Goal: Transaction & Acquisition: Purchase product/service

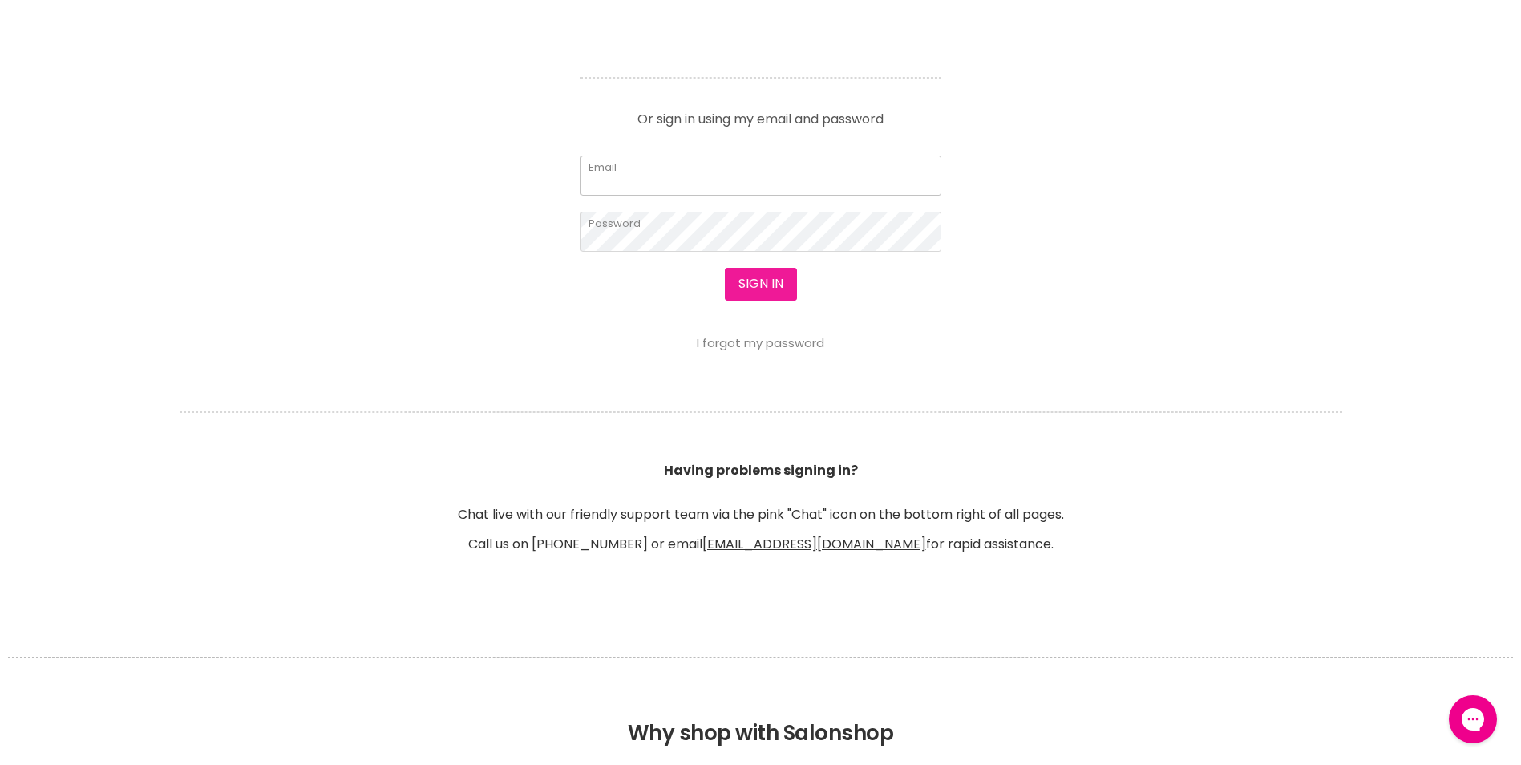
type input "katechop85@gmail.com"
click at [772, 290] on button "Sign in" at bounding box center [761, 284] width 72 height 32
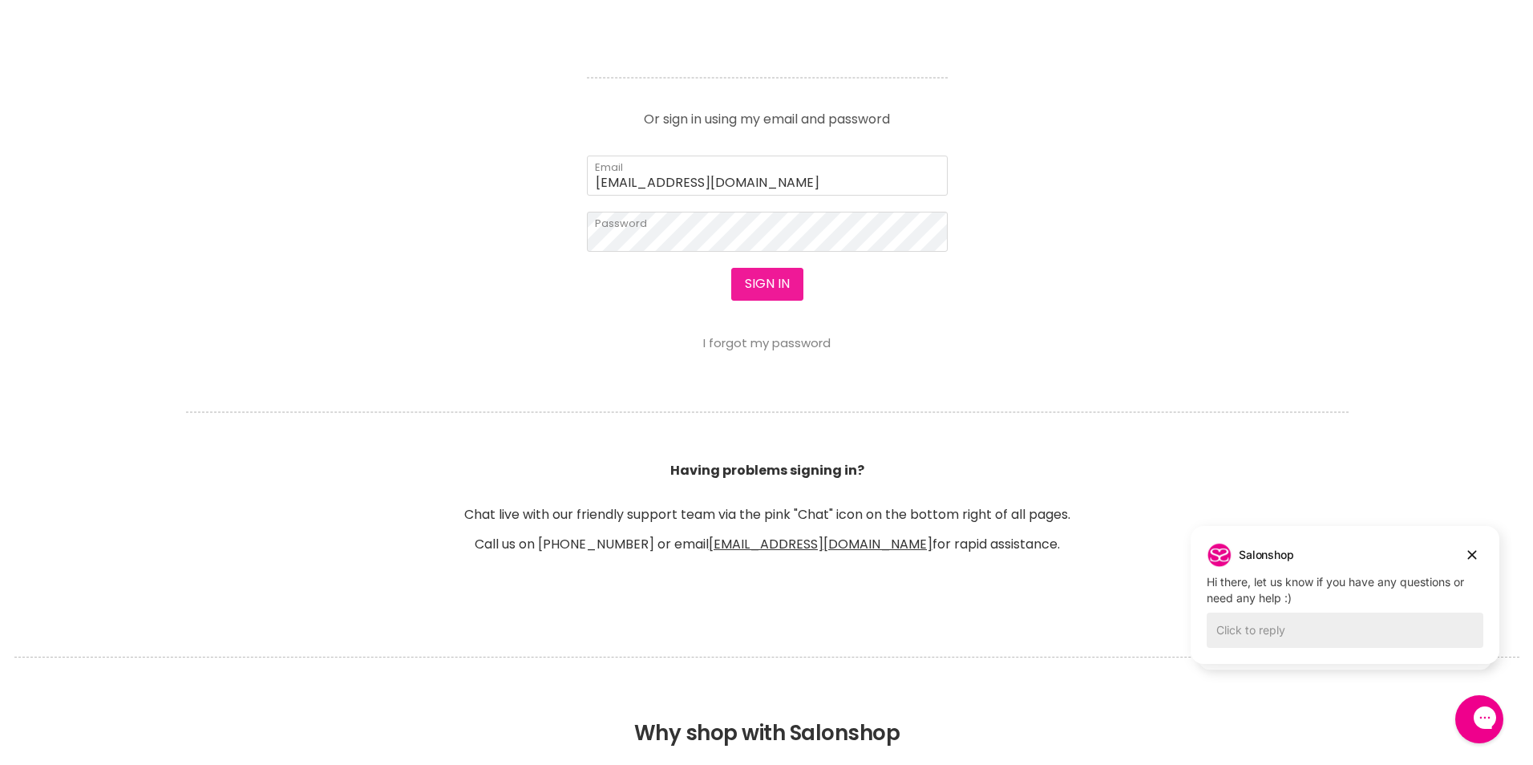
scroll to position [722, 0]
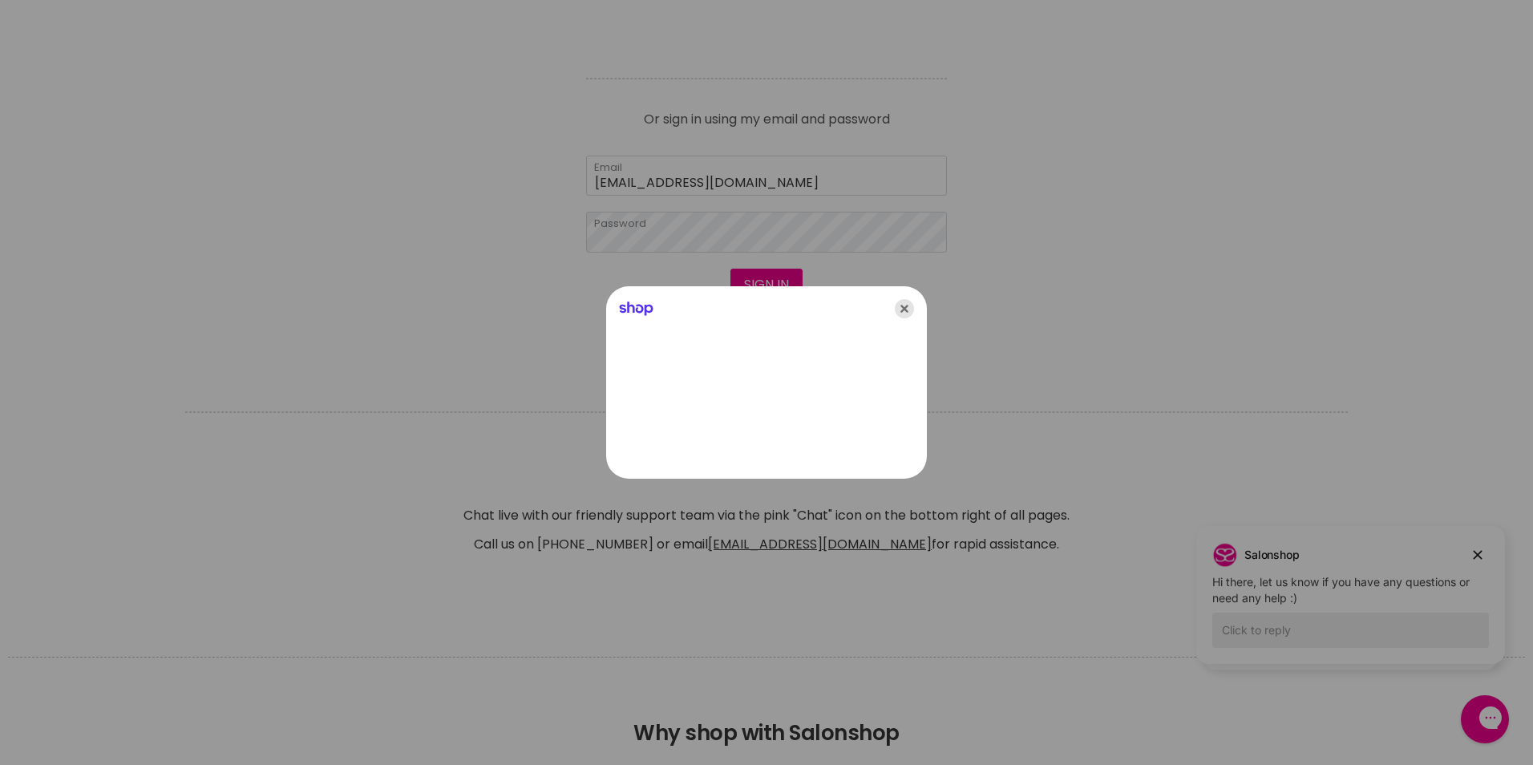
click at [909, 302] on icon "Close" at bounding box center [904, 308] width 19 height 19
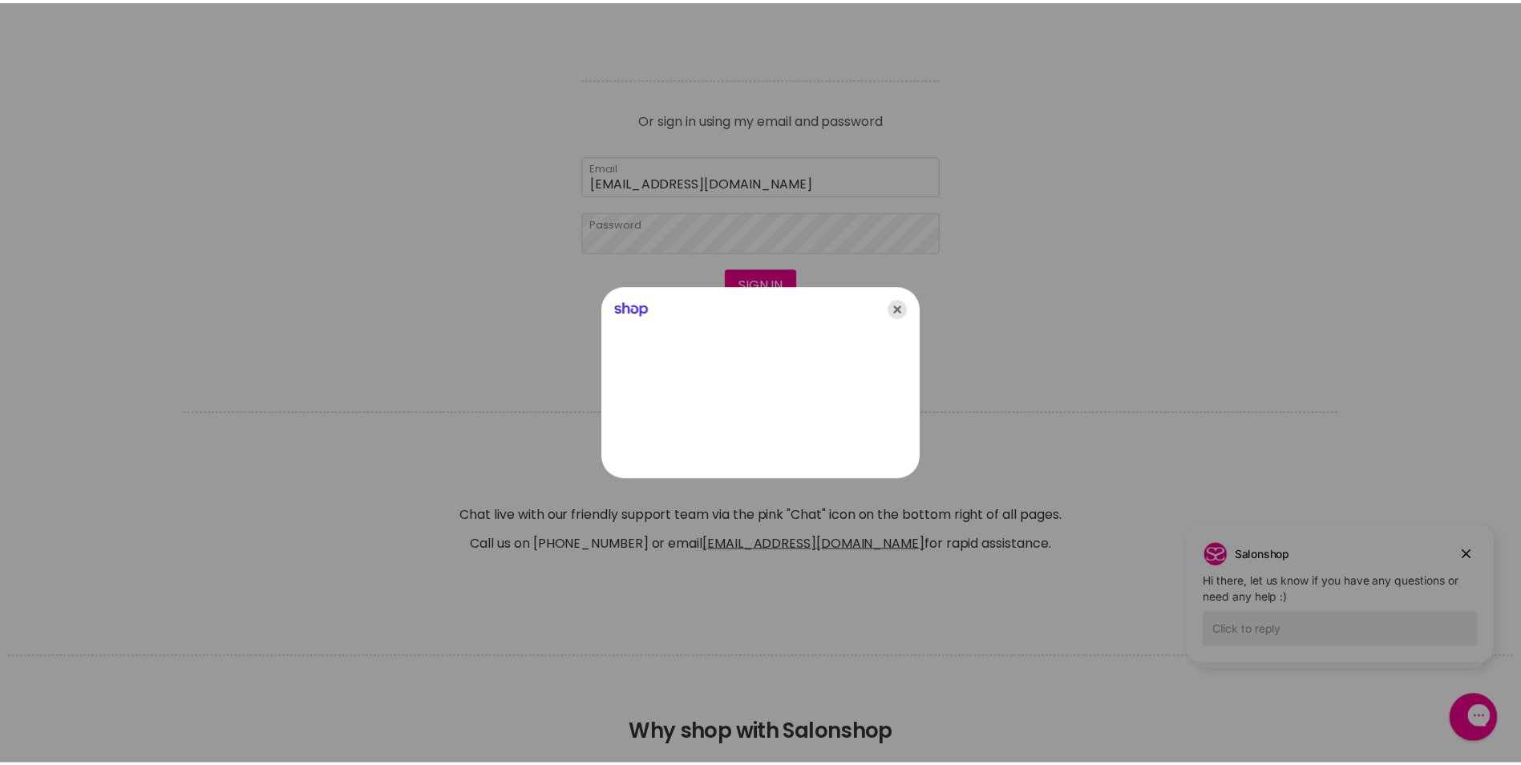
scroll to position [721, 0]
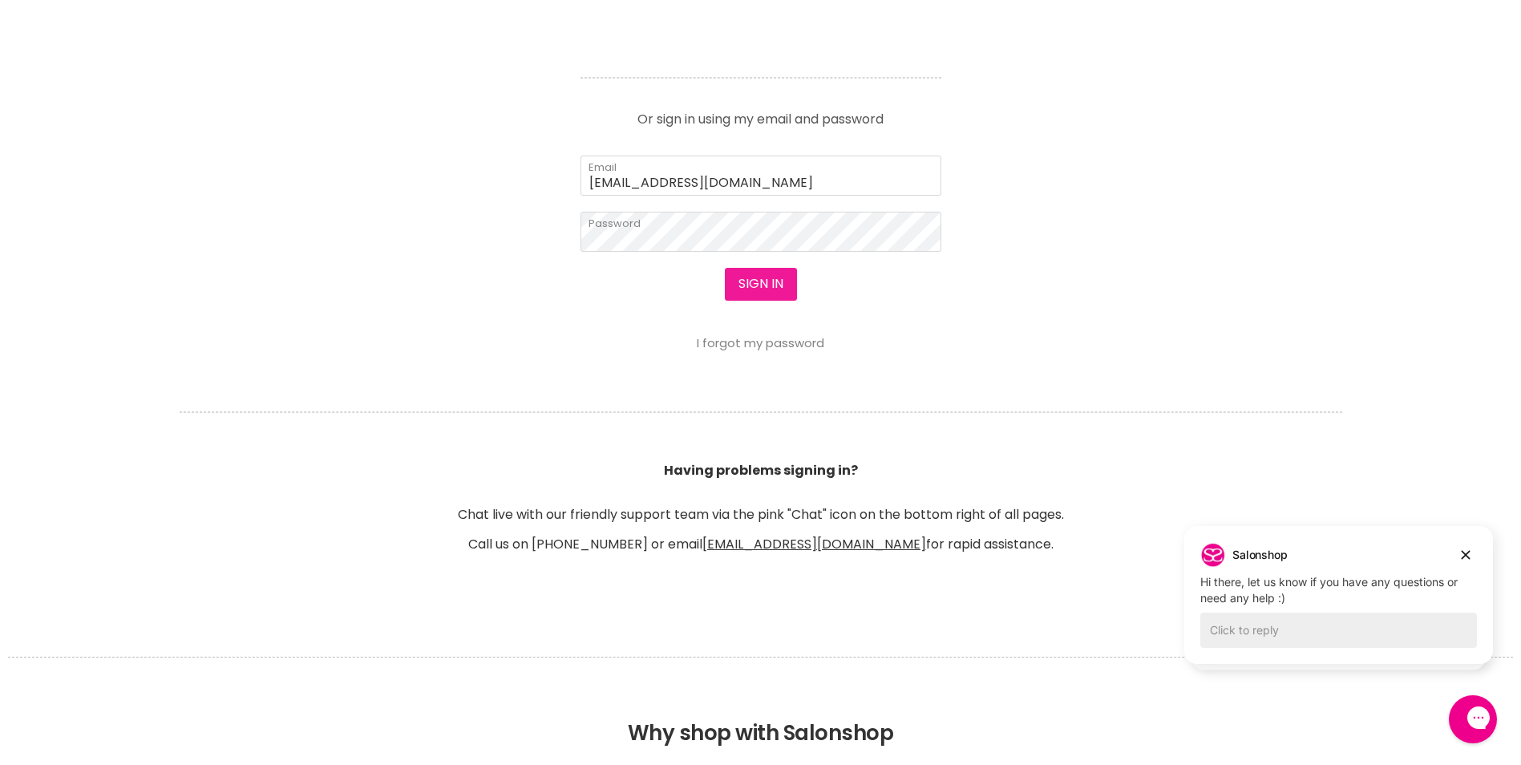
click at [758, 286] on button "Sign in" at bounding box center [761, 284] width 72 height 32
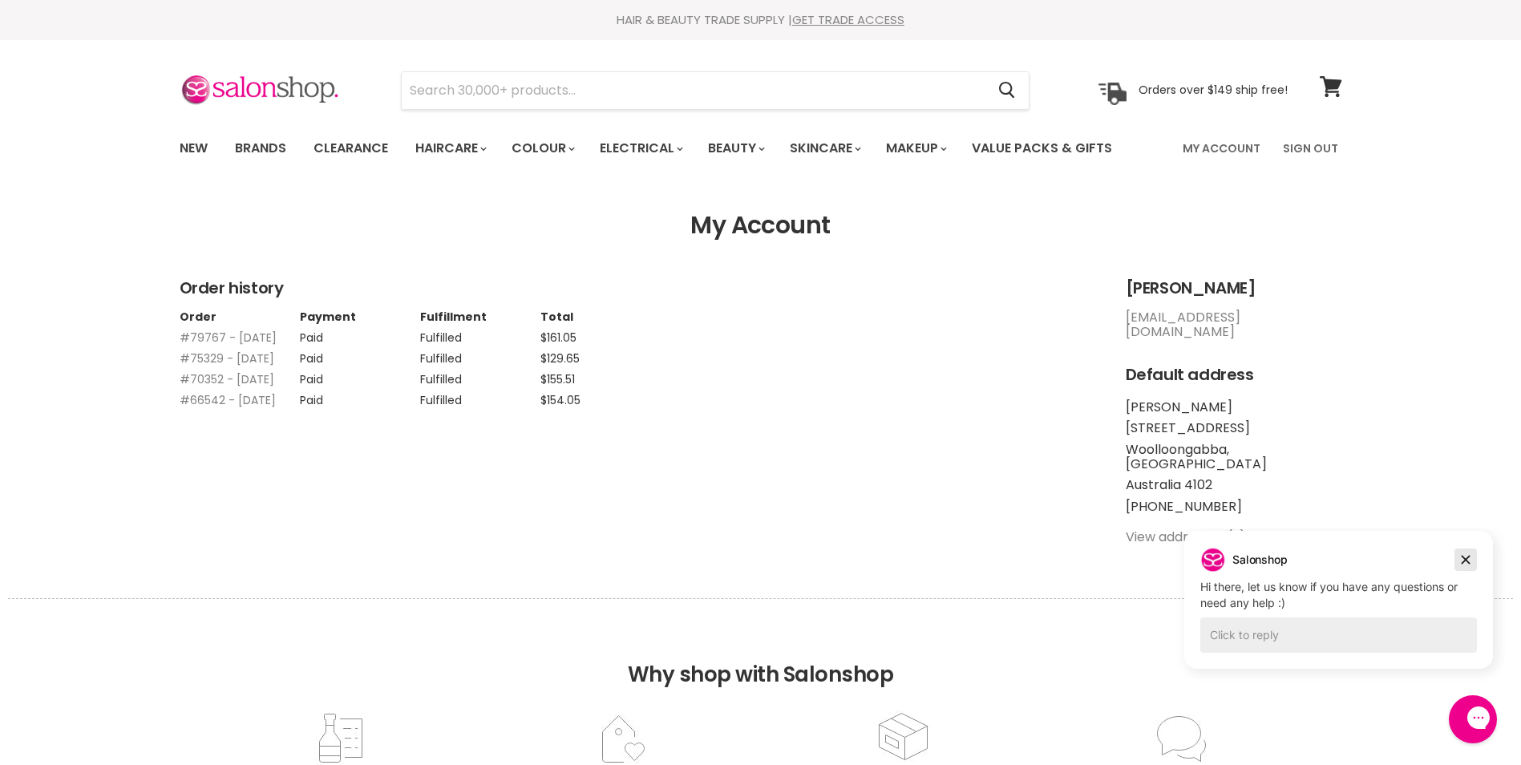
click at [1462, 555] on icon "Dismiss campaign" at bounding box center [1465, 559] width 16 height 19
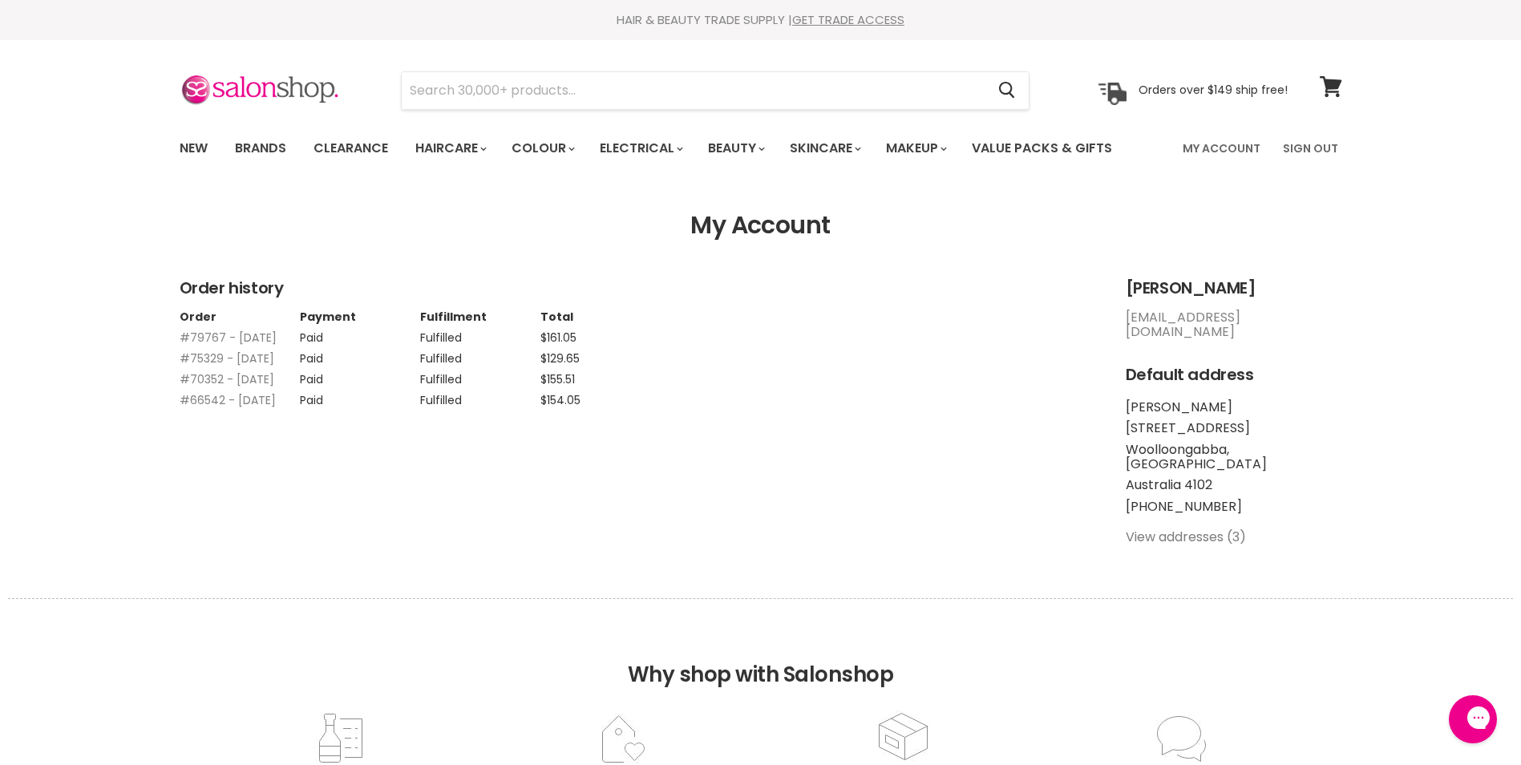
click at [1177, 527] on link "View addresses (3)" at bounding box center [1185, 536] width 120 height 18
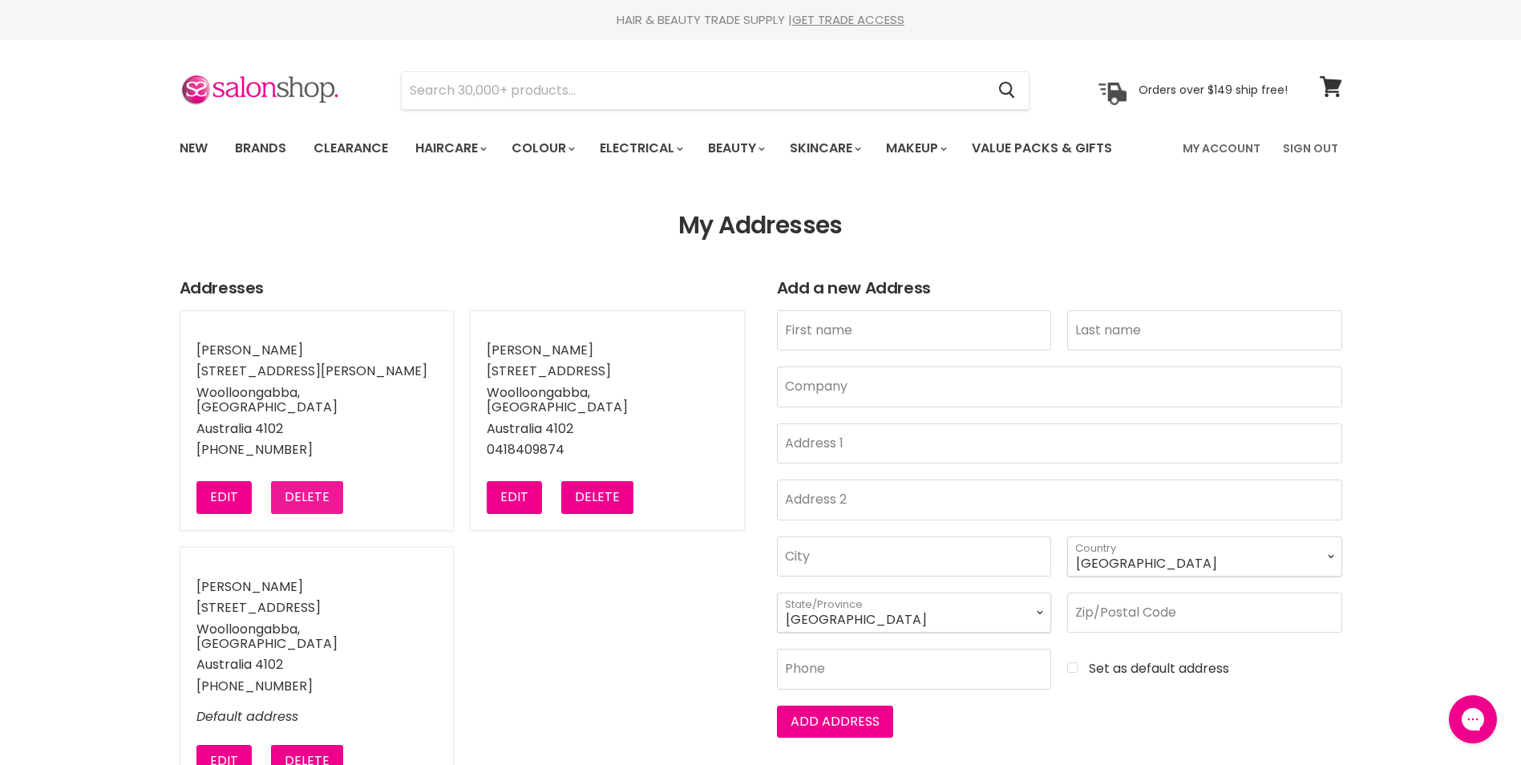
click at [309, 483] on button "Delete" at bounding box center [307, 497] width 72 height 32
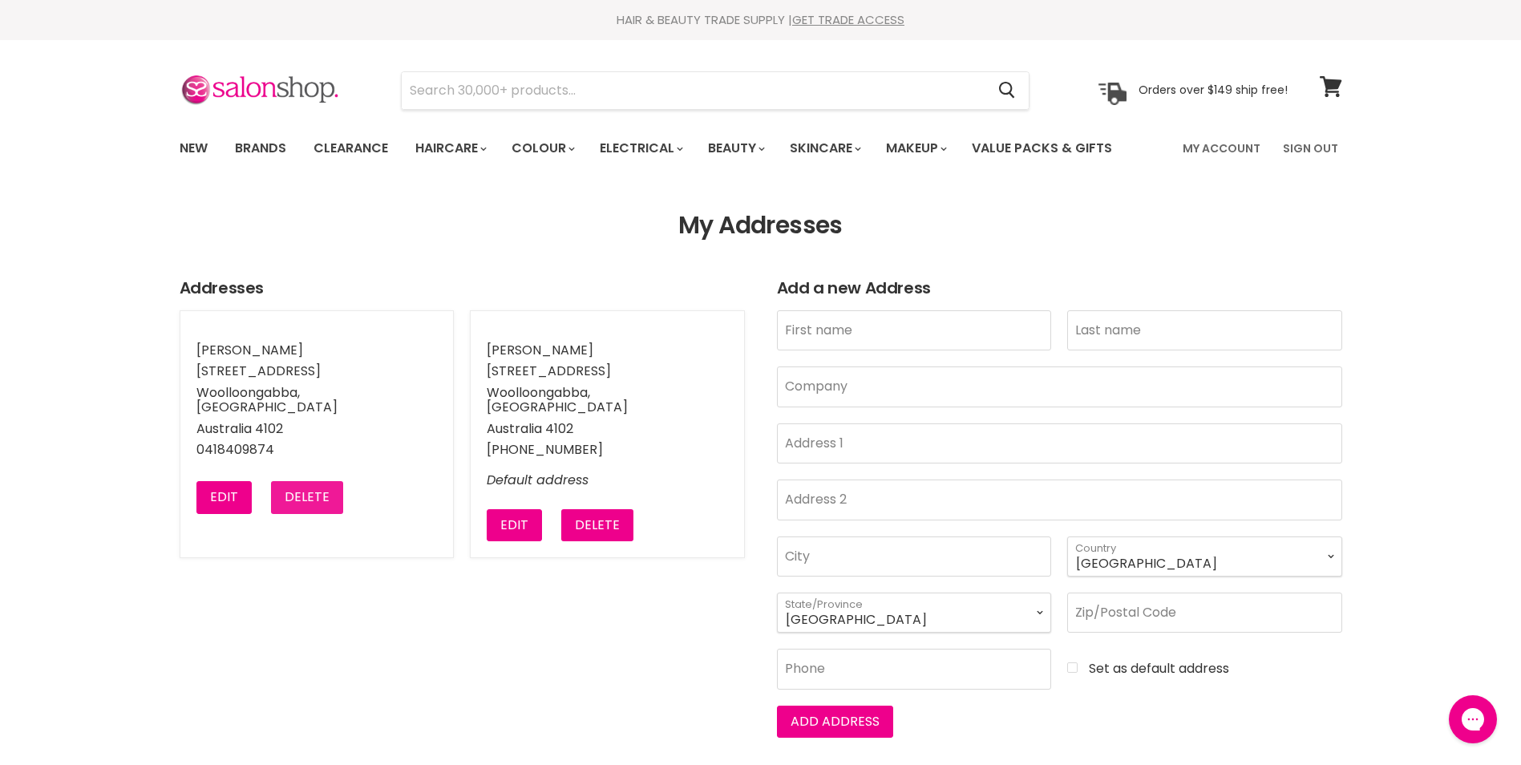
click at [316, 486] on button "Delete" at bounding box center [307, 497] width 72 height 32
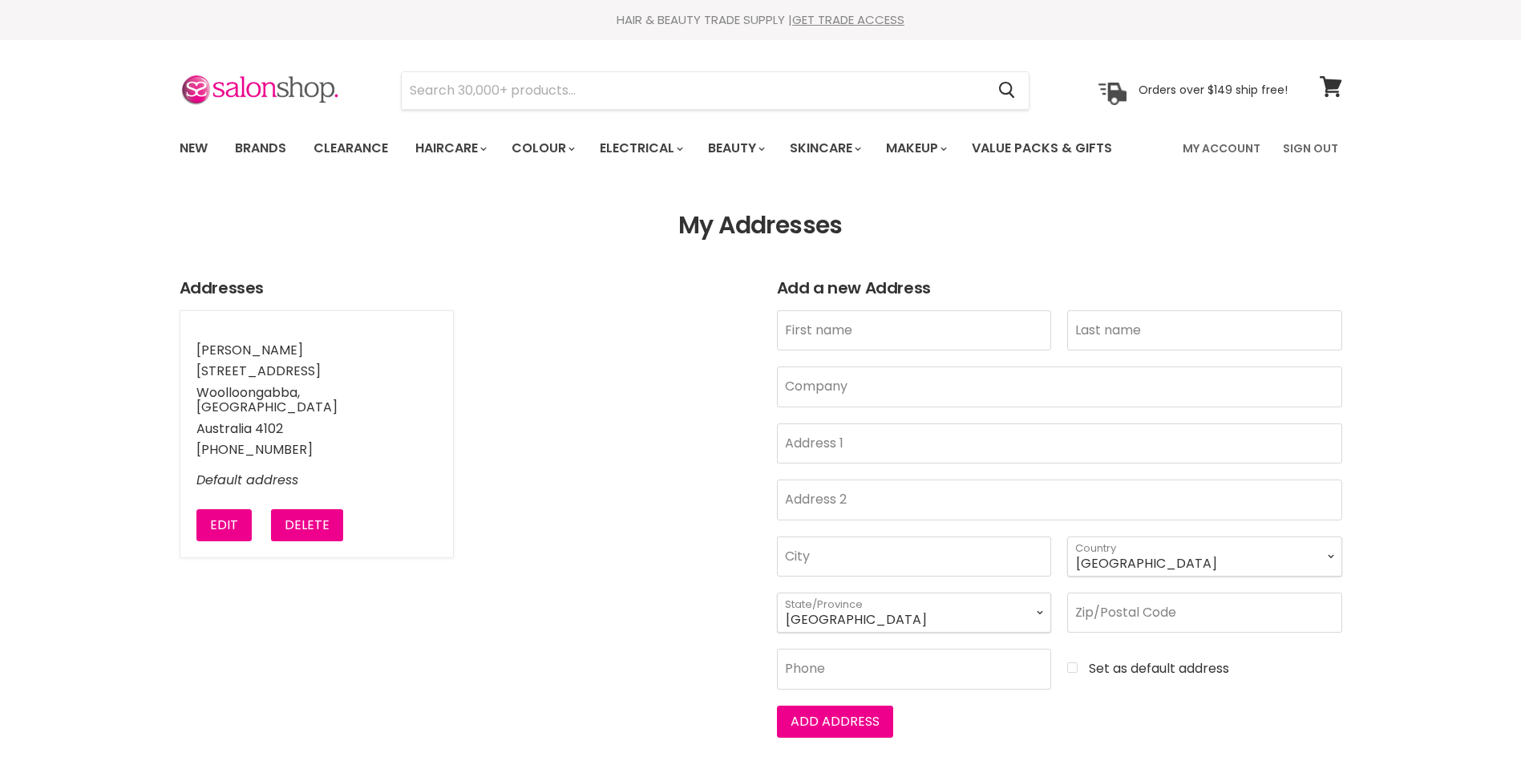
select select "[GEOGRAPHIC_DATA]"
click at [227, 509] on button "Edit" at bounding box center [223, 525] width 55 height 32
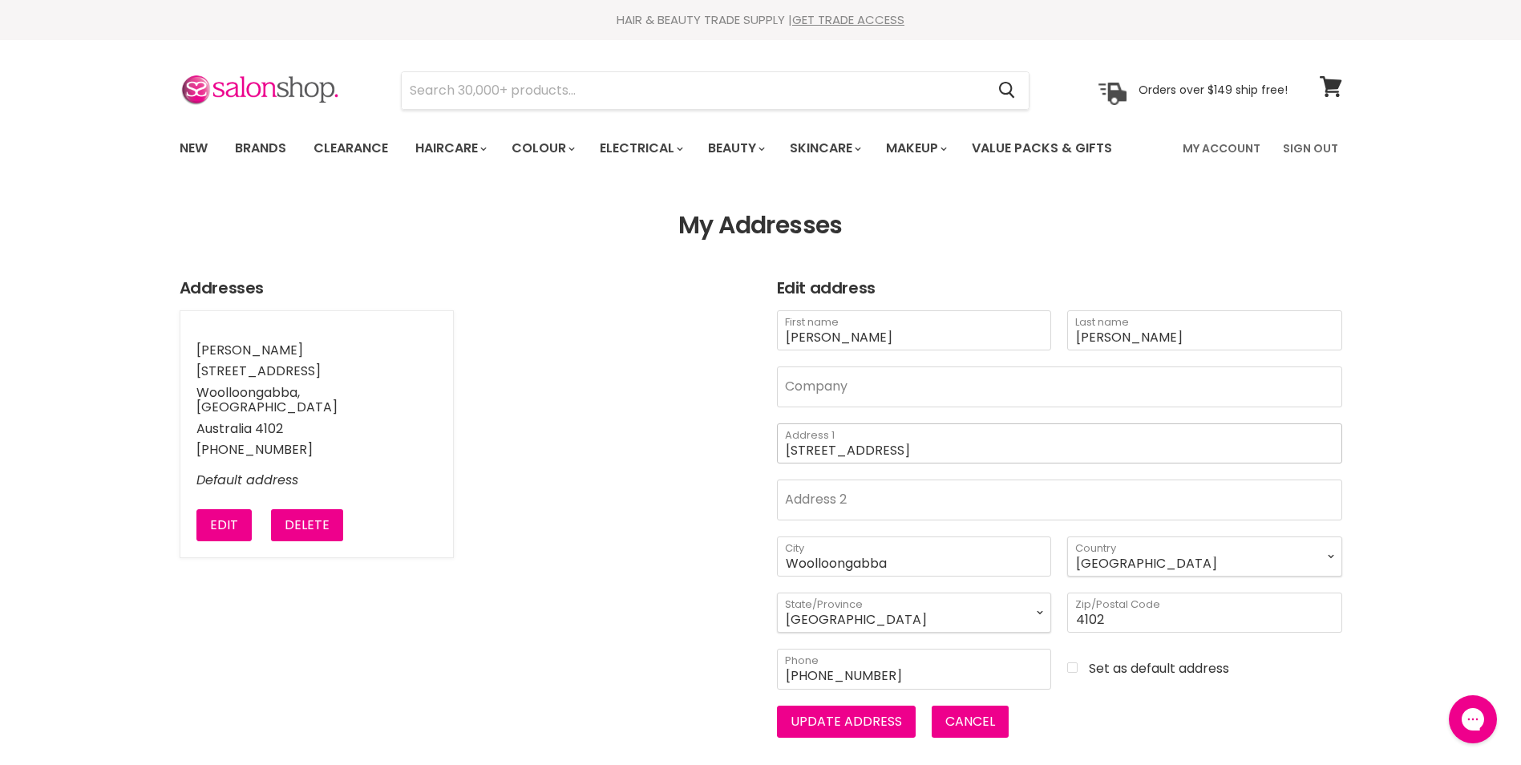
scroll to position [2, 0]
drag, startPoint x: 932, startPoint y: 450, endPoint x: 645, endPoint y: 468, distance: 288.4
click at [651, 468] on article "Addresses Kate Thompson 302/17 Gibbon Street Woolloongabba, QLD Australia 4102 …" at bounding box center [761, 508] width 1202 height 459
type input "301/27 Carl Street"
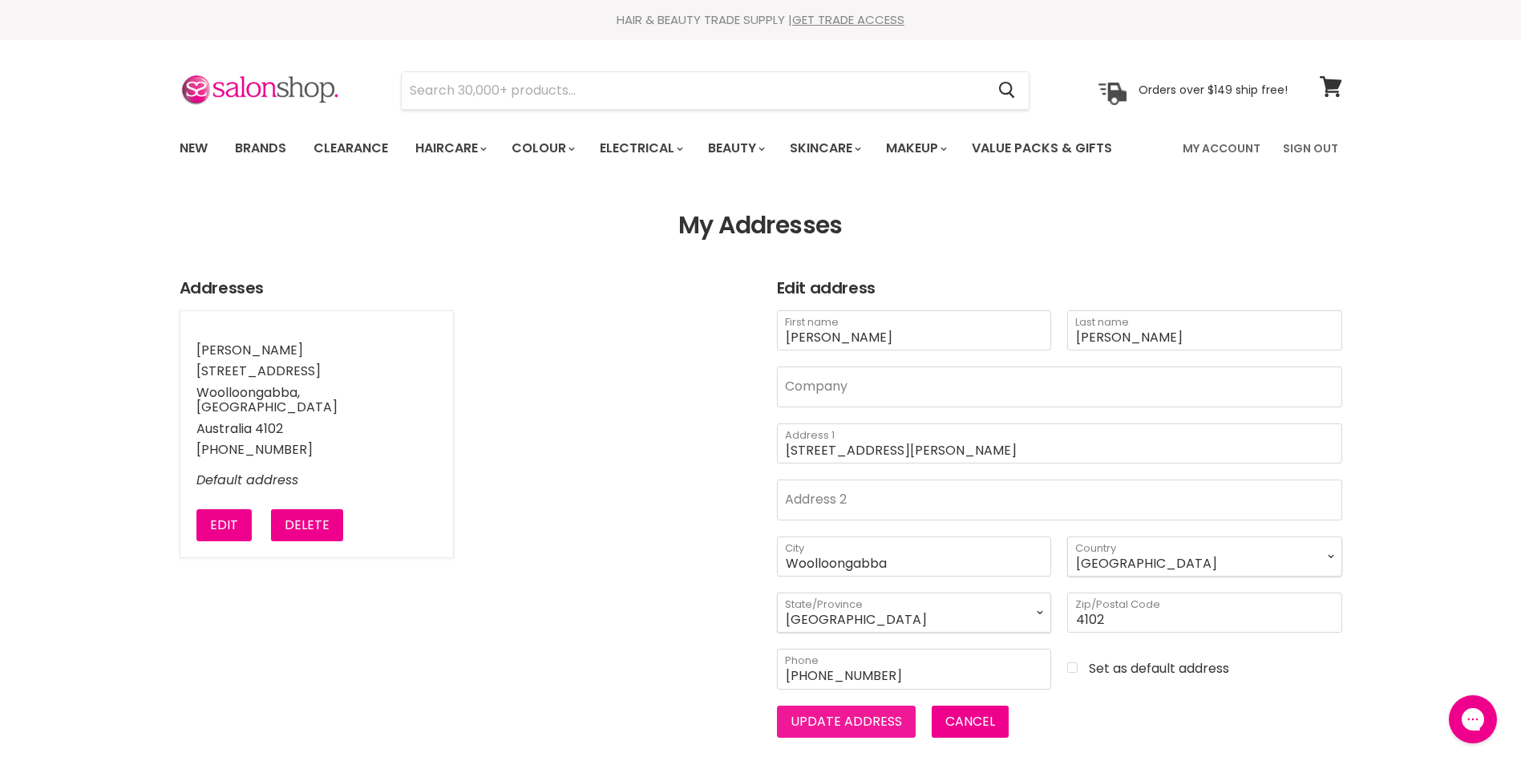
click at [865, 721] on button "Update address" at bounding box center [846, 721] width 139 height 32
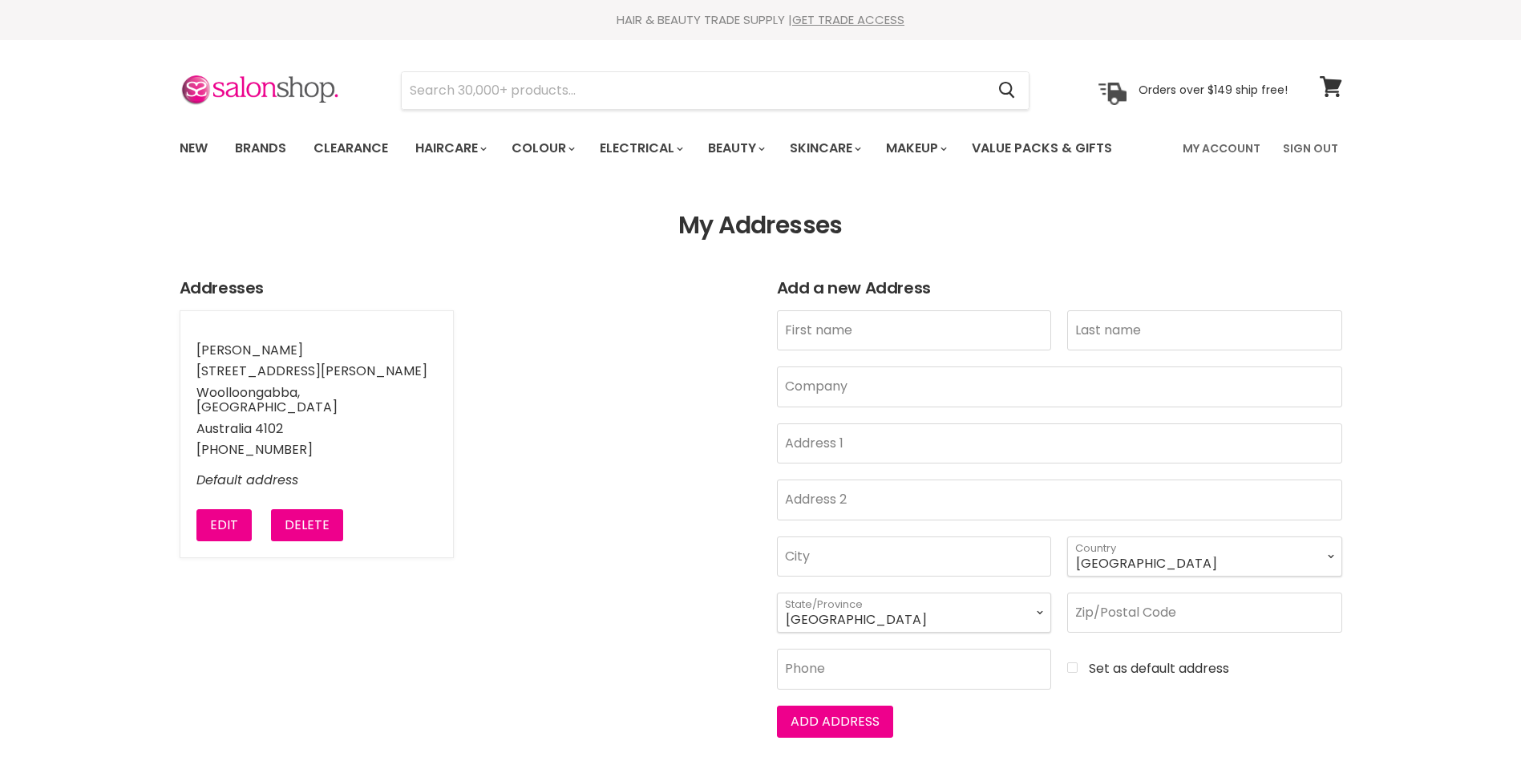
select select "[GEOGRAPHIC_DATA]"
click at [232, 509] on button "Edit" at bounding box center [223, 525] width 55 height 32
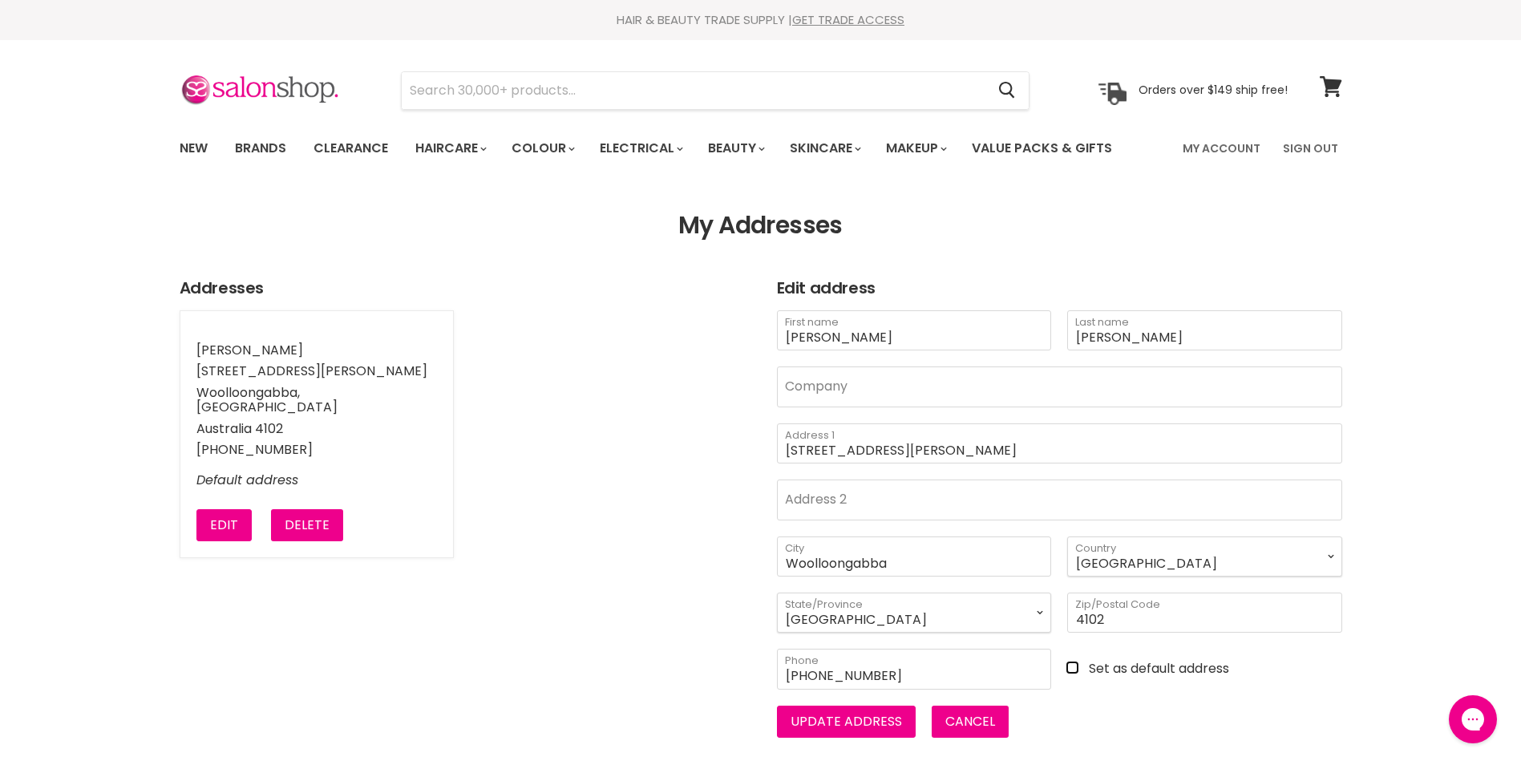
click at [1069, 665] on input "Set as default address" at bounding box center [1204, 668] width 275 height 14
checkbox input "true"
click at [844, 719] on button "Update address" at bounding box center [846, 721] width 139 height 32
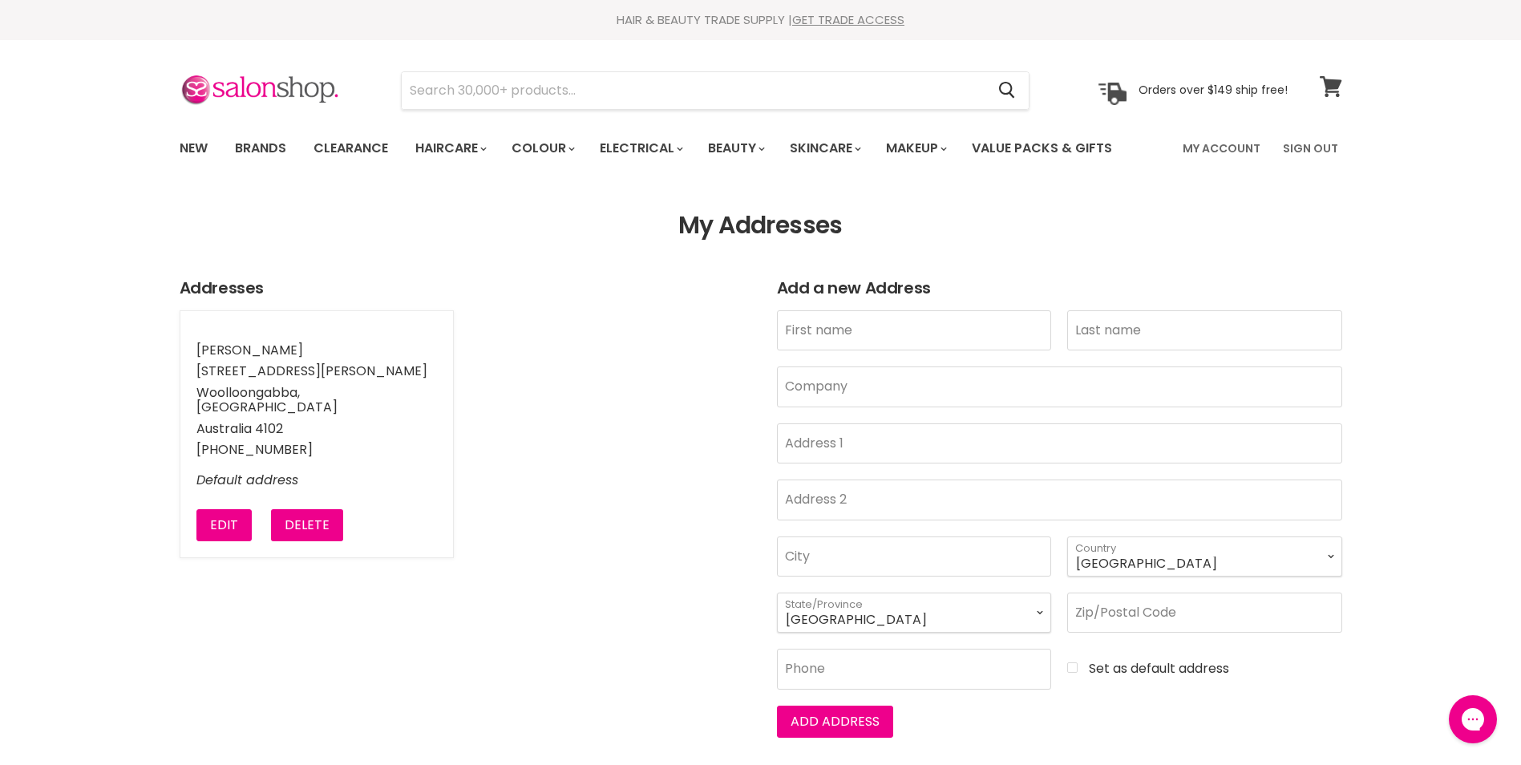
click at [1328, 82] on icon at bounding box center [1330, 86] width 22 height 21
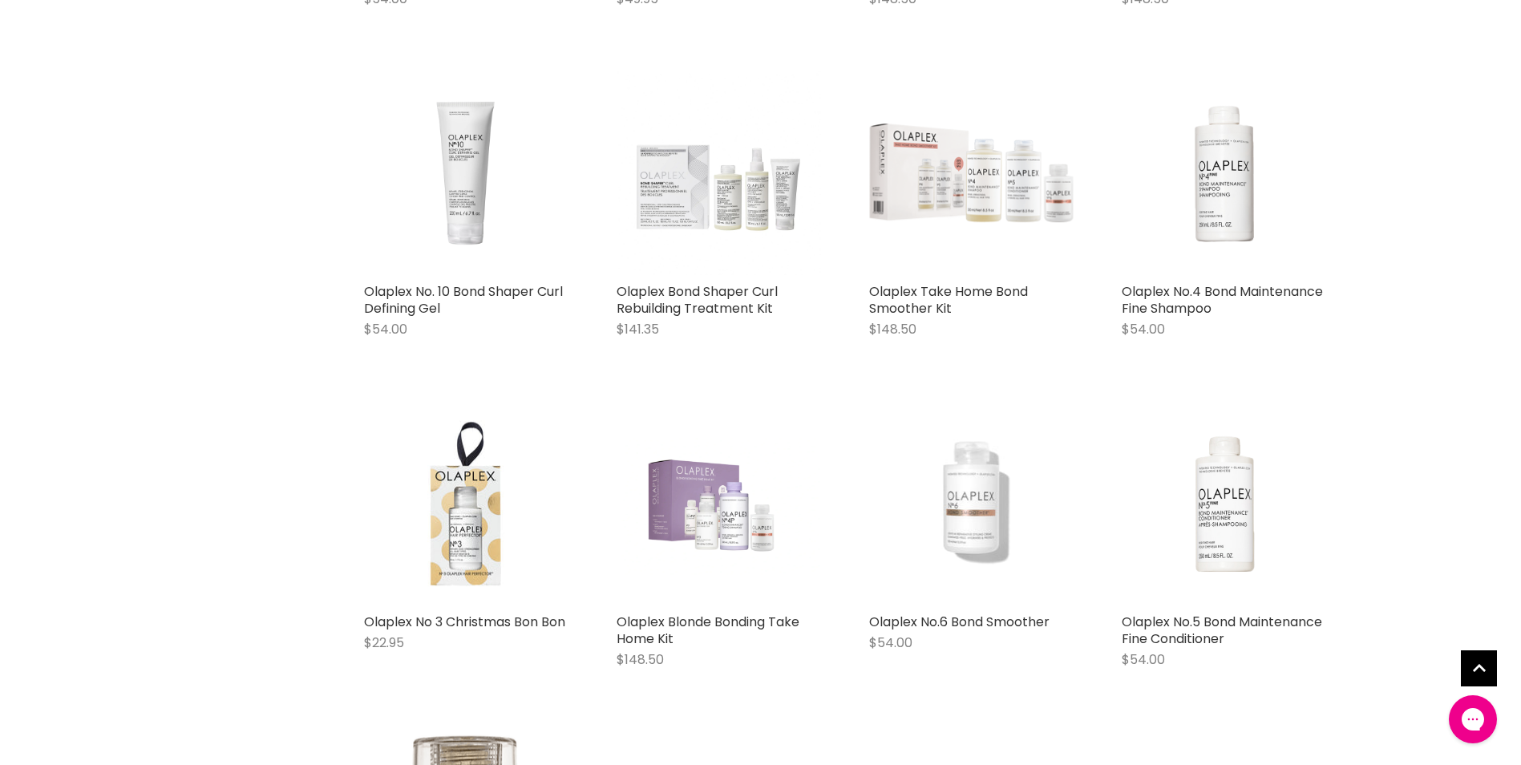
scroll to position [1363, 0]
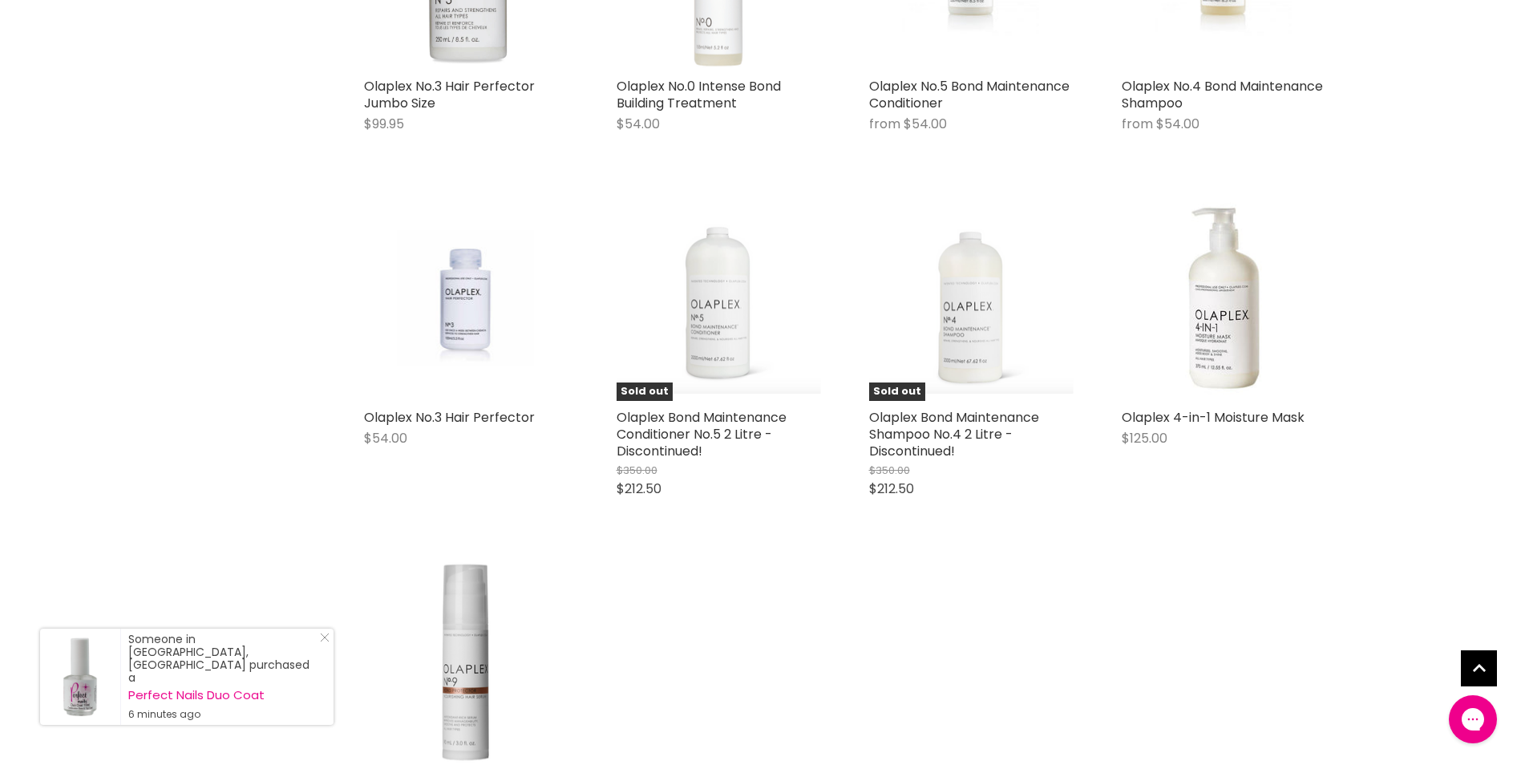
scroll to position [2405, 0]
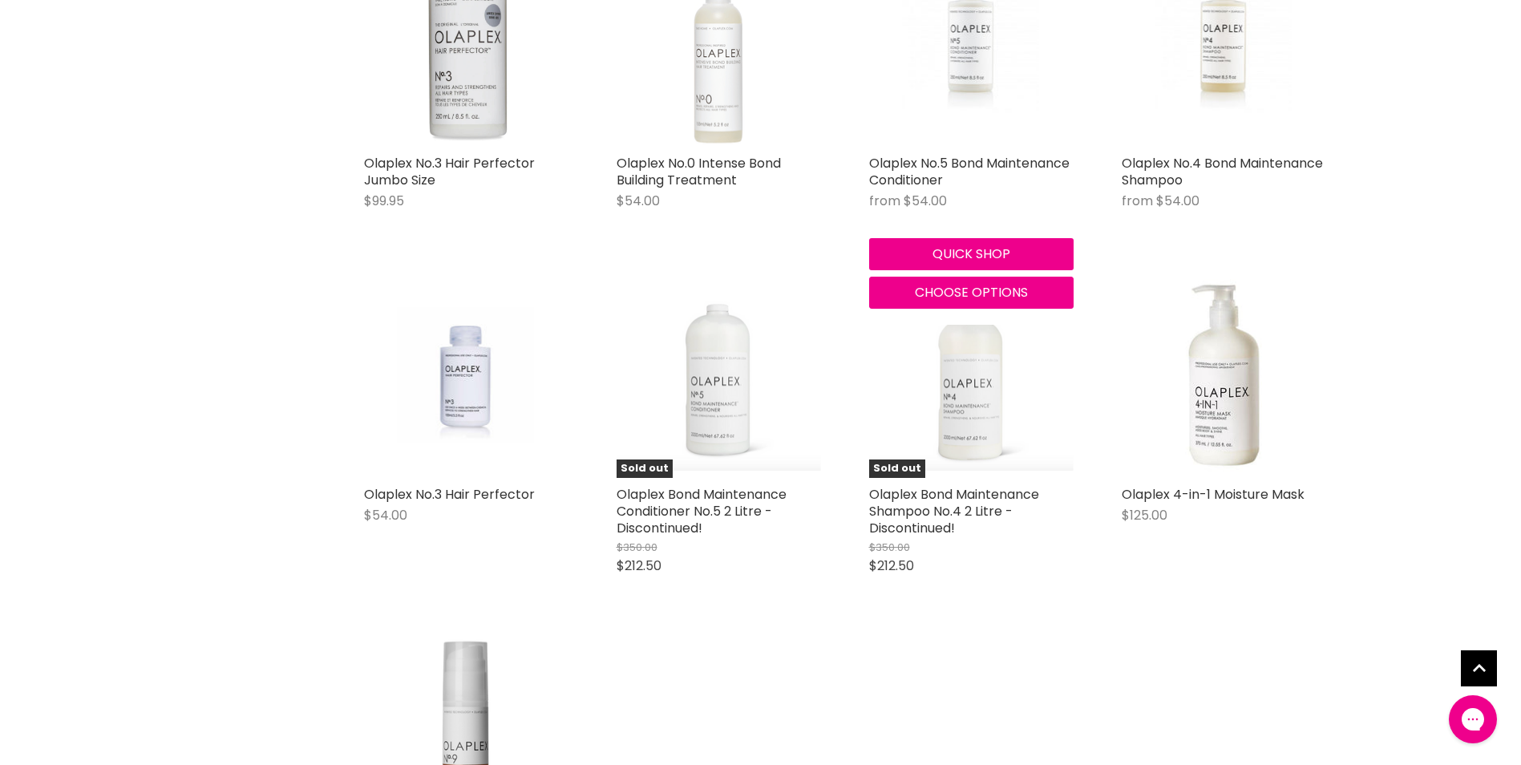
click at [957, 81] on img "Main content" at bounding box center [971, 44] width 136 height 204
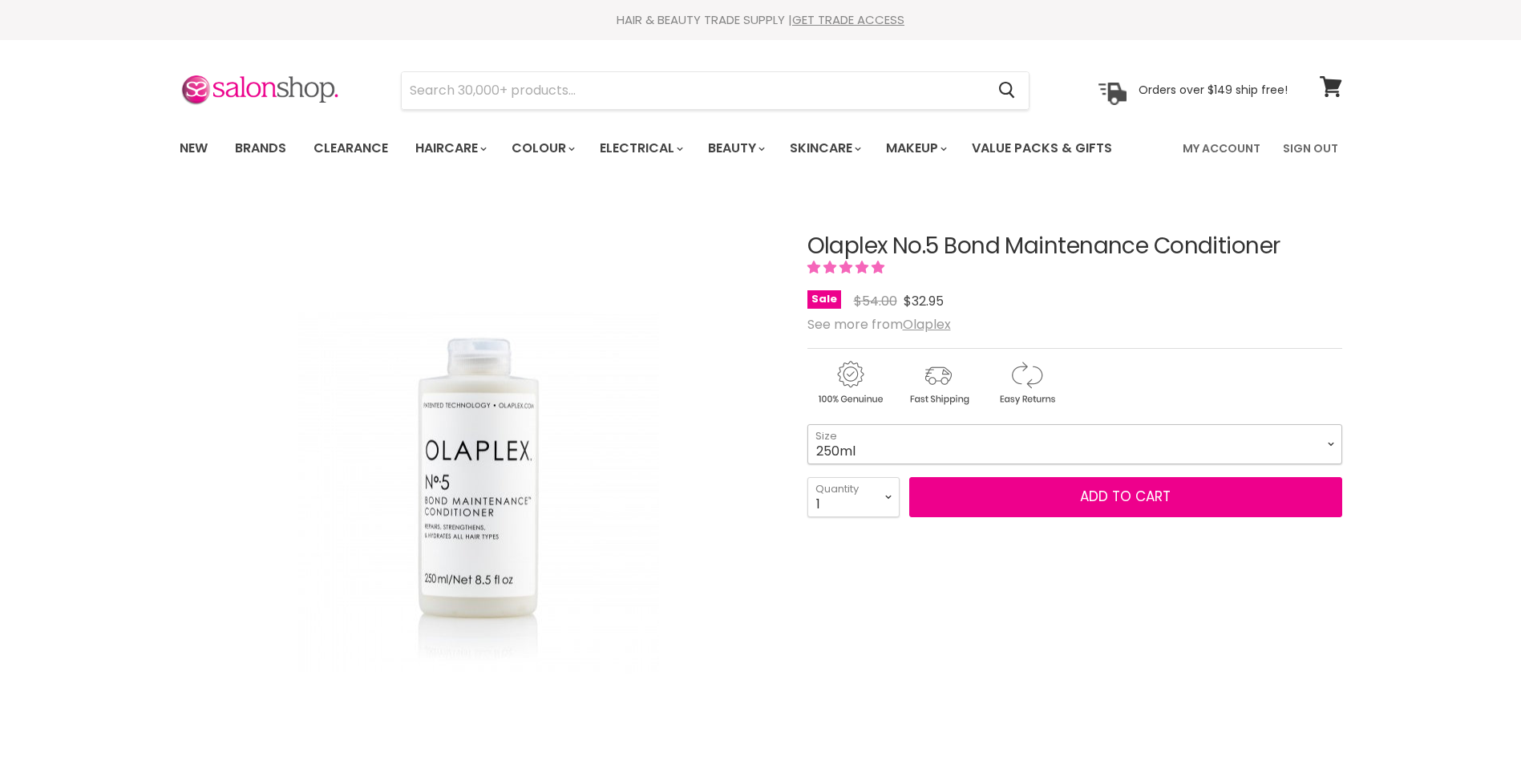
click at [938, 464] on select "250ml 1 Litre" at bounding box center [1074, 444] width 535 height 40
click at [807, 459] on select "250ml 1 Litre" at bounding box center [1074, 444] width 535 height 40
select select "1 Litre"
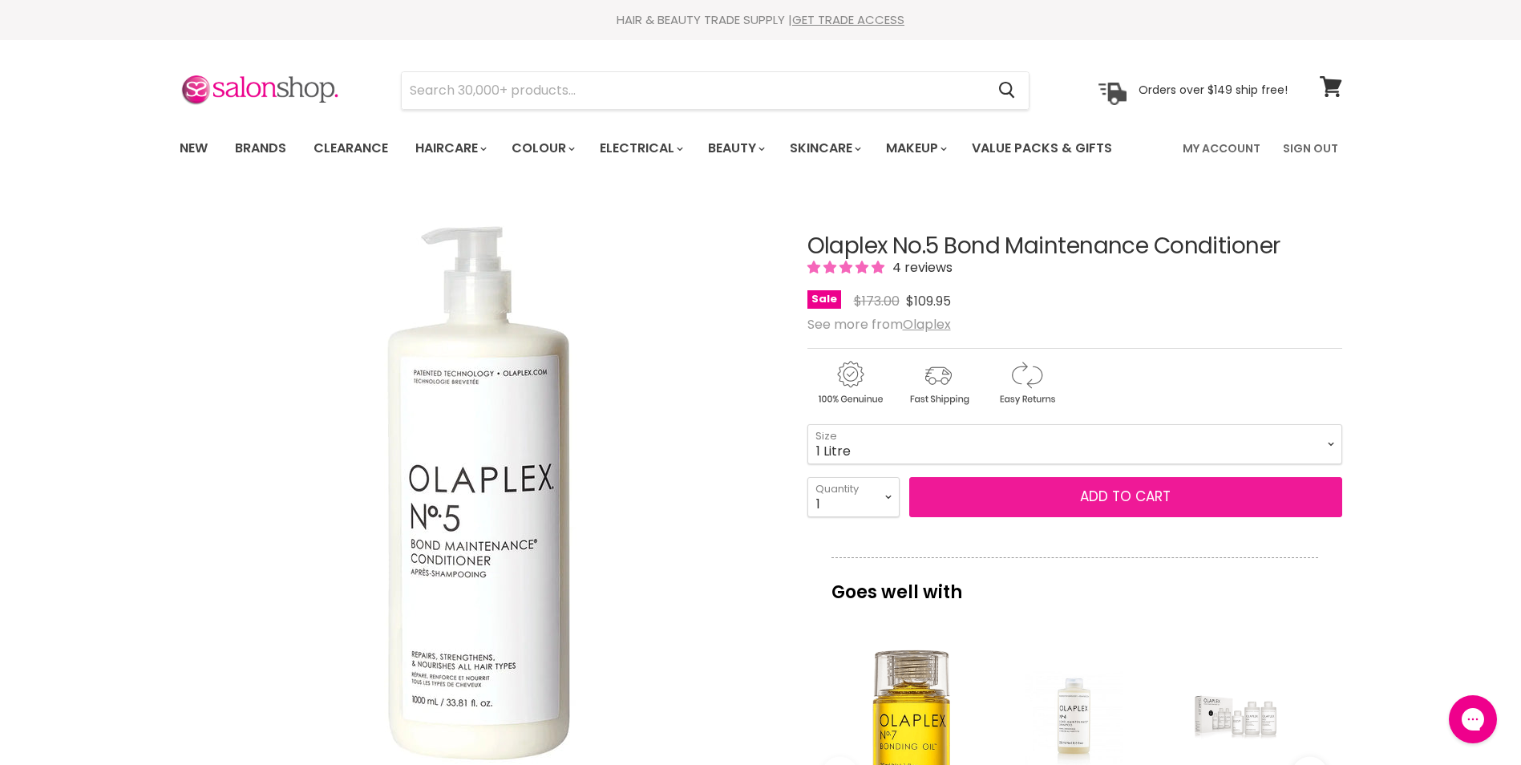
click at [1066, 517] on button "Add to cart" at bounding box center [1125, 497] width 433 height 40
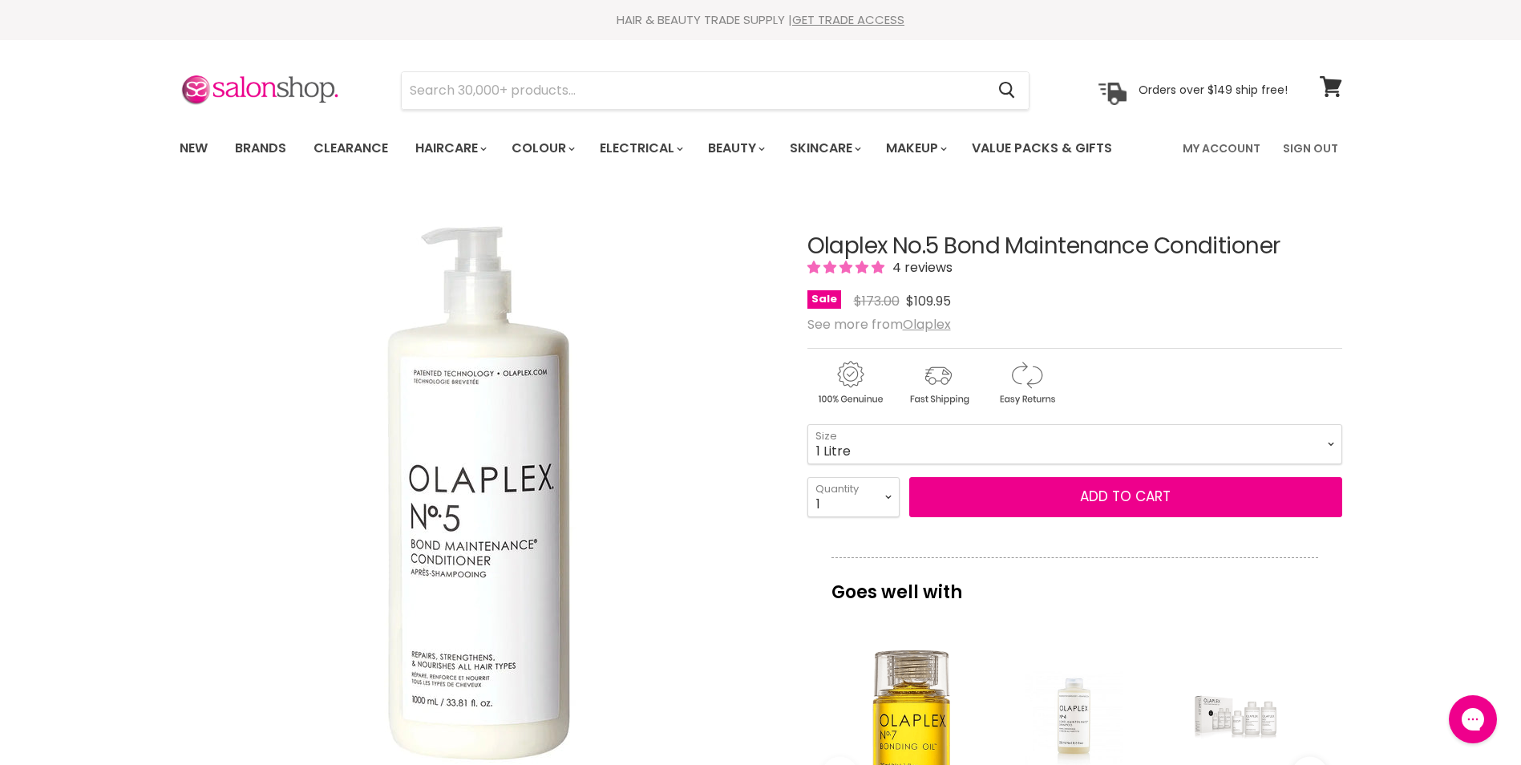
click at [859, 309] on div "Main content" at bounding box center [1074, 309] width 535 height 0
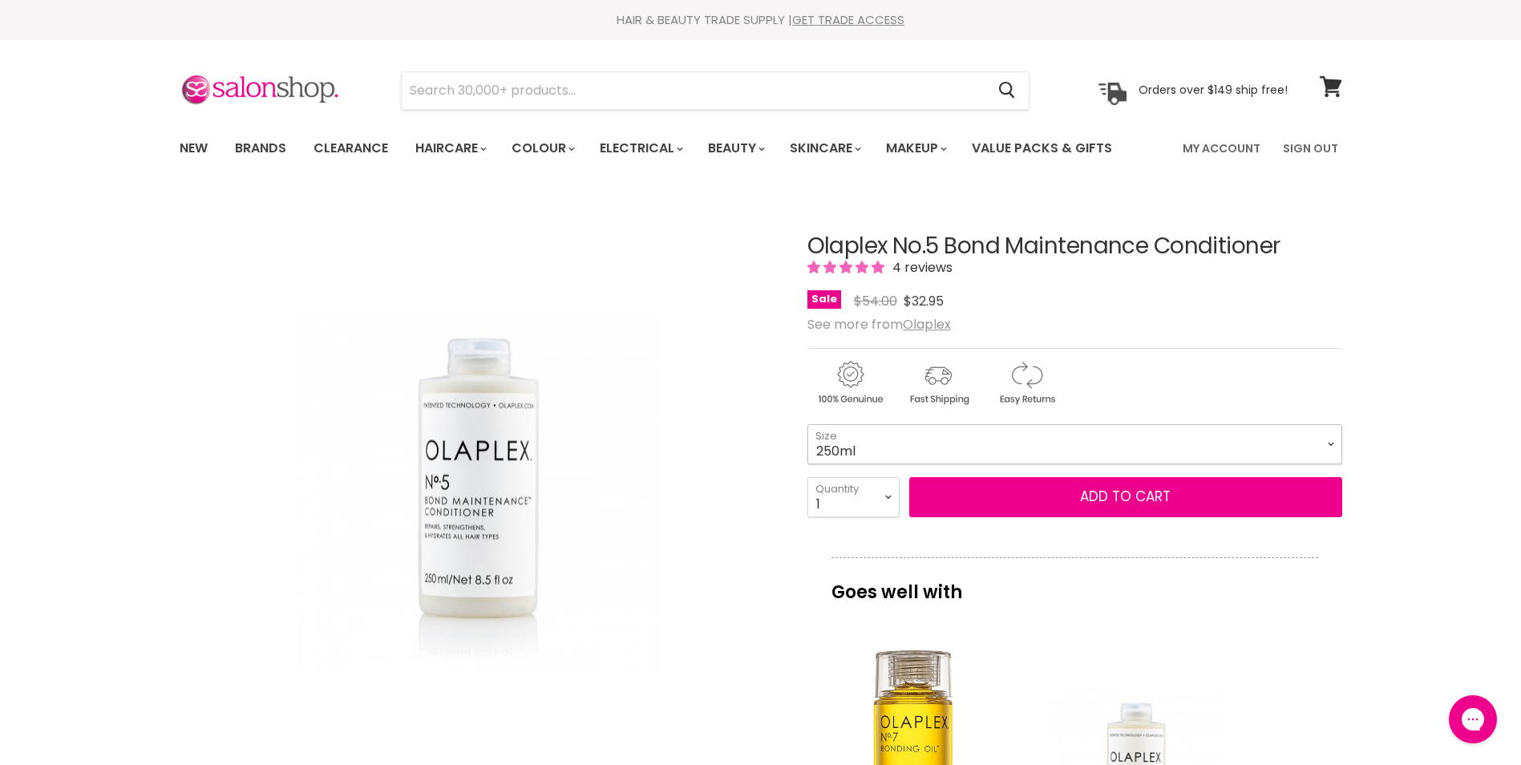
click at [984, 464] on select "250ml 1 Litre" at bounding box center [1074, 444] width 535 height 40
click at [807, 459] on select "250ml 1 Litre" at bounding box center [1074, 444] width 535 height 40
select select "1 Litre"
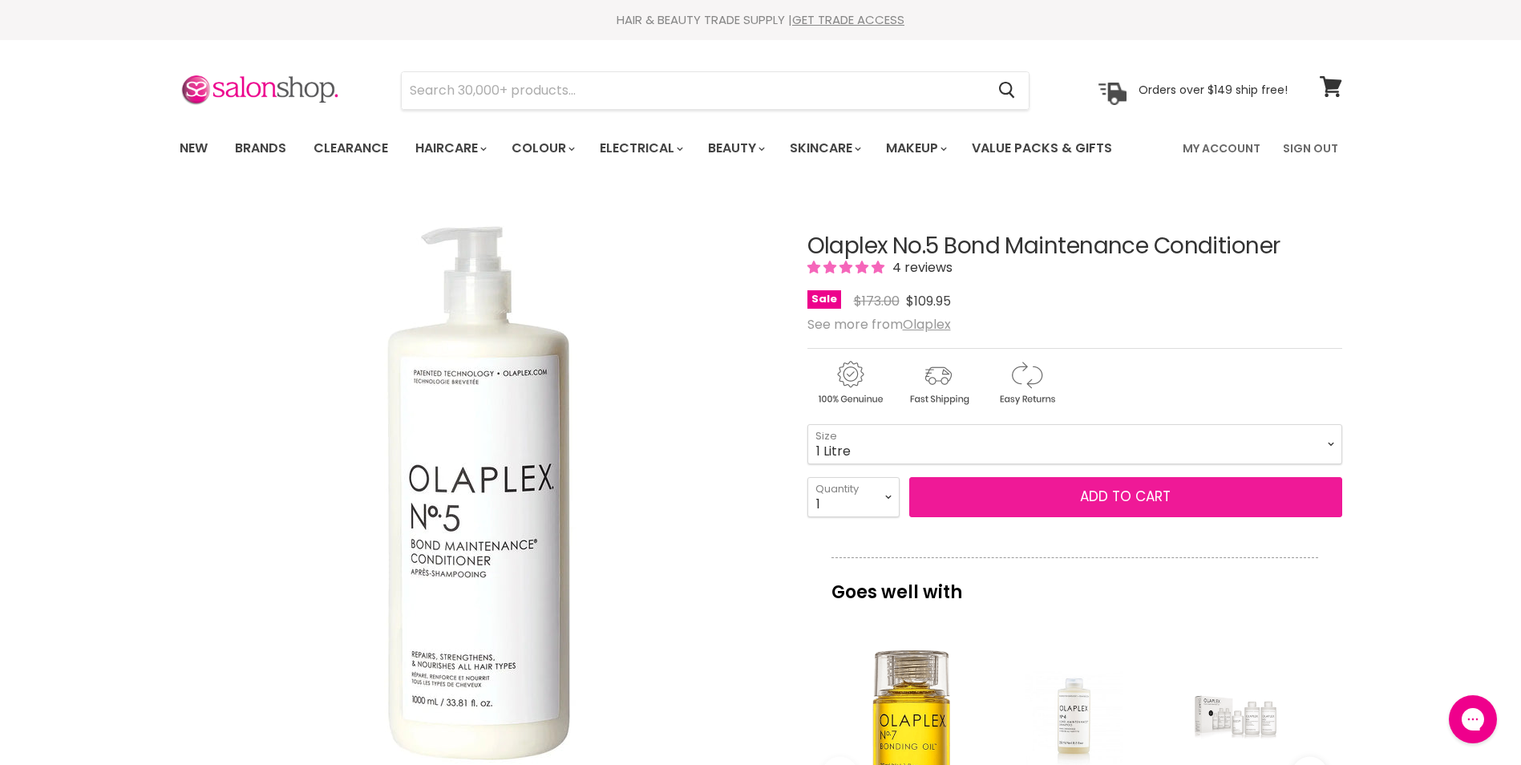
click at [1117, 517] on button "Add to cart" at bounding box center [1125, 497] width 433 height 40
click at [1102, 517] on button "Add to cart" at bounding box center [1125, 497] width 433 height 40
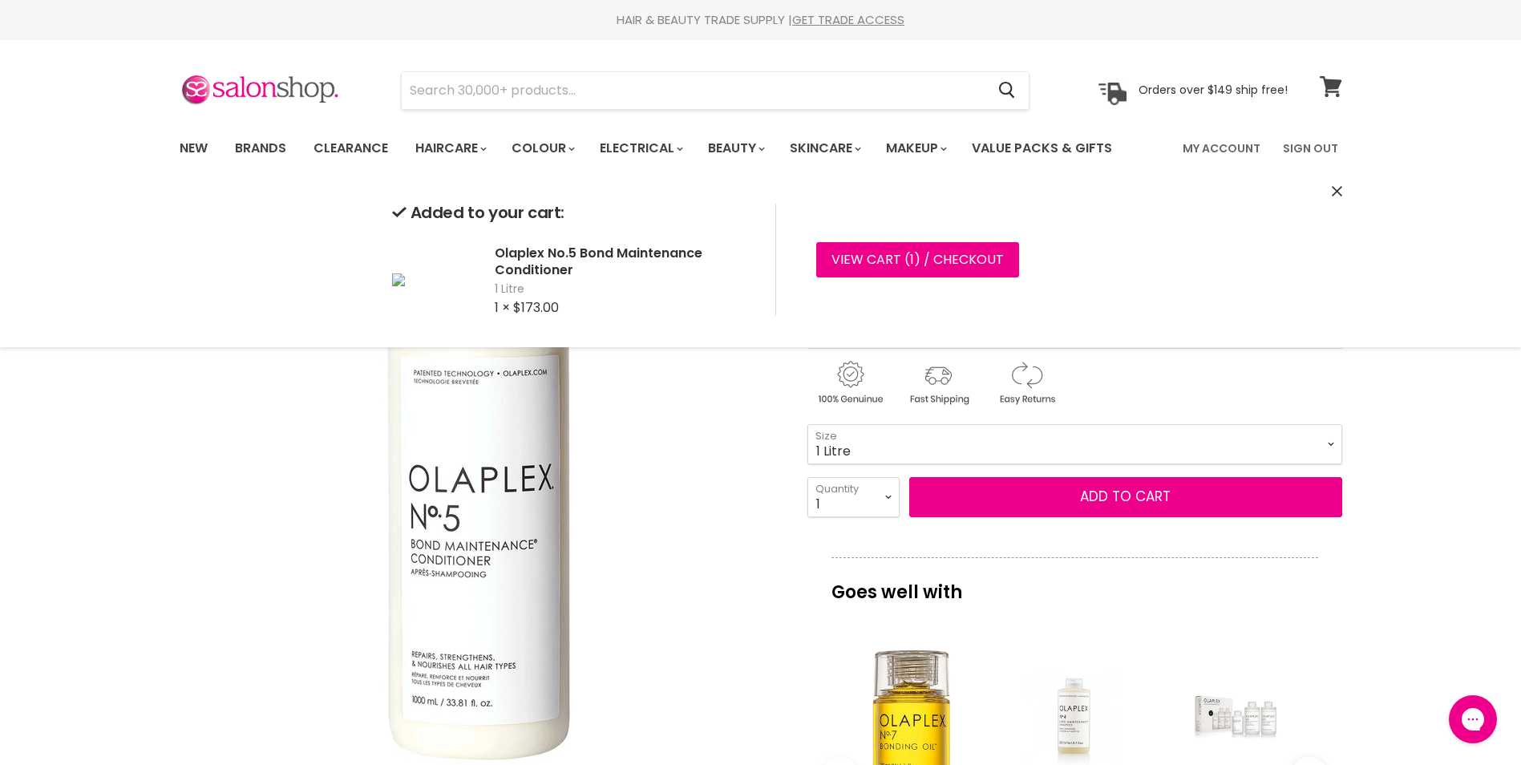
click at [1328, 85] on icon at bounding box center [1330, 86] width 22 height 21
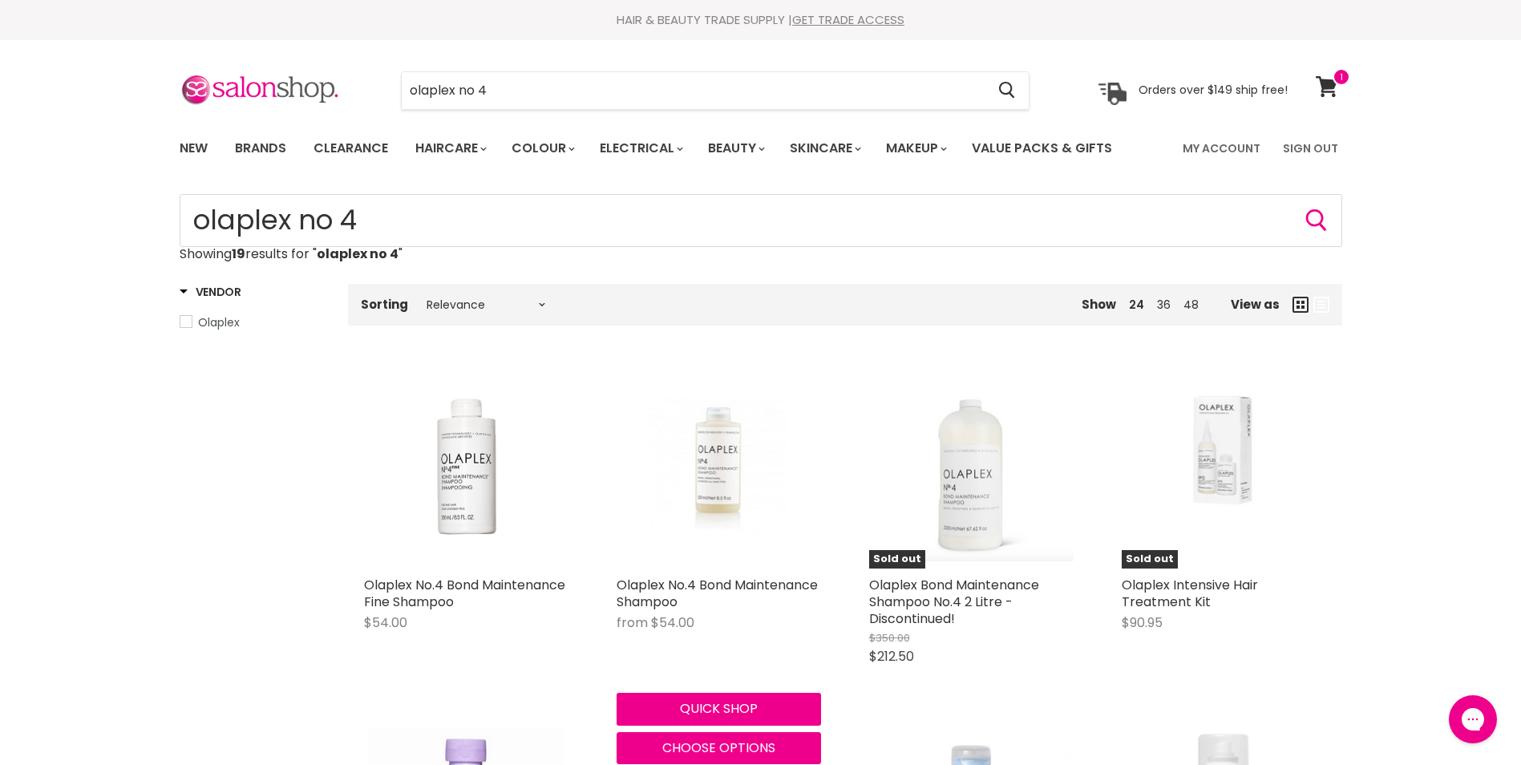
click at [718, 479] on img "Main content" at bounding box center [718, 466] width 136 height 204
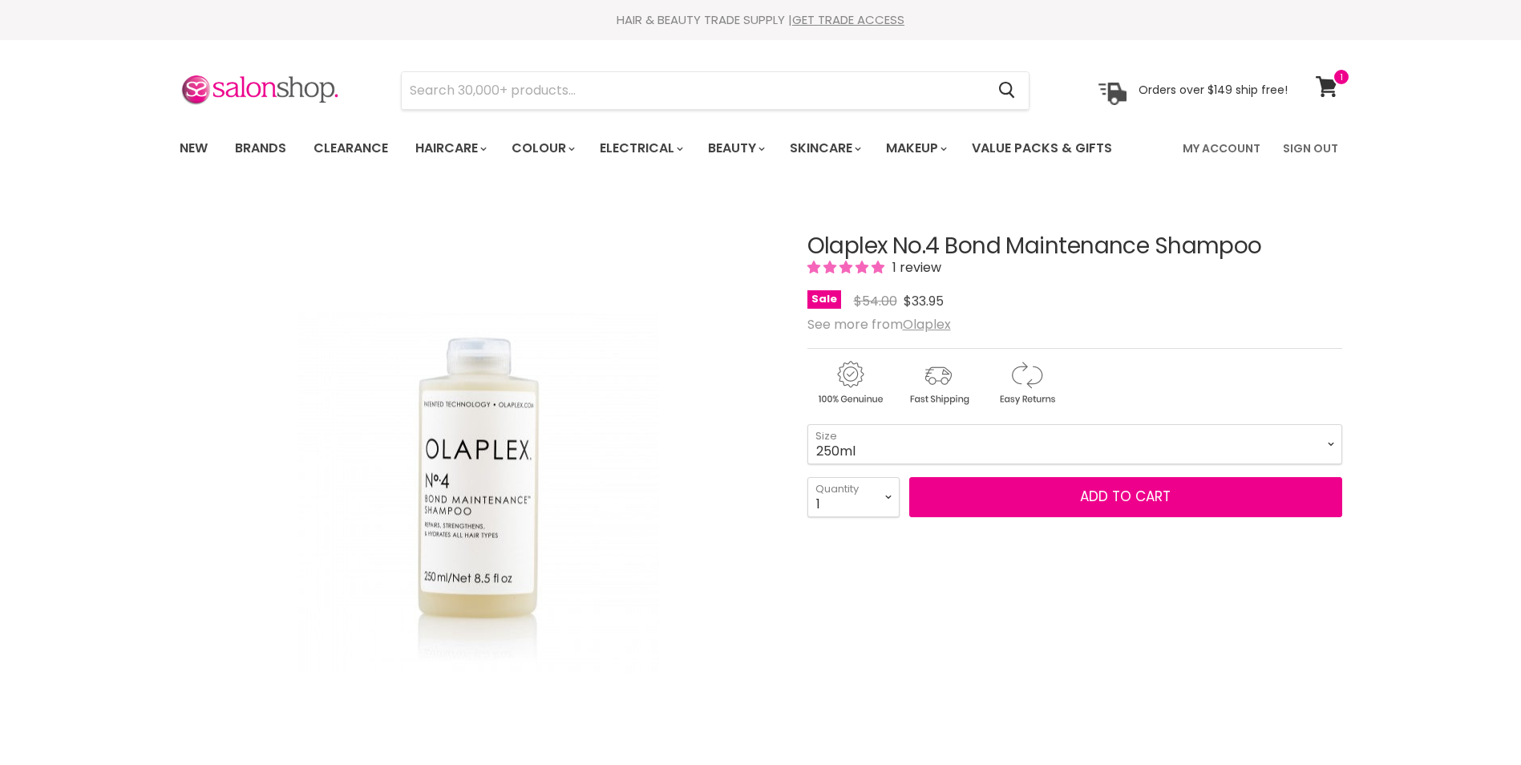
click at [879, 464] on select "250ml 1 Litre" at bounding box center [1074, 444] width 535 height 40
click at [807, 459] on select "250ml 1 Litre" at bounding box center [1074, 444] width 535 height 40
select select "1 Litre"
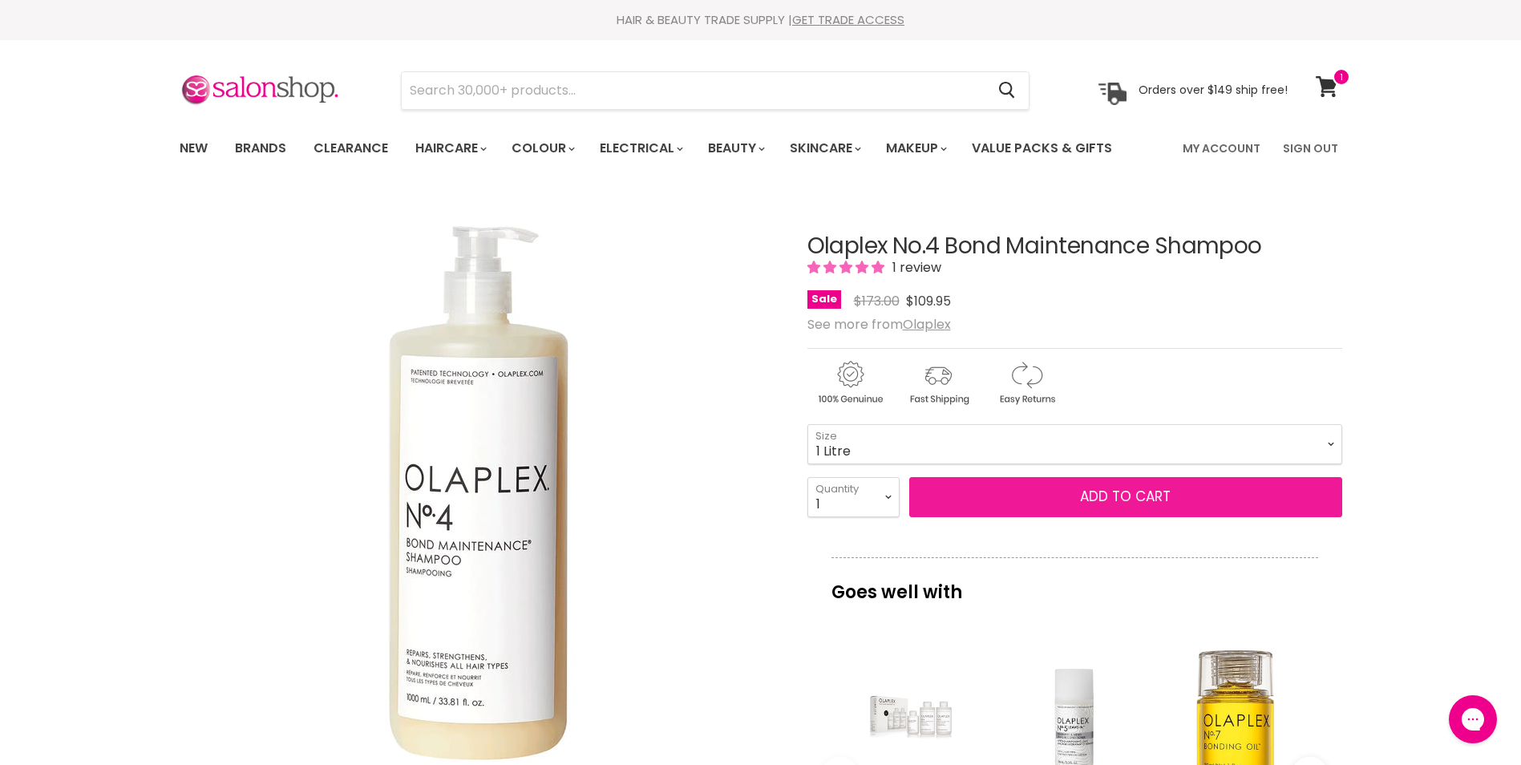
click at [1104, 517] on button "Add to cart" at bounding box center [1125, 497] width 433 height 40
click at [1134, 517] on button "Add to cart" at bounding box center [1125, 497] width 433 height 40
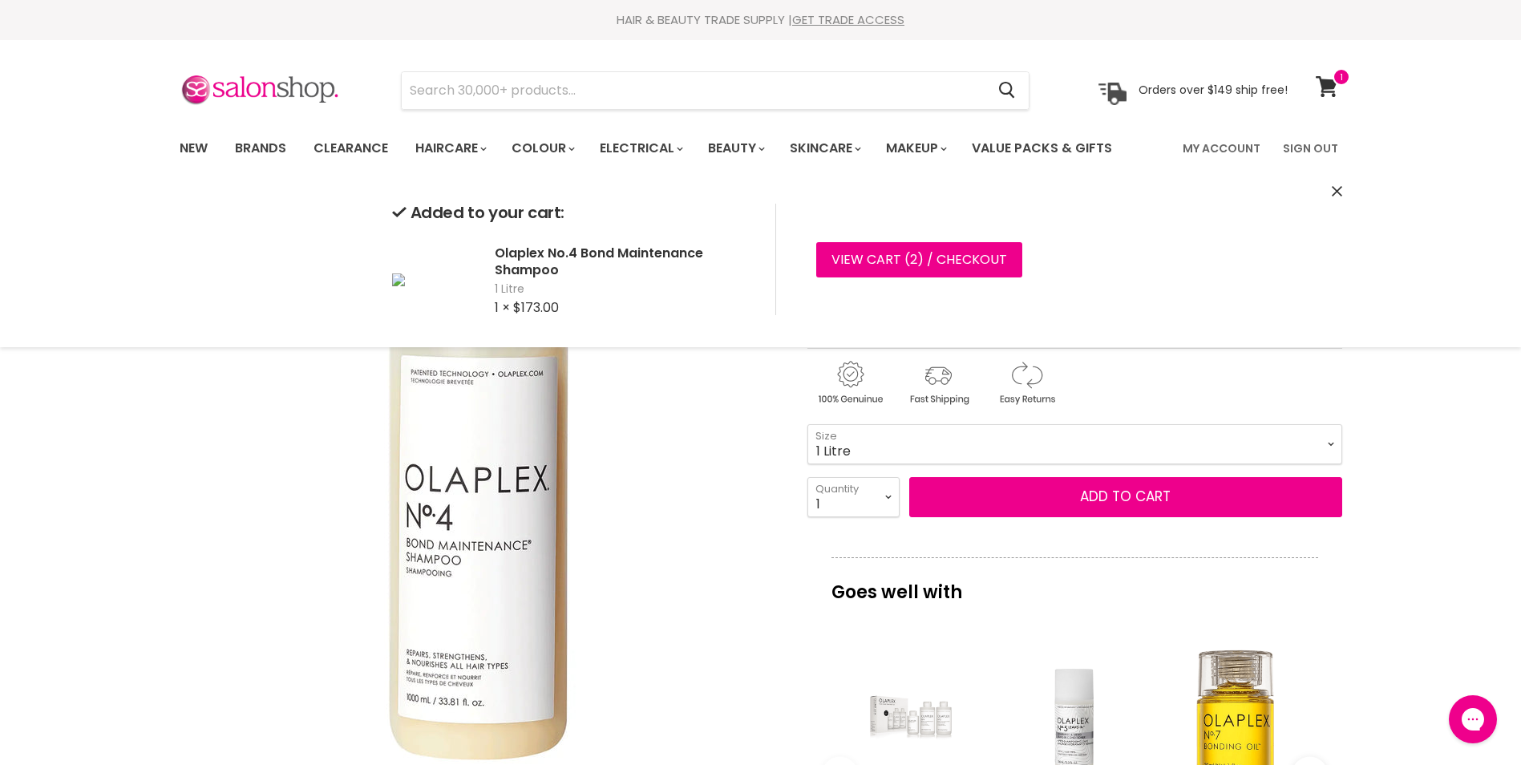
click at [1333, 190] on icon "Close" at bounding box center [1337, 191] width 10 height 10
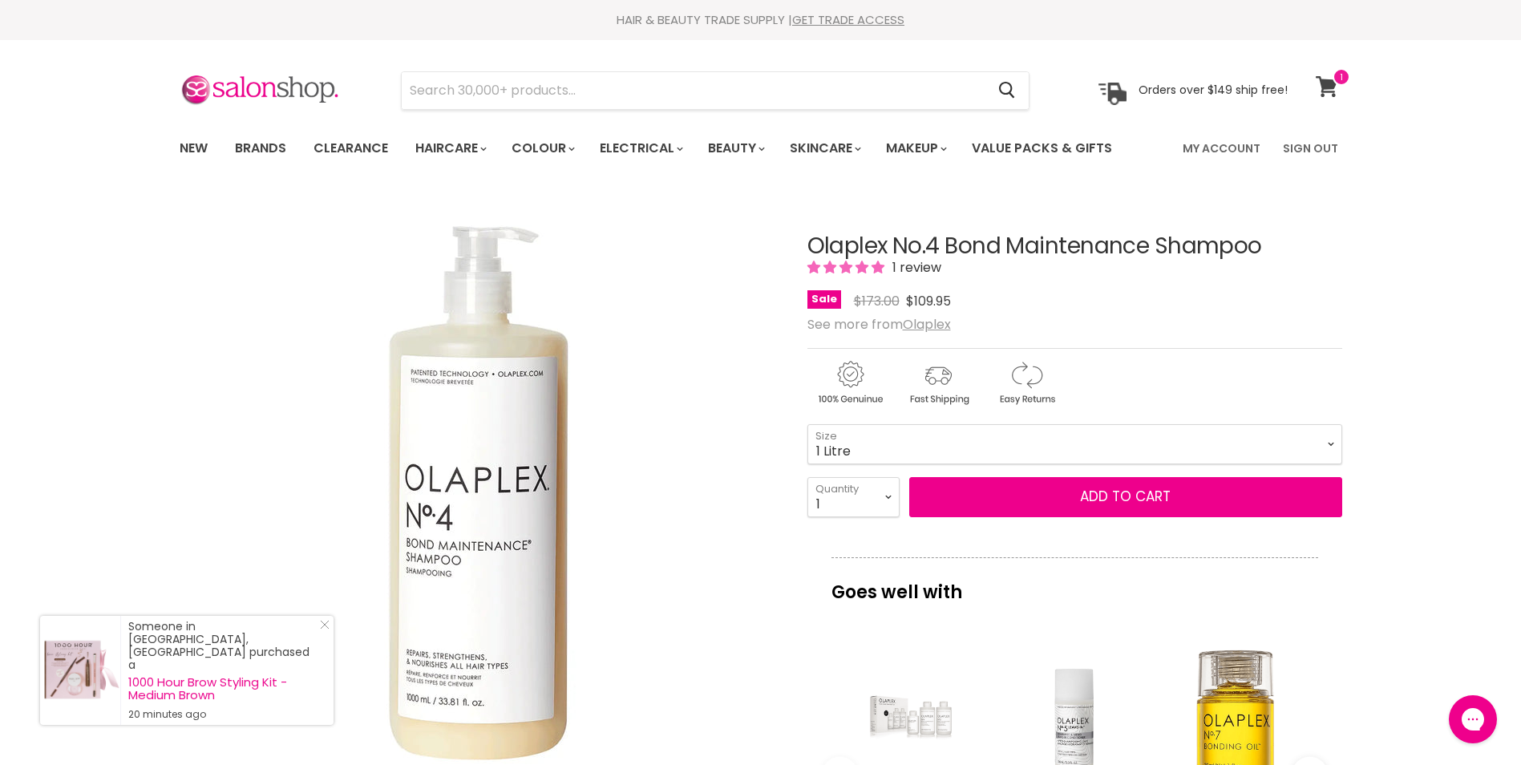
click at [1329, 79] on icon at bounding box center [1326, 86] width 22 height 21
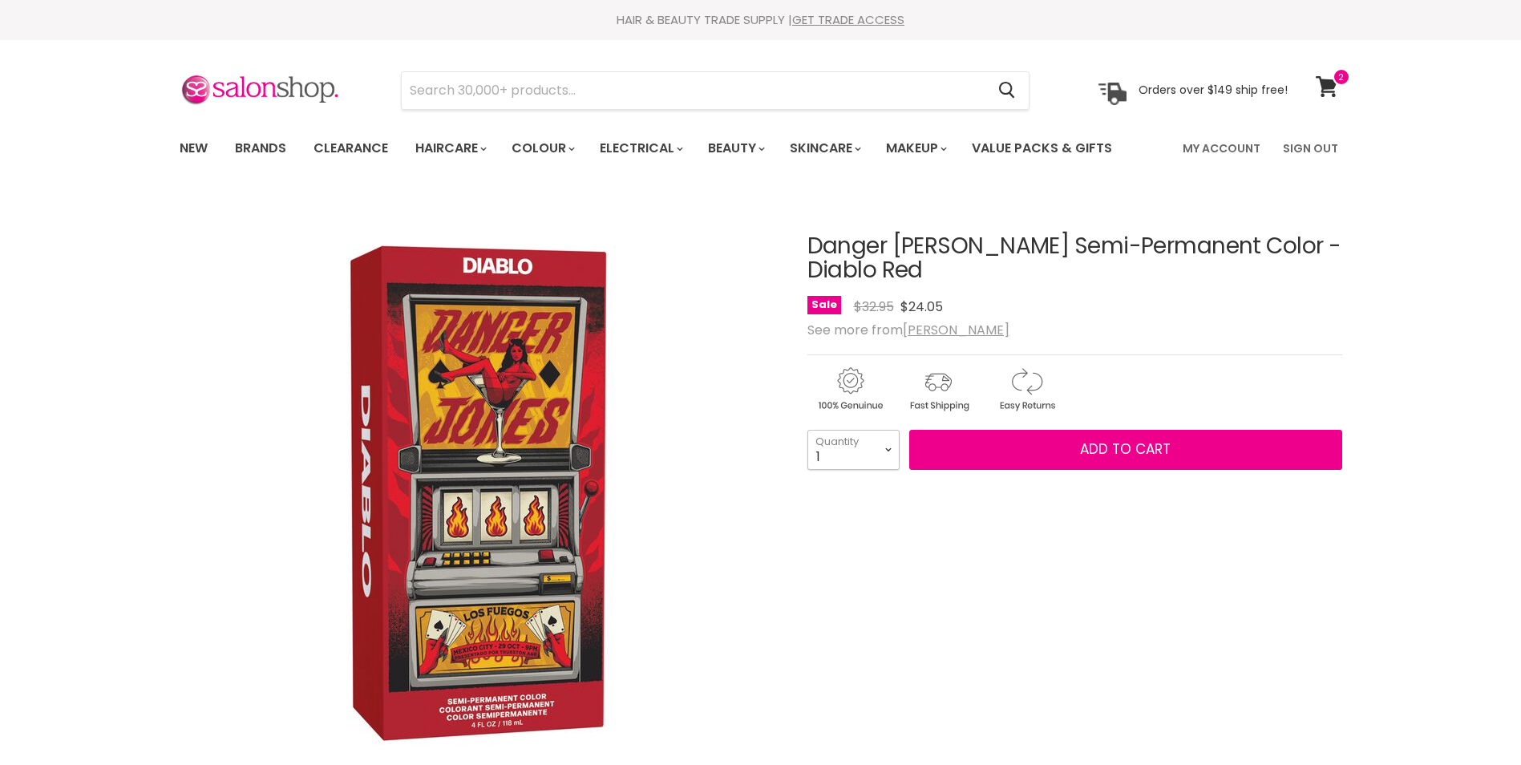
click at [872, 470] on select "1 2 3 4 5 6 7 8 9 10+" at bounding box center [853, 450] width 92 height 40
select select "2"
click at [807, 465] on select "1 2 3 4 5 6 7 8 9 10+" at bounding box center [853, 450] width 92 height 40
type input "2"
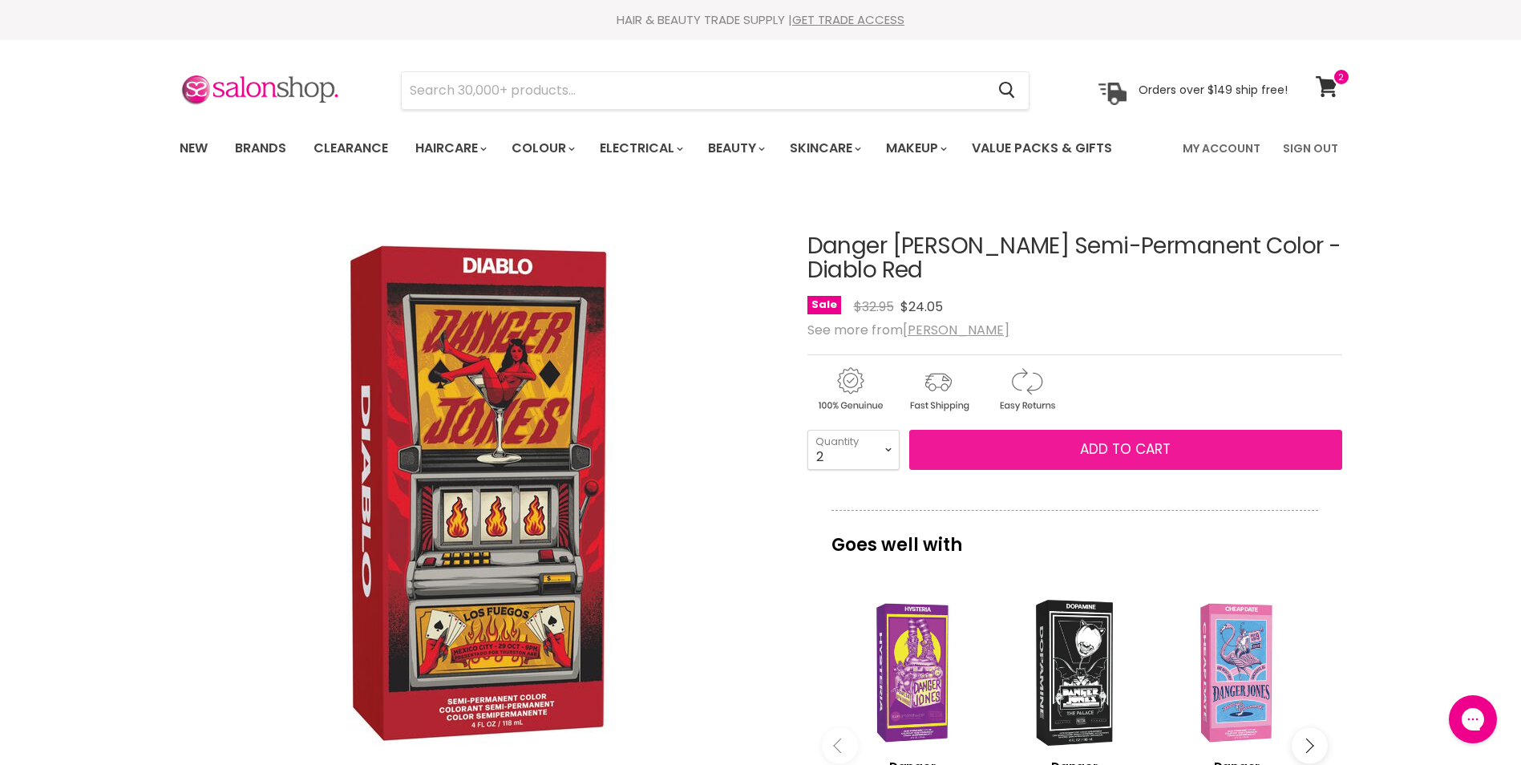
click at [1124, 459] on span "Add to cart" at bounding box center [1125, 448] width 91 height 19
click at [1125, 459] on span "Add to cart" at bounding box center [1125, 448] width 91 height 19
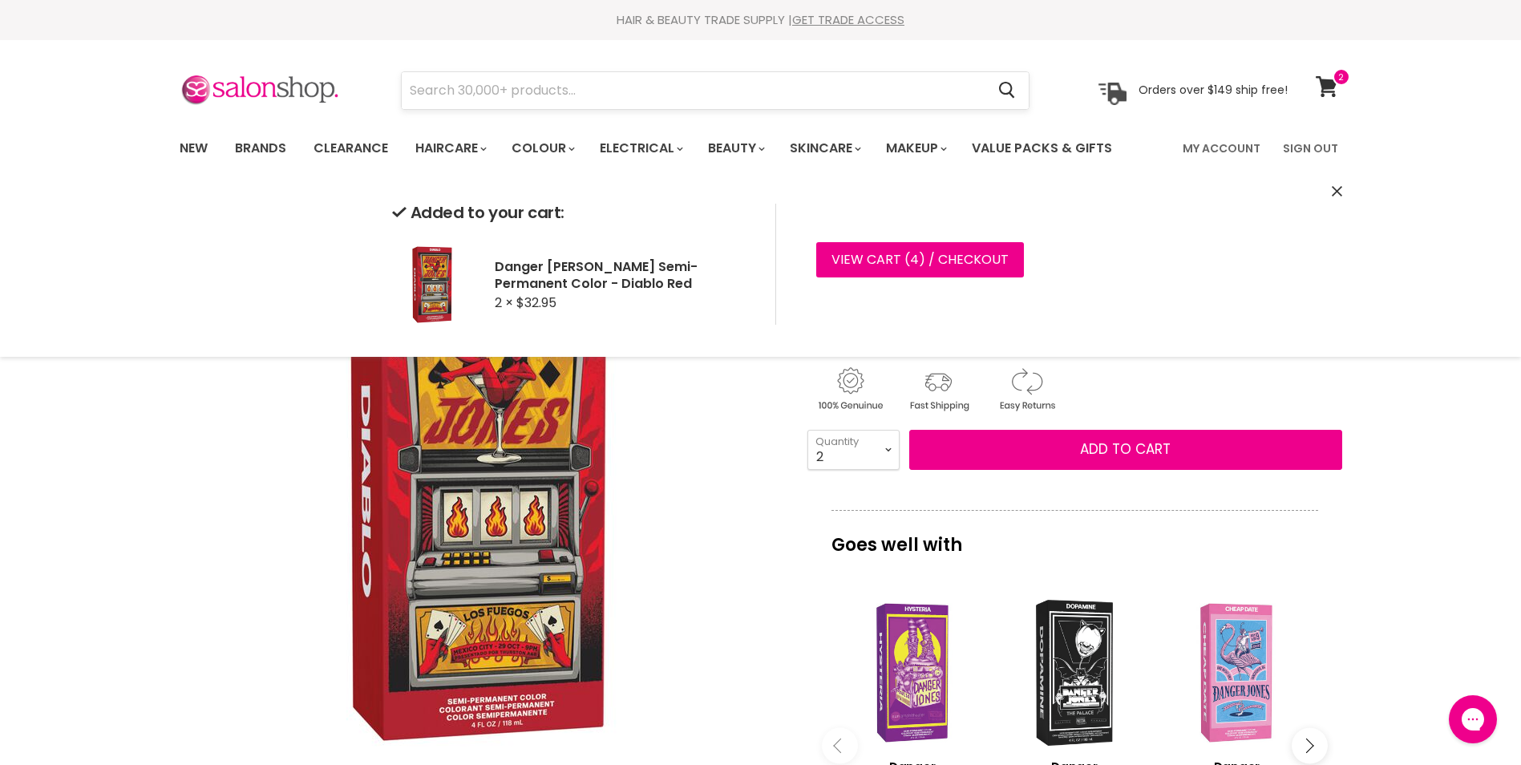
click at [746, 91] on input "Search" at bounding box center [694, 90] width 584 height 37
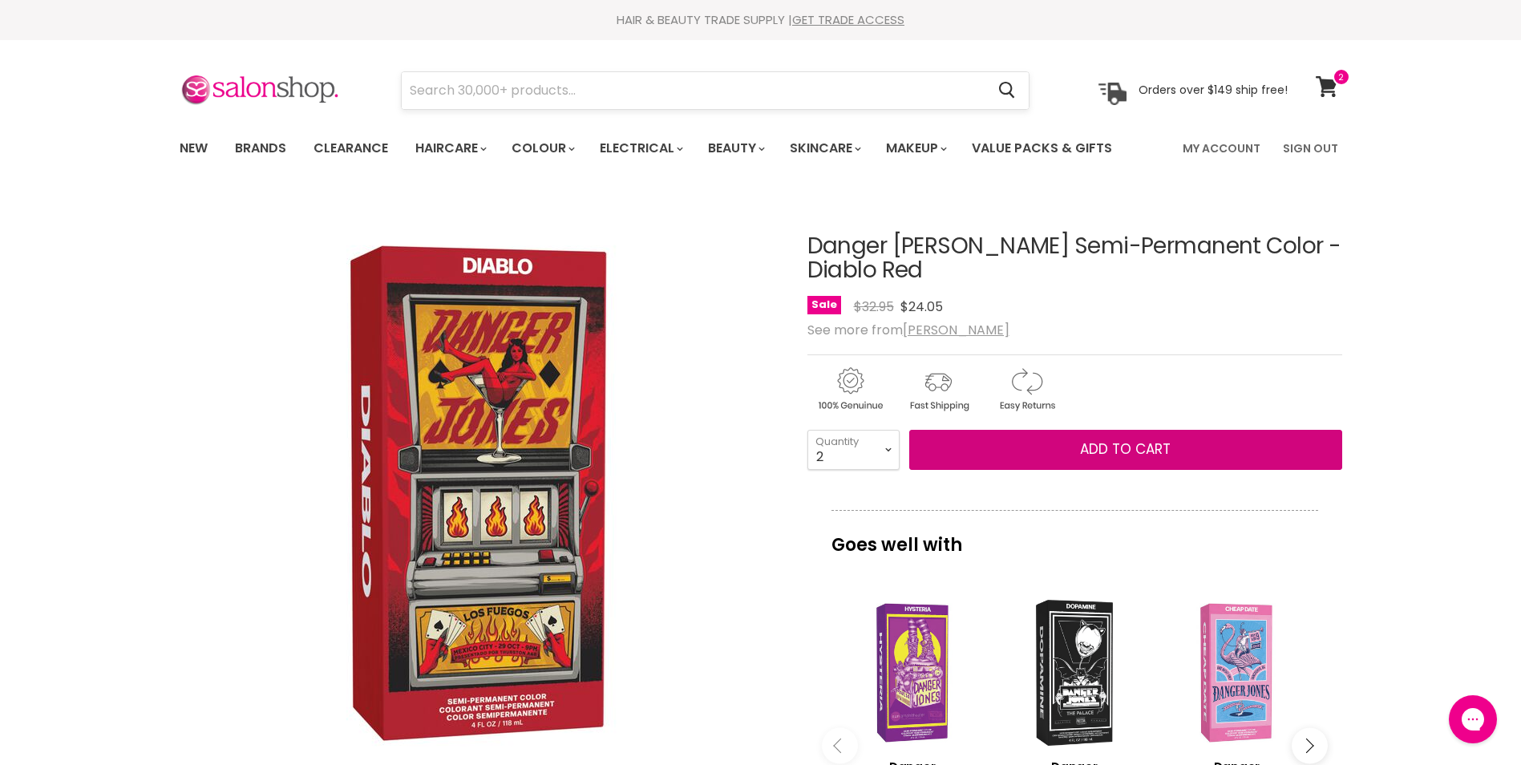
click at [909, 430] on button "Add to cart" at bounding box center [1125, 450] width 433 height 40
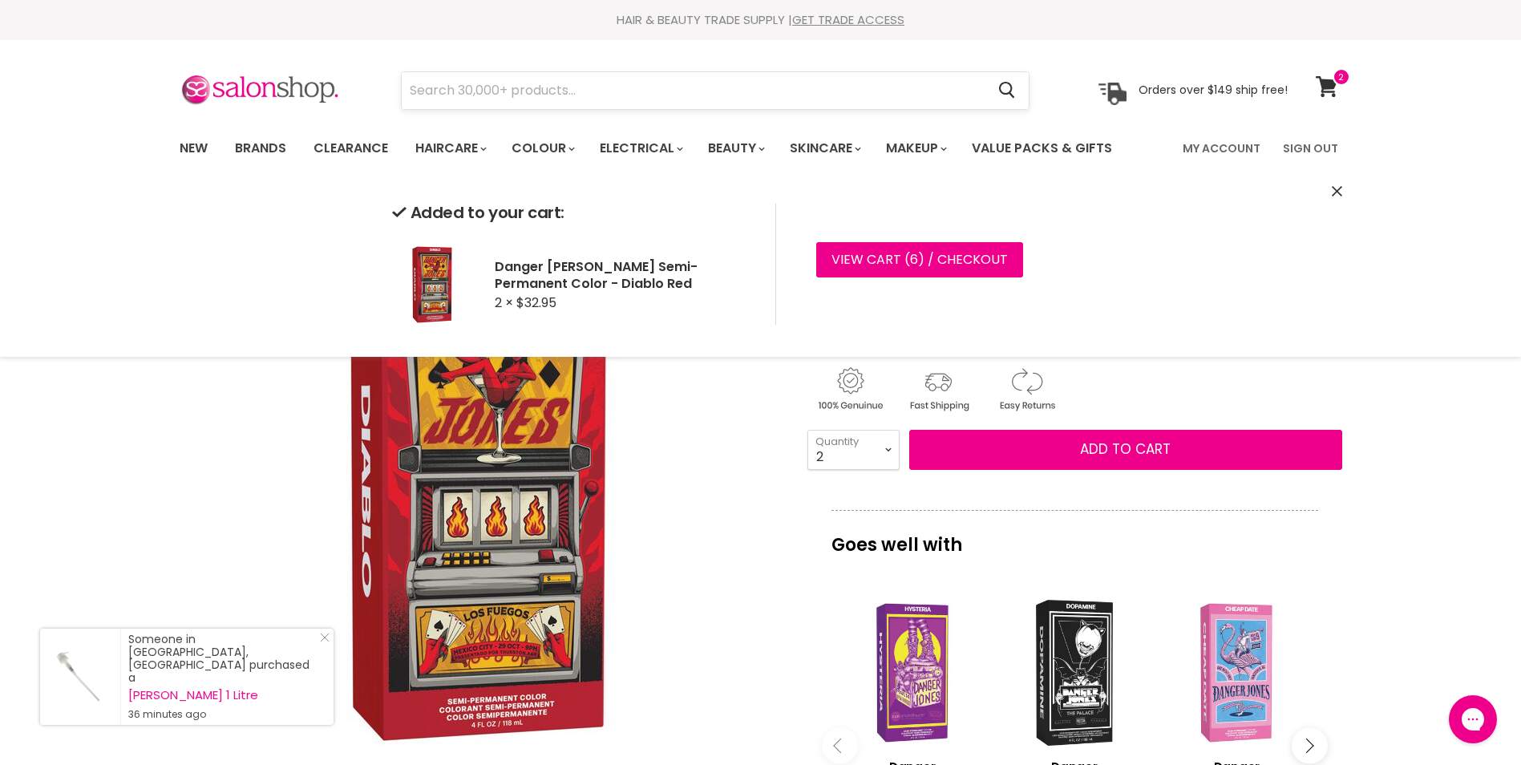
click at [560, 88] on input "Search" at bounding box center [694, 90] width 584 height 37
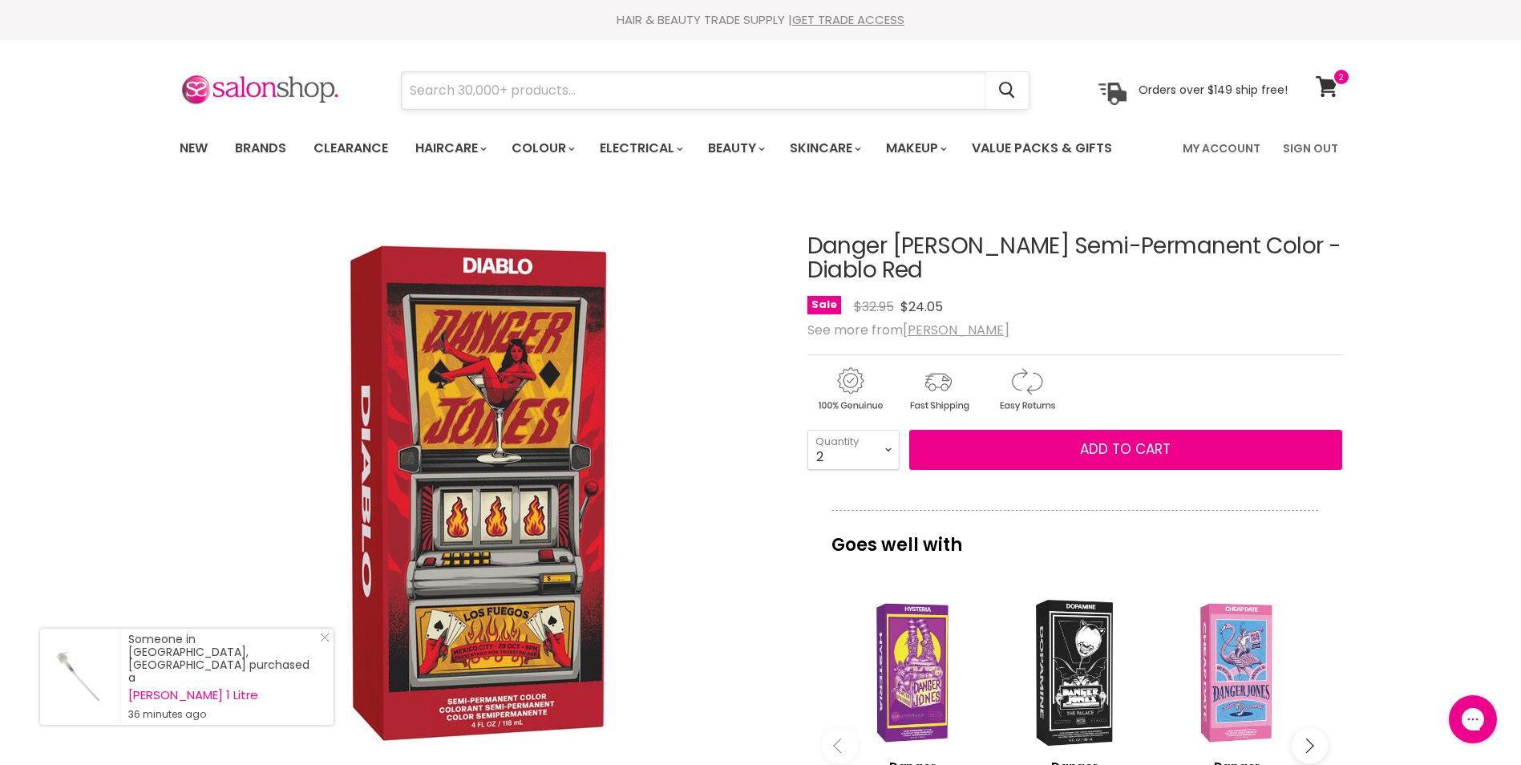
click at [556, 96] on input "Search" at bounding box center [694, 90] width 584 height 37
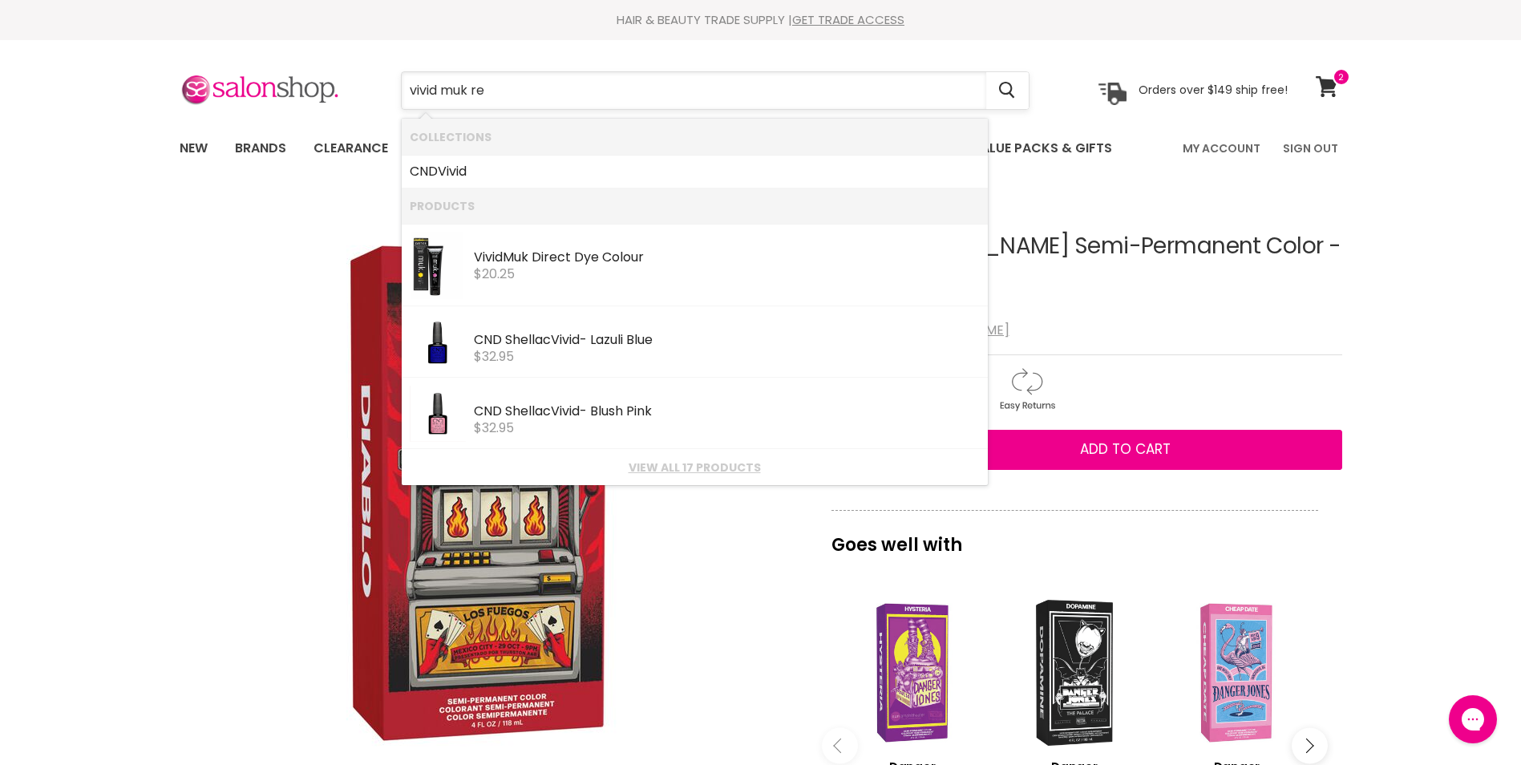
type input "vivid muk red"
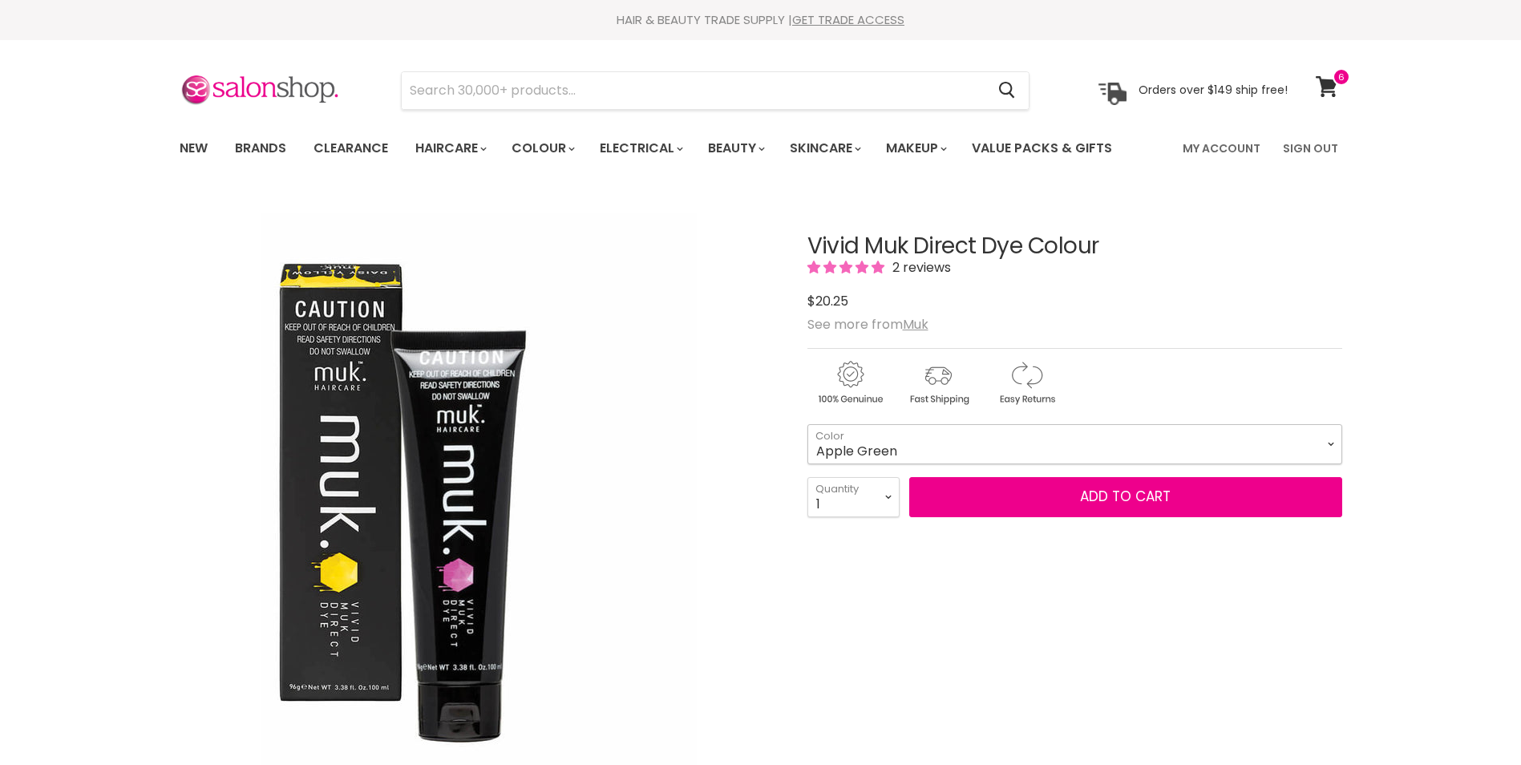
drag, startPoint x: 0, startPoint y: 0, endPoint x: 924, endPoint y: 475, distance: 1039.4
click at [924, 464] on select "Apple Green Blaze Orange Daisy Yellow Deep Purple Emerald Green Fire Red Fuchsi…" at bounding box center [1074, 444] width 535 height 40
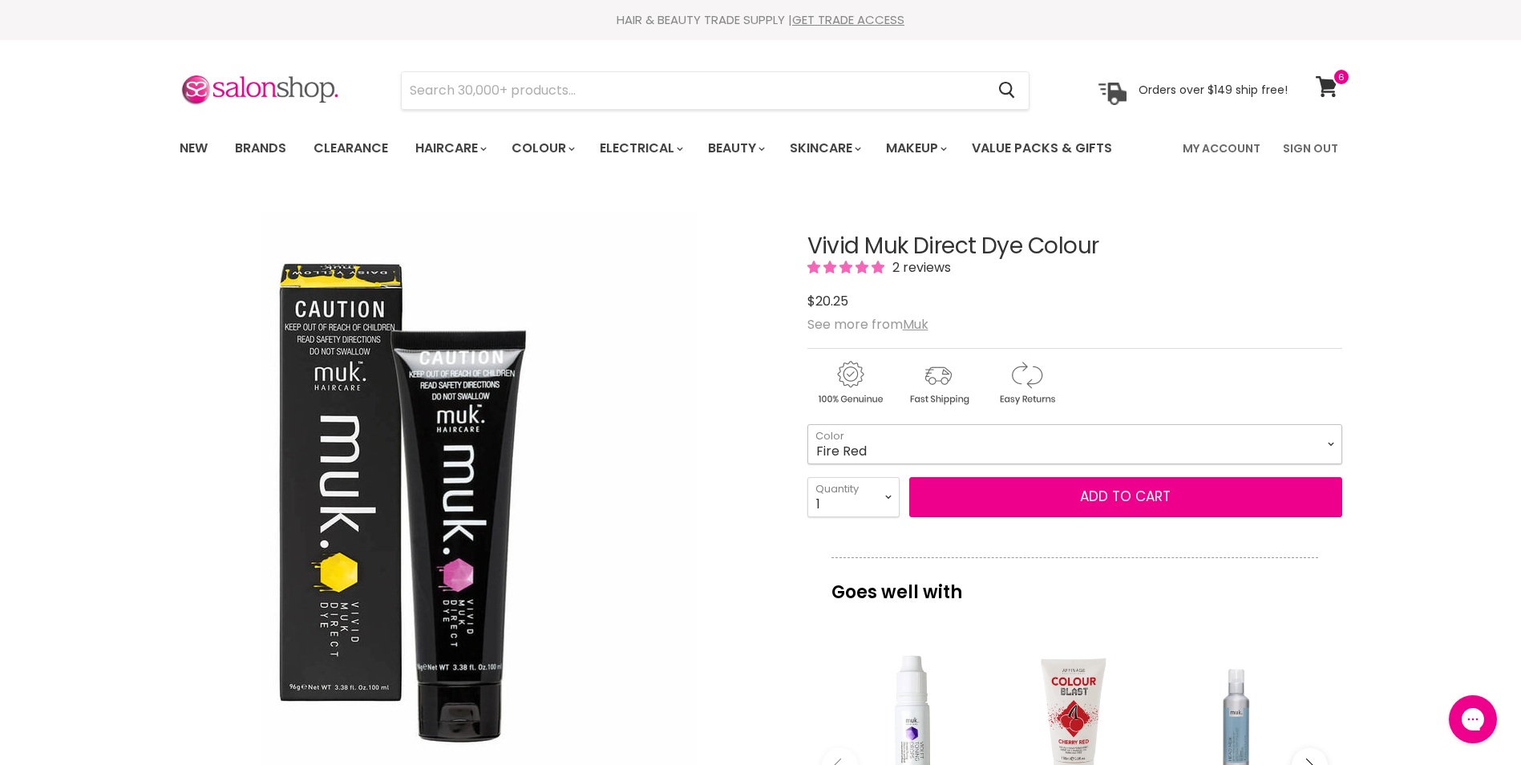
click at [807, 459] on select "Apple Green Blaze Orange Daisy Yellow Deep Purple Emerald Green Fire Red Fuchsi…" at bounding box center [1074, 444] width 535 height 40
select select "Fire Red"
click at [887, 501] on select "1 2 3 4 5 6 7 8 9 10+" at bounding box center [853, 497] width 92 height 40
select select "3"
click at [807, 512] on select "1 2 3 4 5 6 7 8 9 10+" at bounding box center [853, 497] width 92 height 40
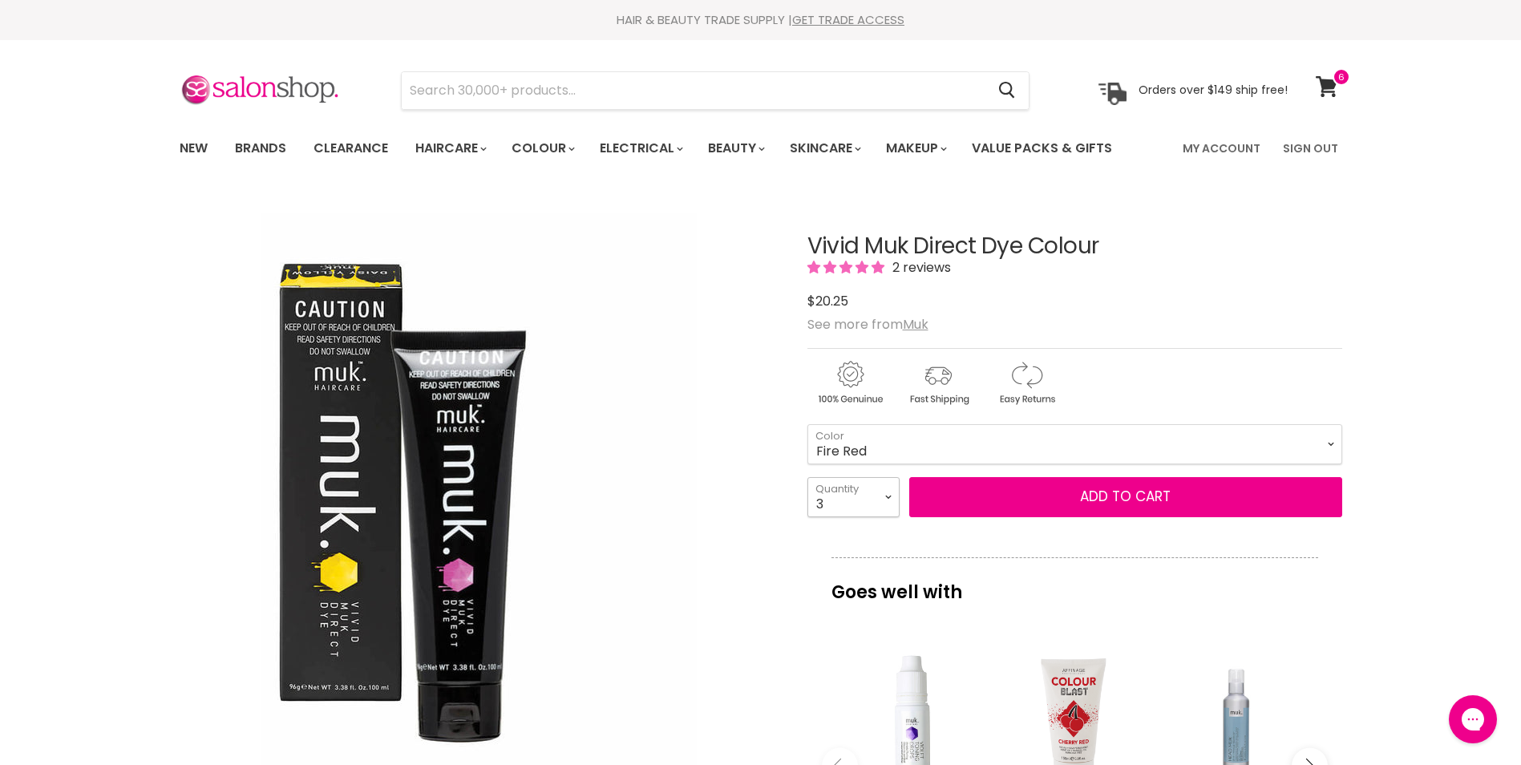
type input "3"
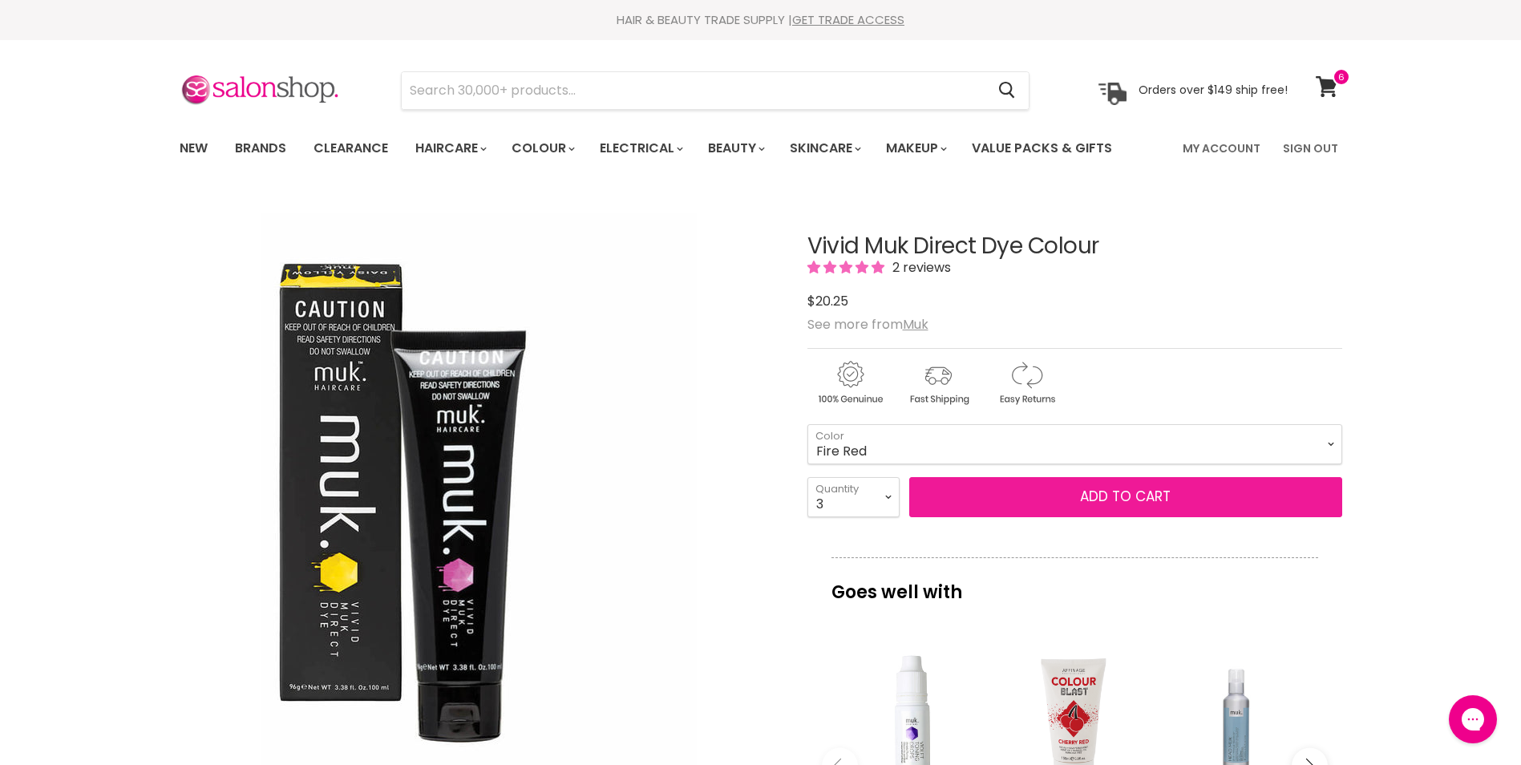
click at [1105, 517] on button "Add to cart" at bounding box center [1125, 497] width 433 height 40
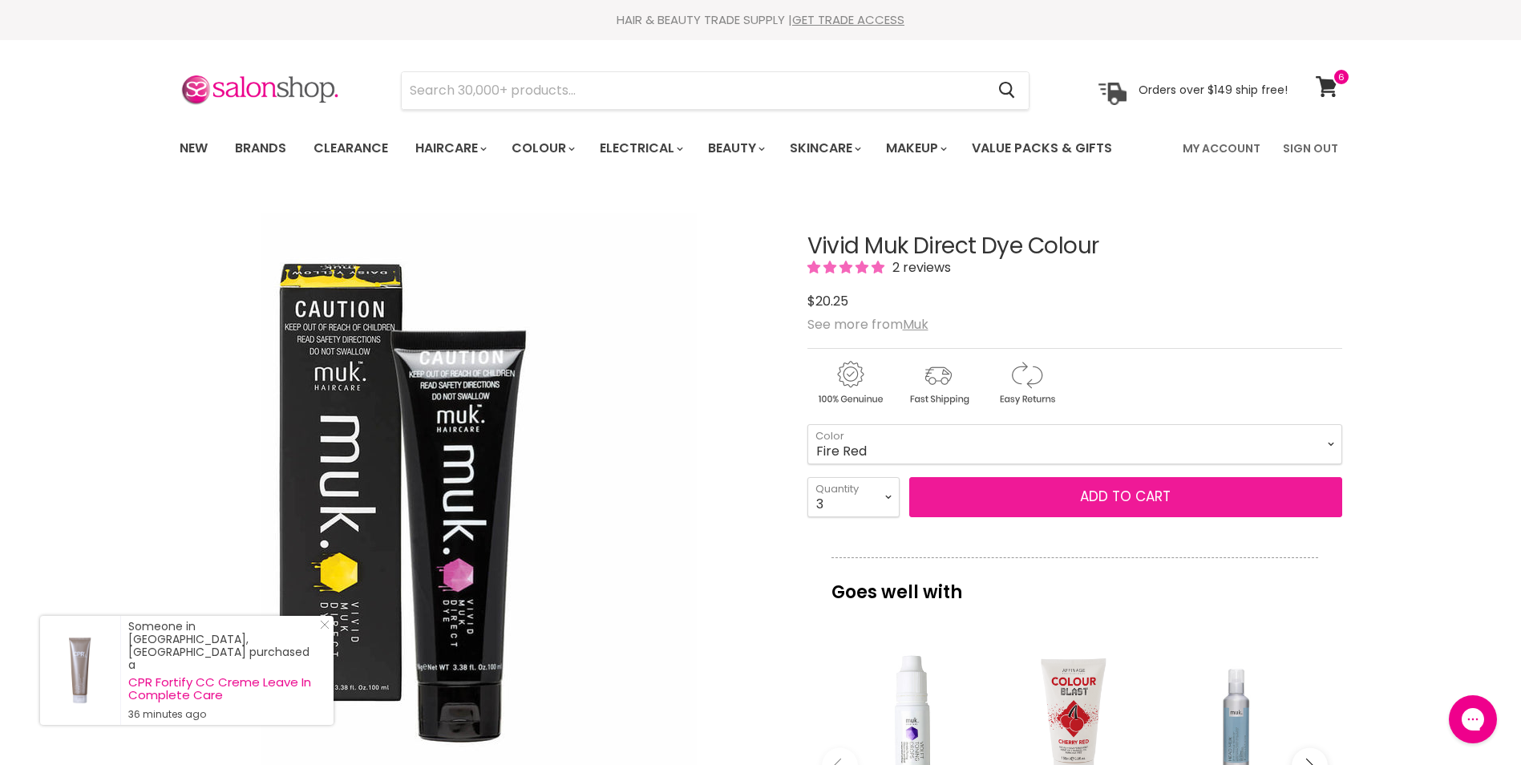
click at [1102, 517] on button "Add to cart" at bounding box center [1125, 497] width 433 height 40
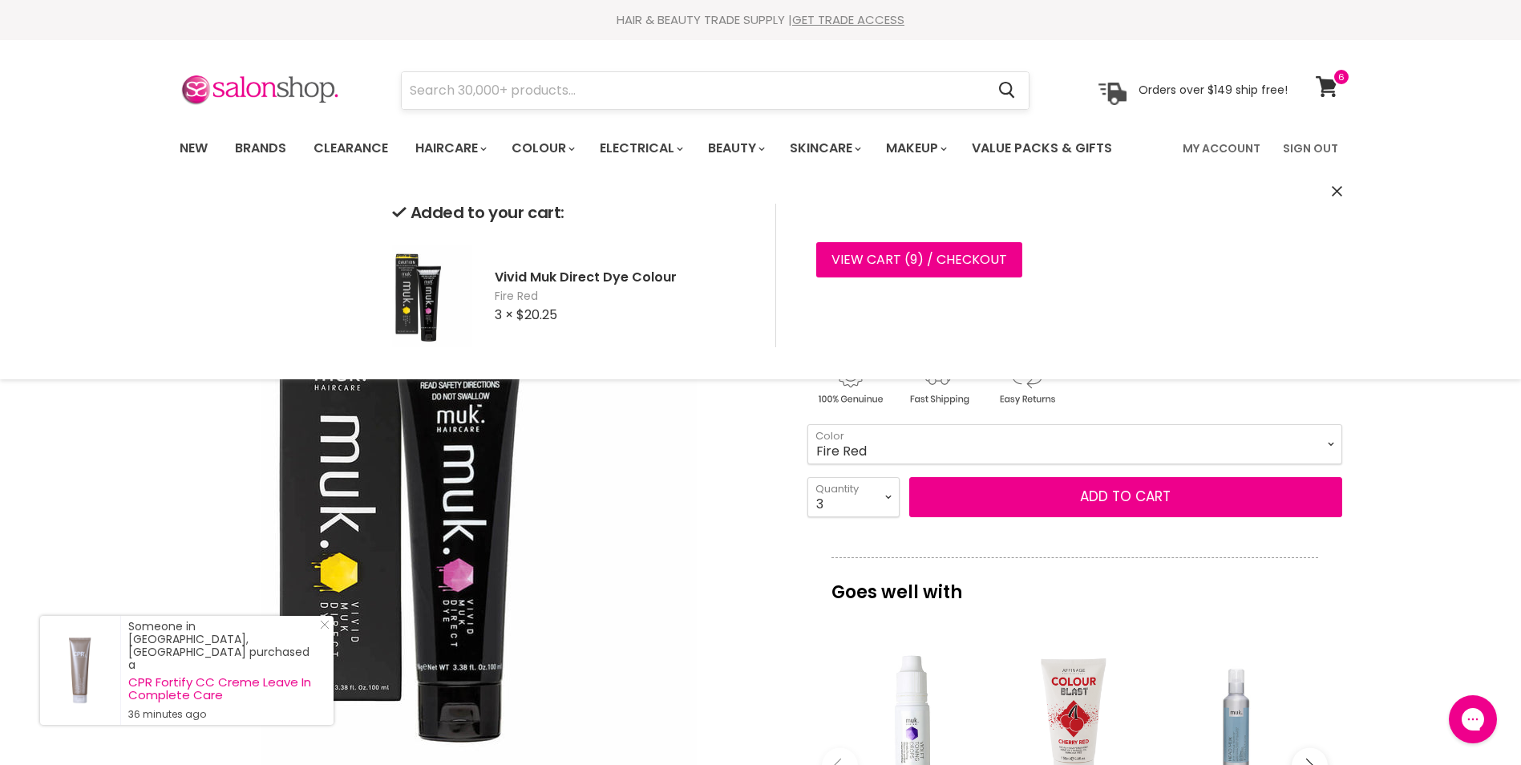
click at [604, 93] on input "Search" at bounding box center [694, 90] width 584 height 37
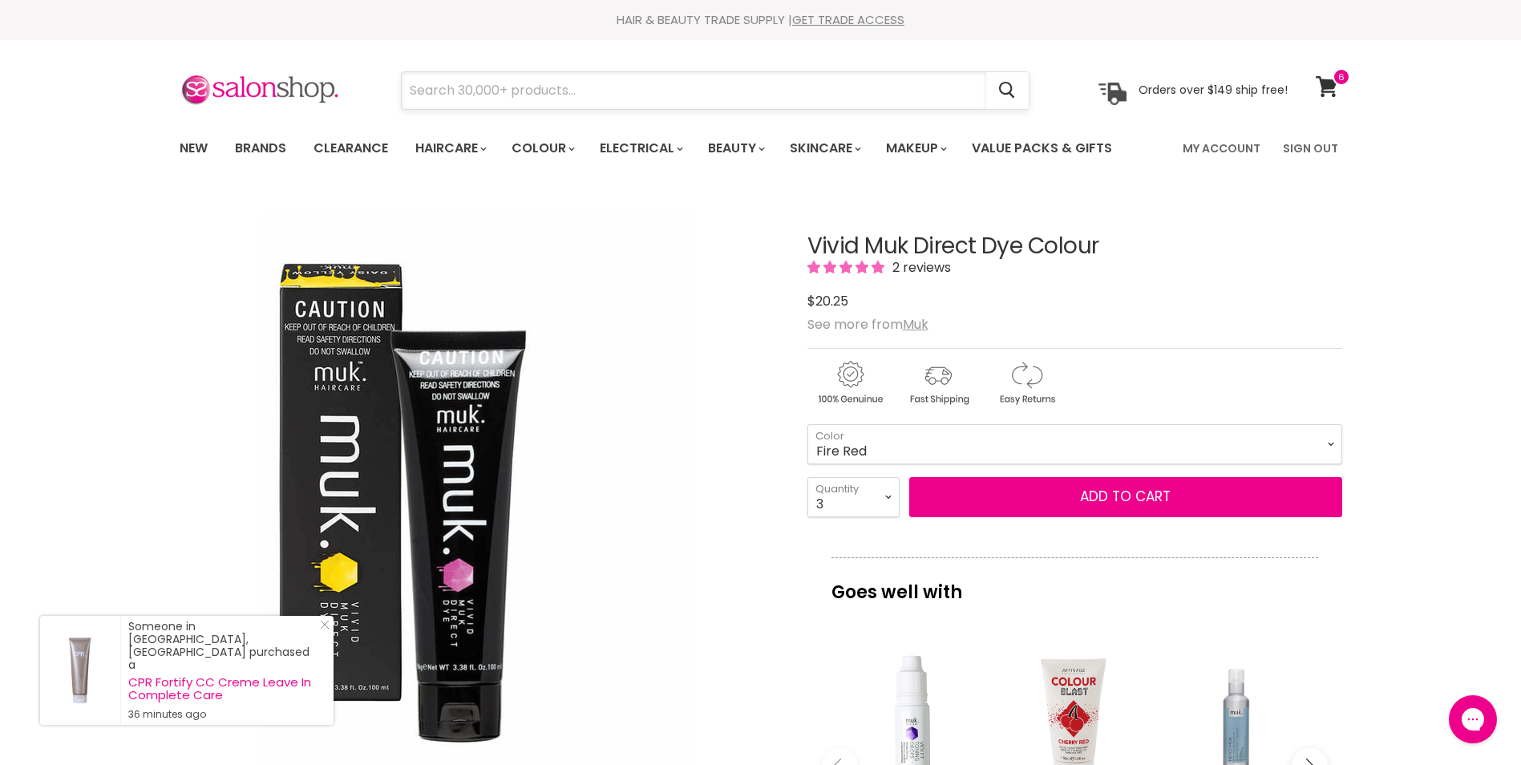
click at [445, 93] on input "Search" at bounding box center [694, 90] width 584 height 37
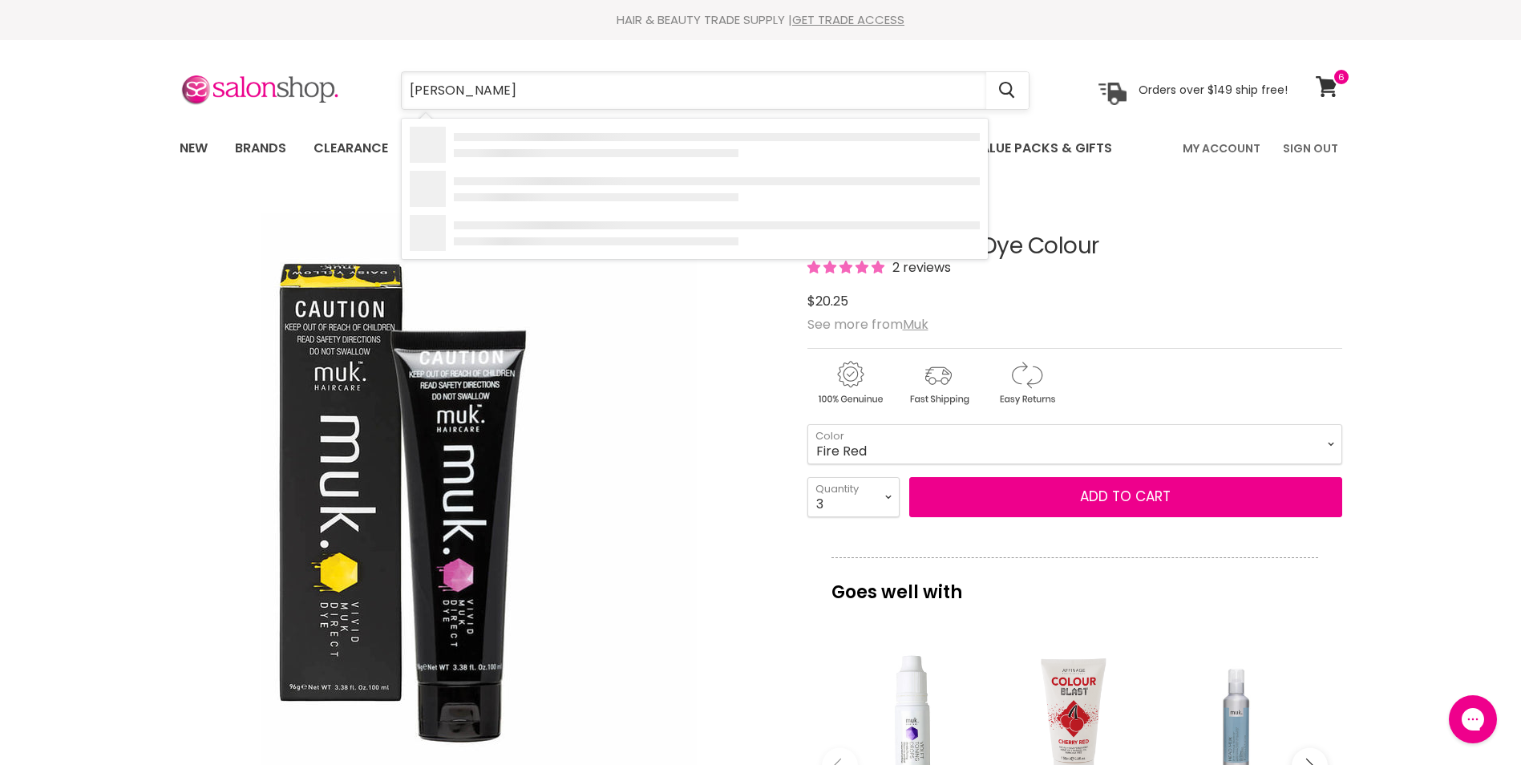
type input "de lorenzo red"
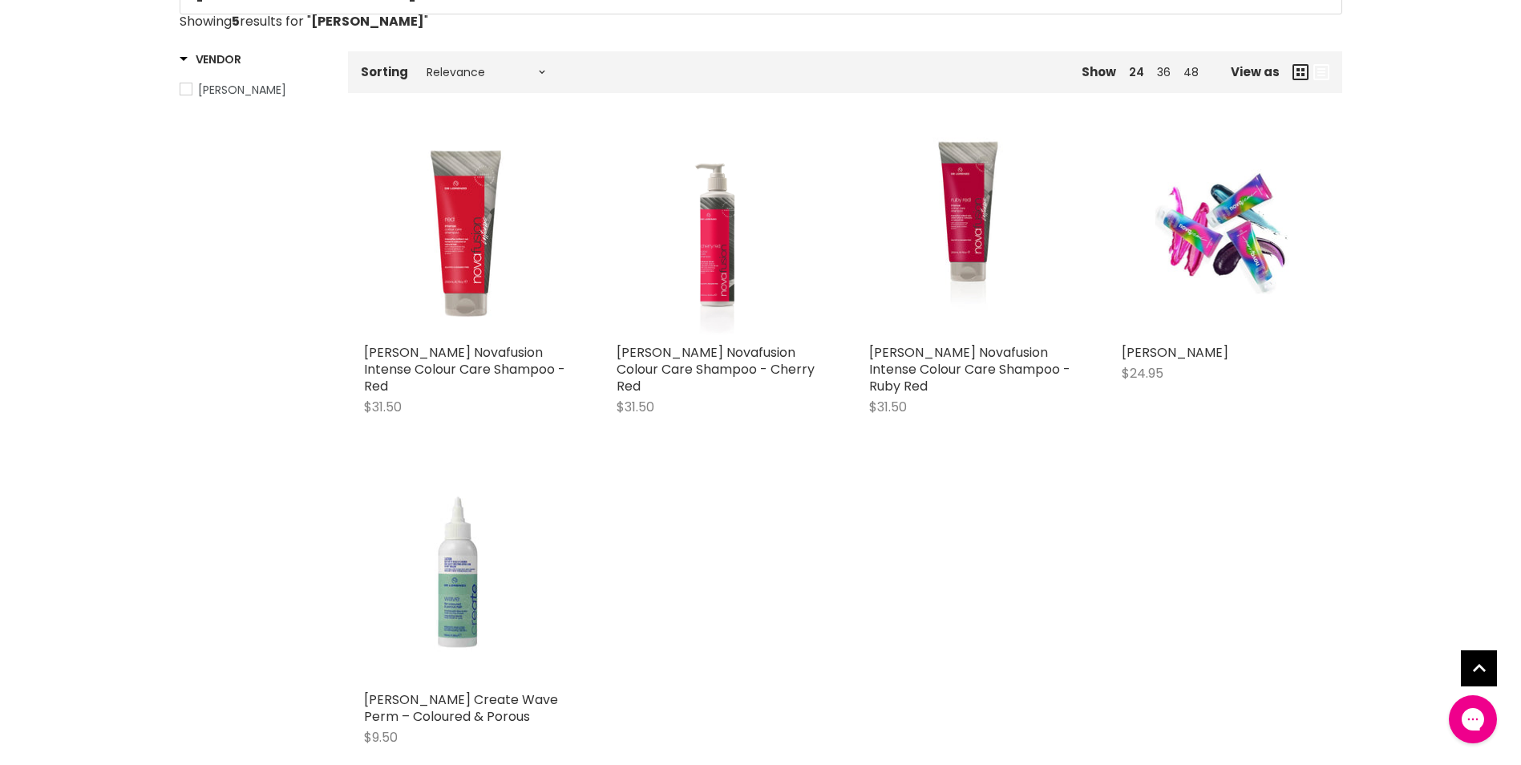
scroll to position [401, 0]
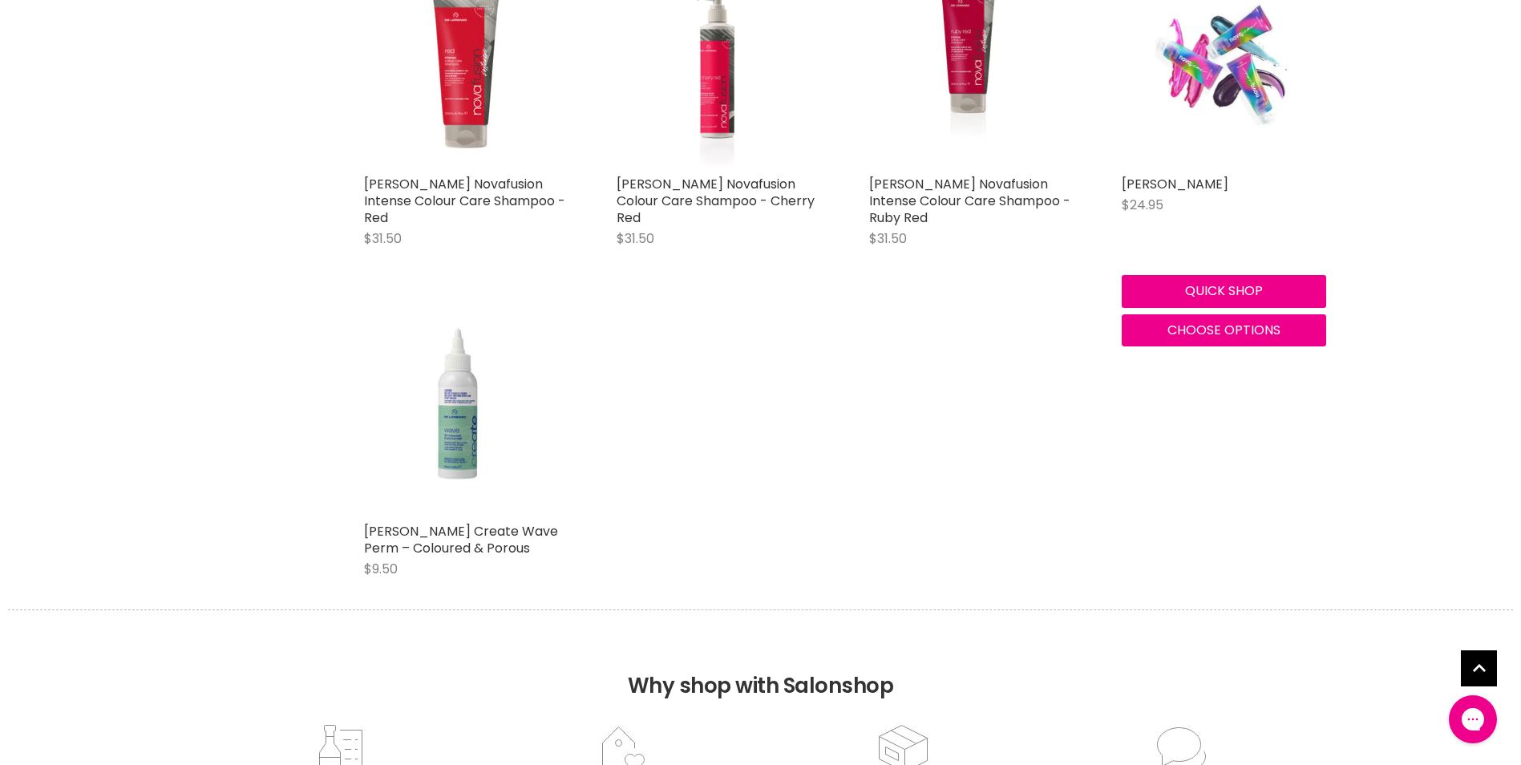
click at [1213, 40] on img "Main content" at bounding box center [1223, 65] width 136 height 204
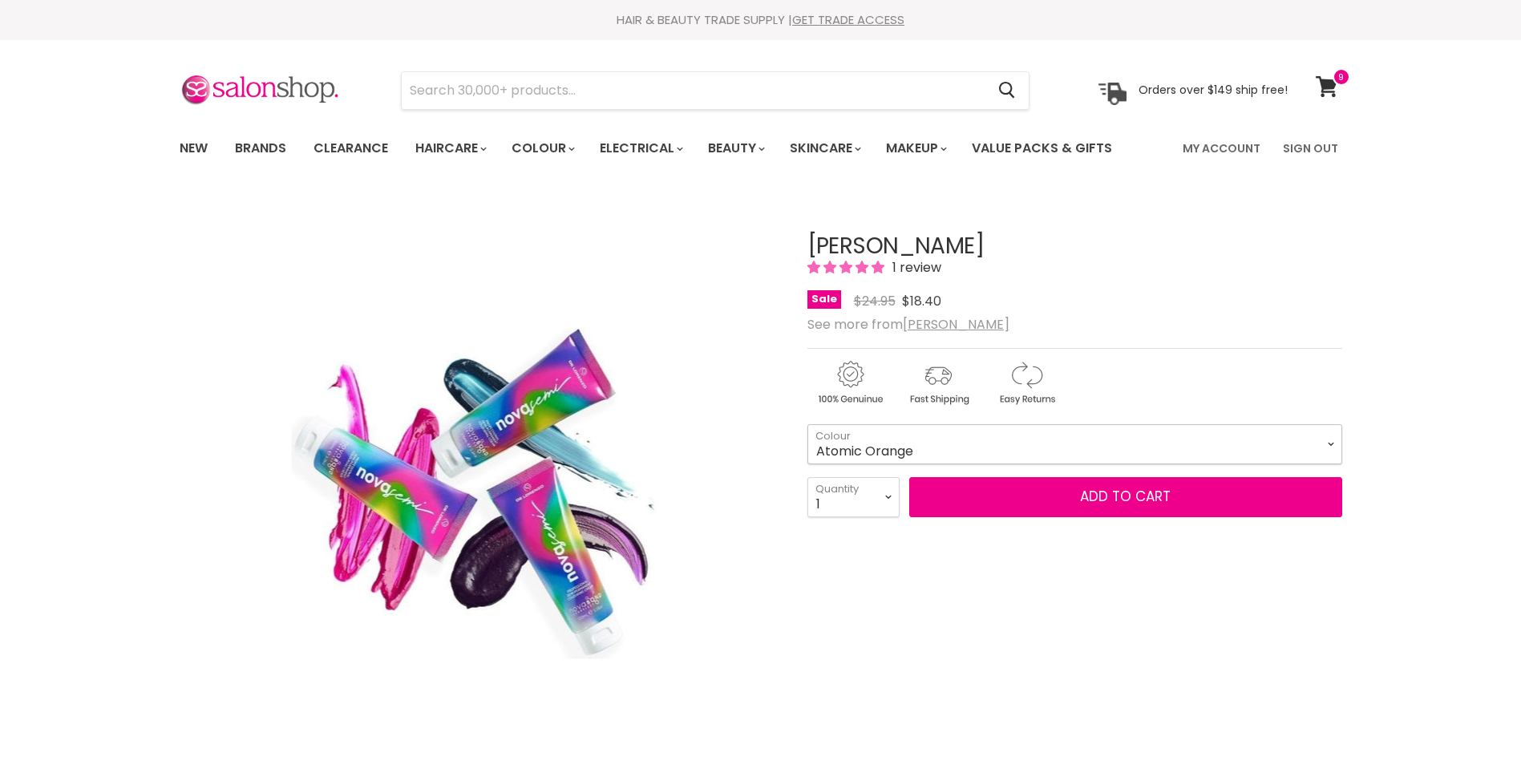
drag, startPoint x: 0, startPoint y: 0, endPoint x: 907, endPoint y: 478, distance: 1025.5
click at [907, 464] on select "Atomic Orange Crystal Clear Cyber Yellow Explosive Red [MEDICAL_DATA] Pink Myst…" at bounding box center [1074, 444] width 535 height 40
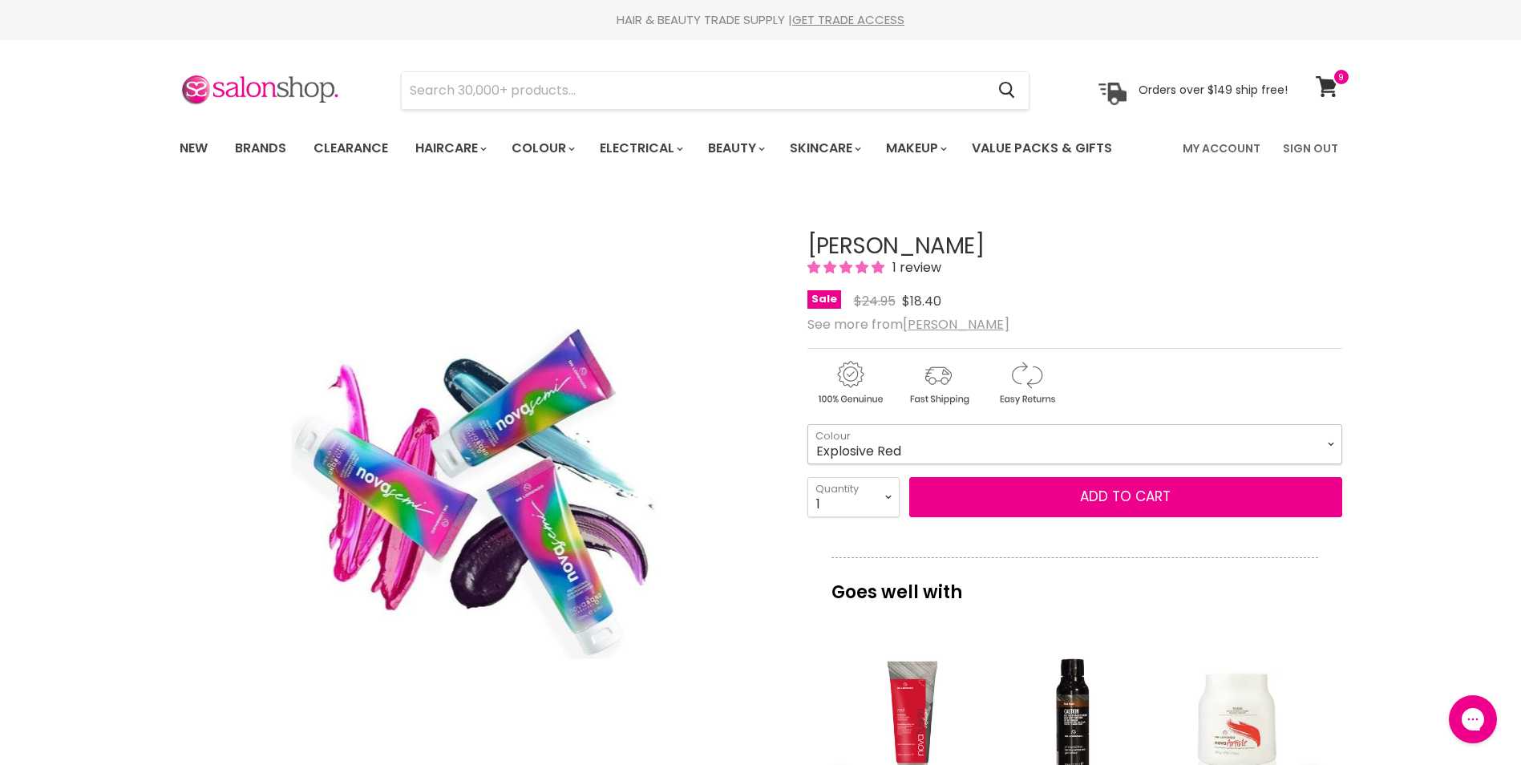
click at [807, 459] on select "Atomic Orange Crystal Clear Cyber Yellow Explosive Red [MEDICAL_DATA] Pink Myst…" at bounding box center [1074, 444] width 535 height 40
select select "Explosive Red"
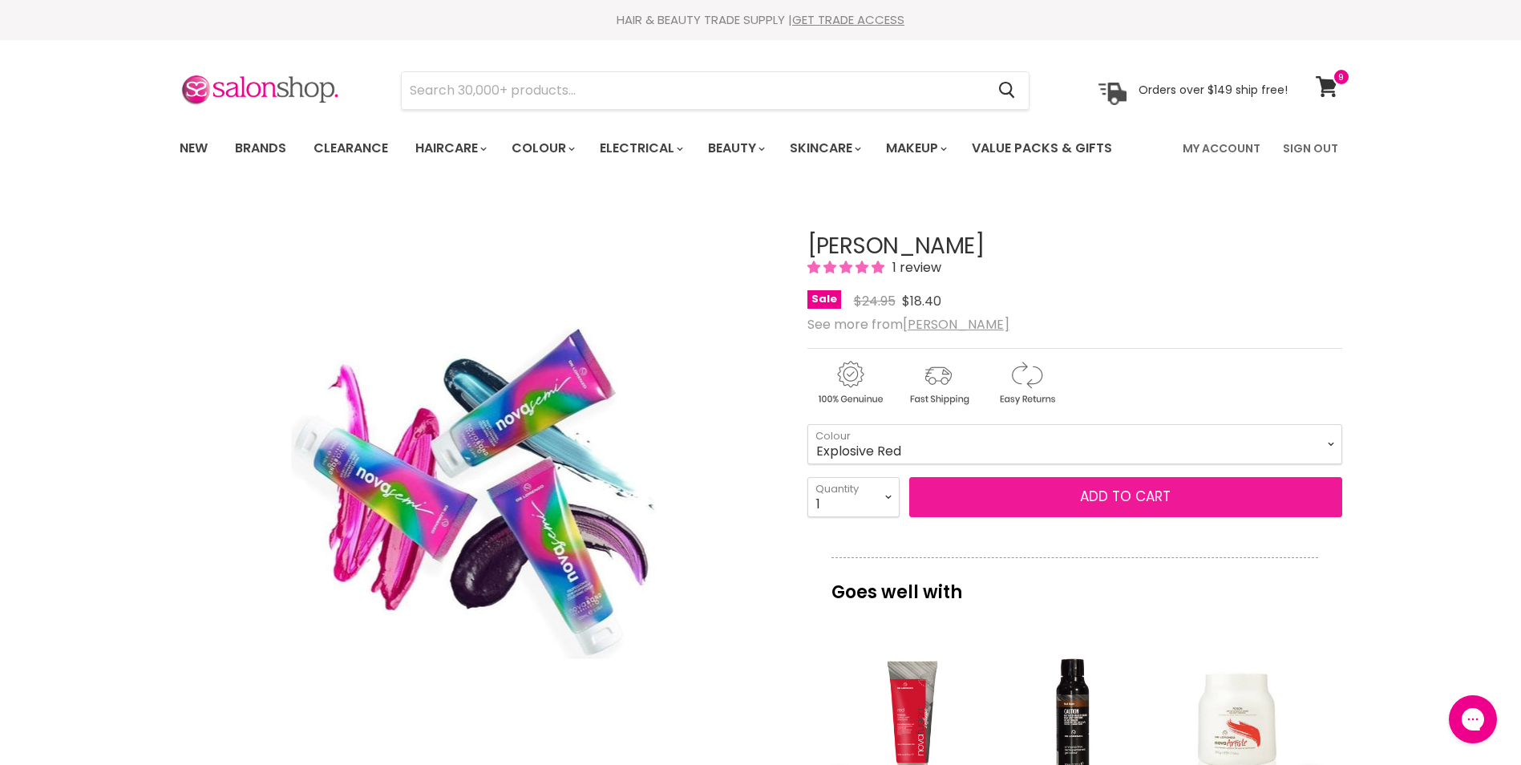
click at [1122, 517] on button "Add to cart" at bounding box center [1125, 497] width 433 height 40
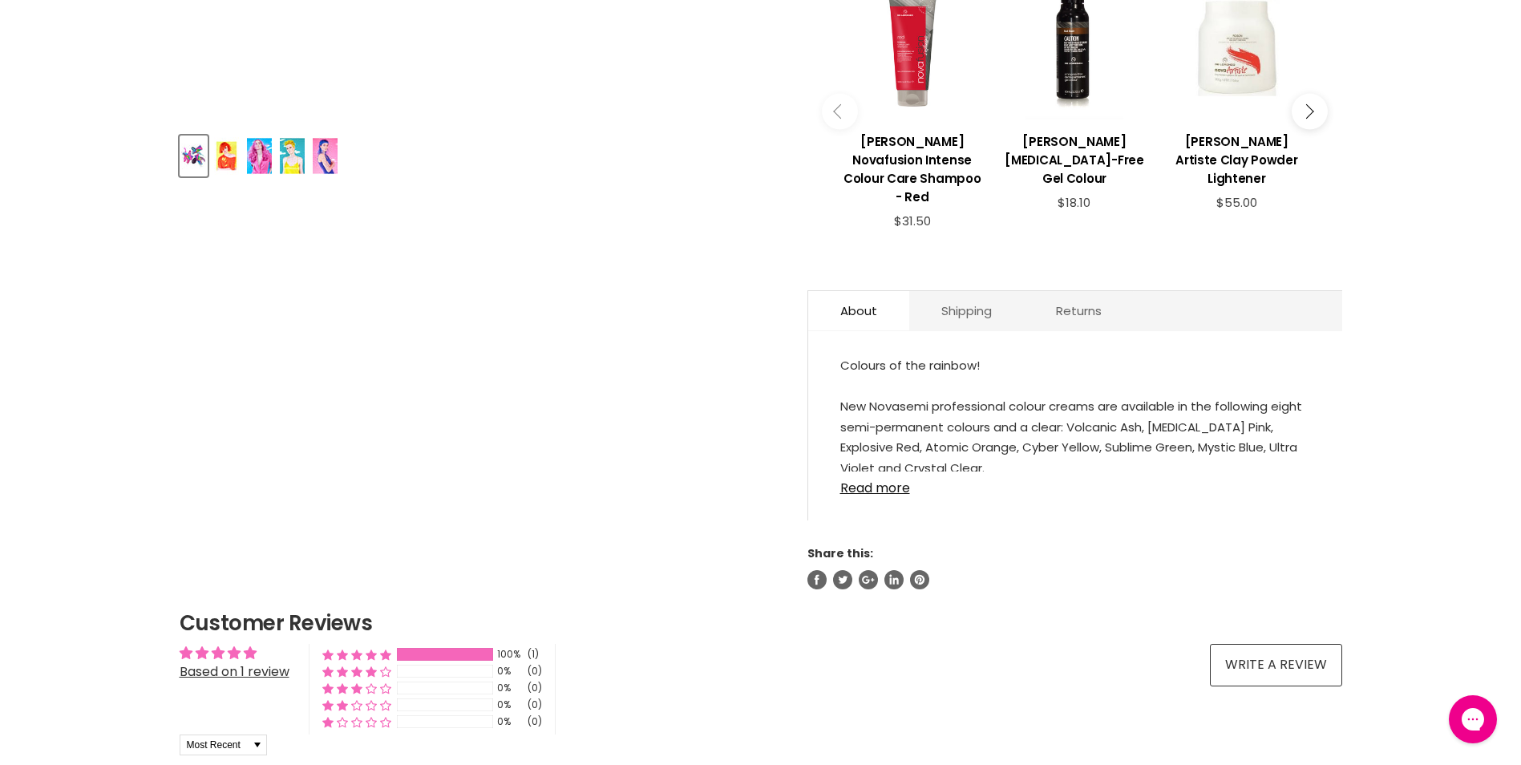
scroll to position [721, 0]
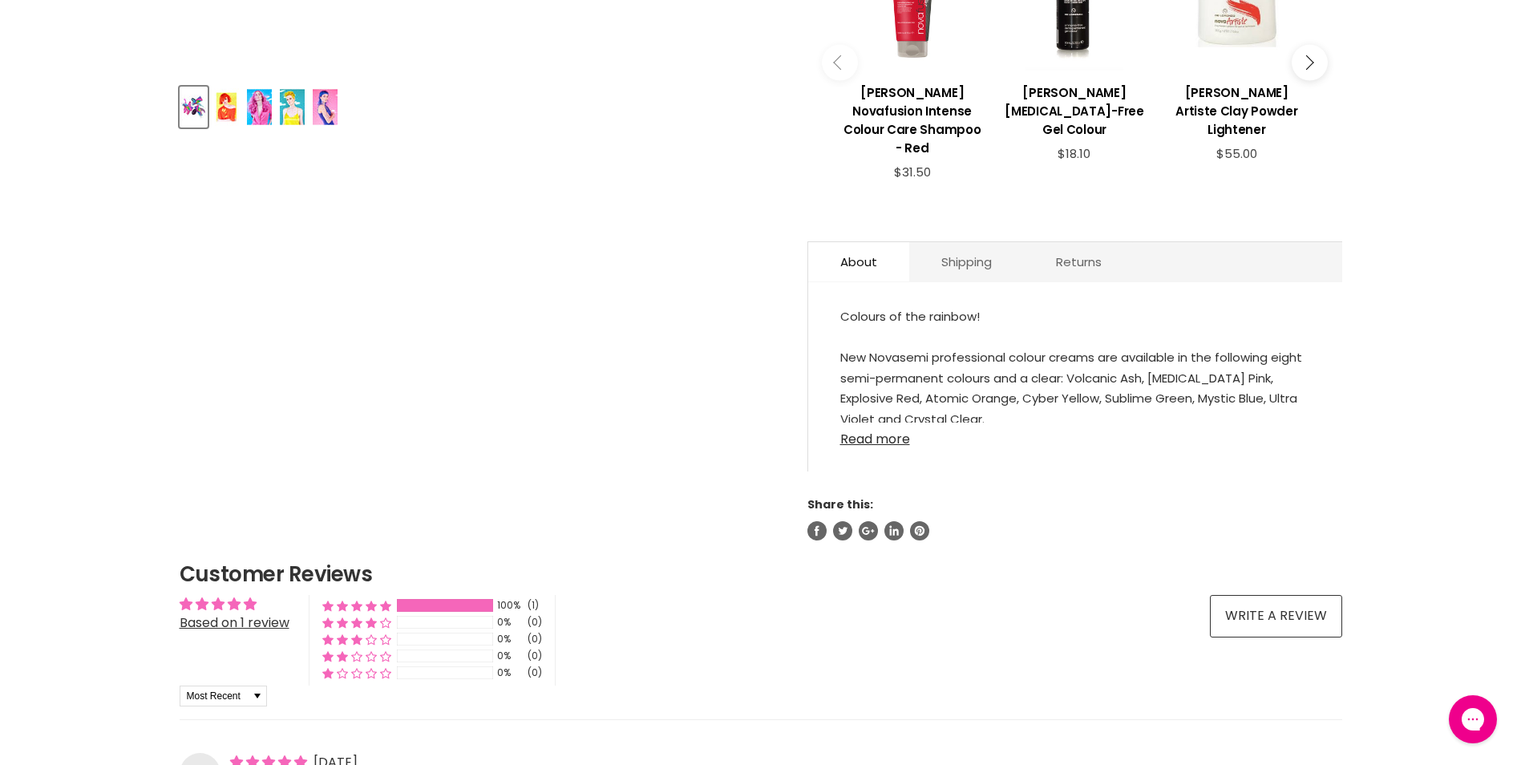
click at [889, 447] on link "Read more" at bounding box center [1075, 434] width 470 height 24
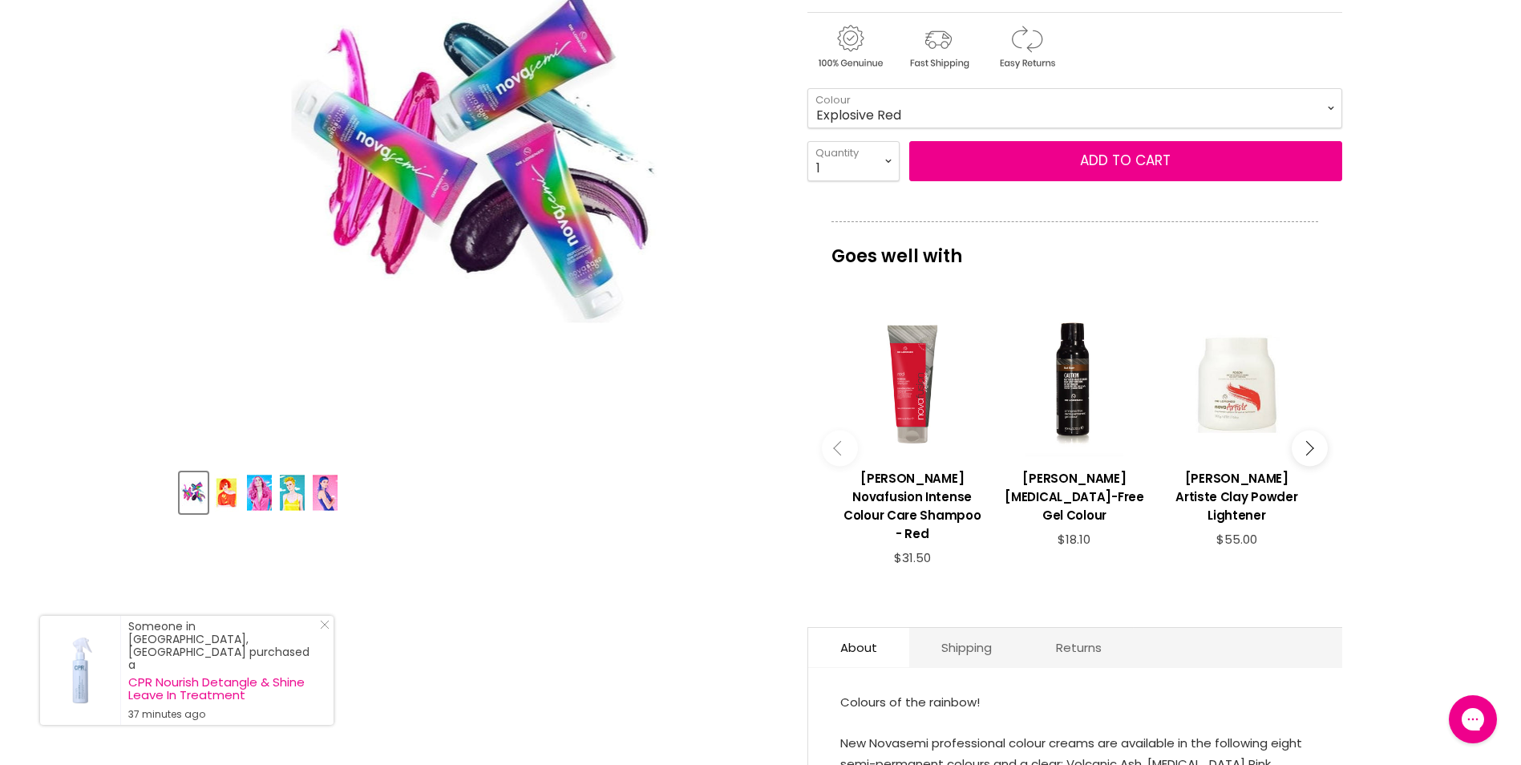
scroll to position [0, 0]
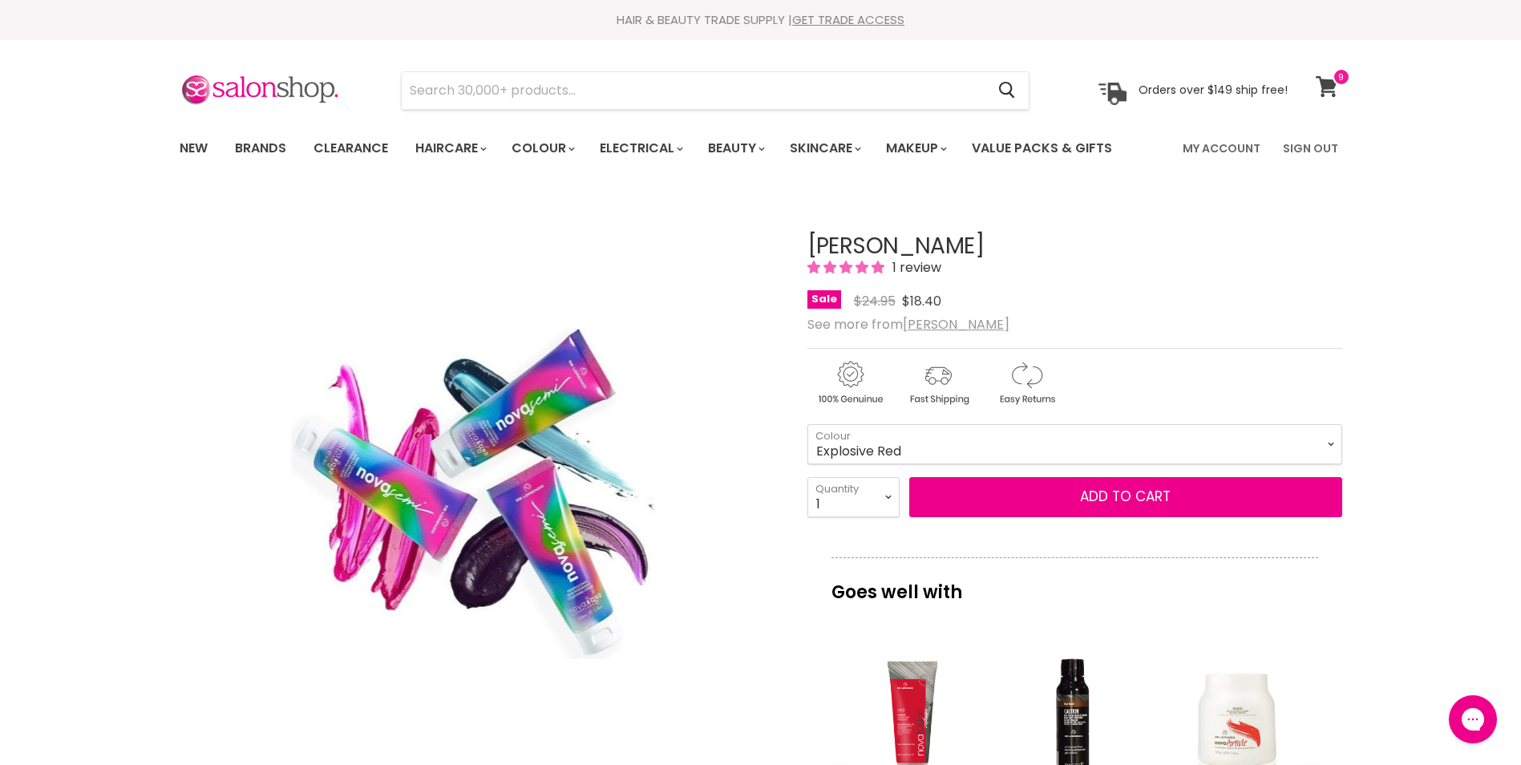
click at [1324, 80] on icon at bounding box center [1326, 86] width 22 height 21
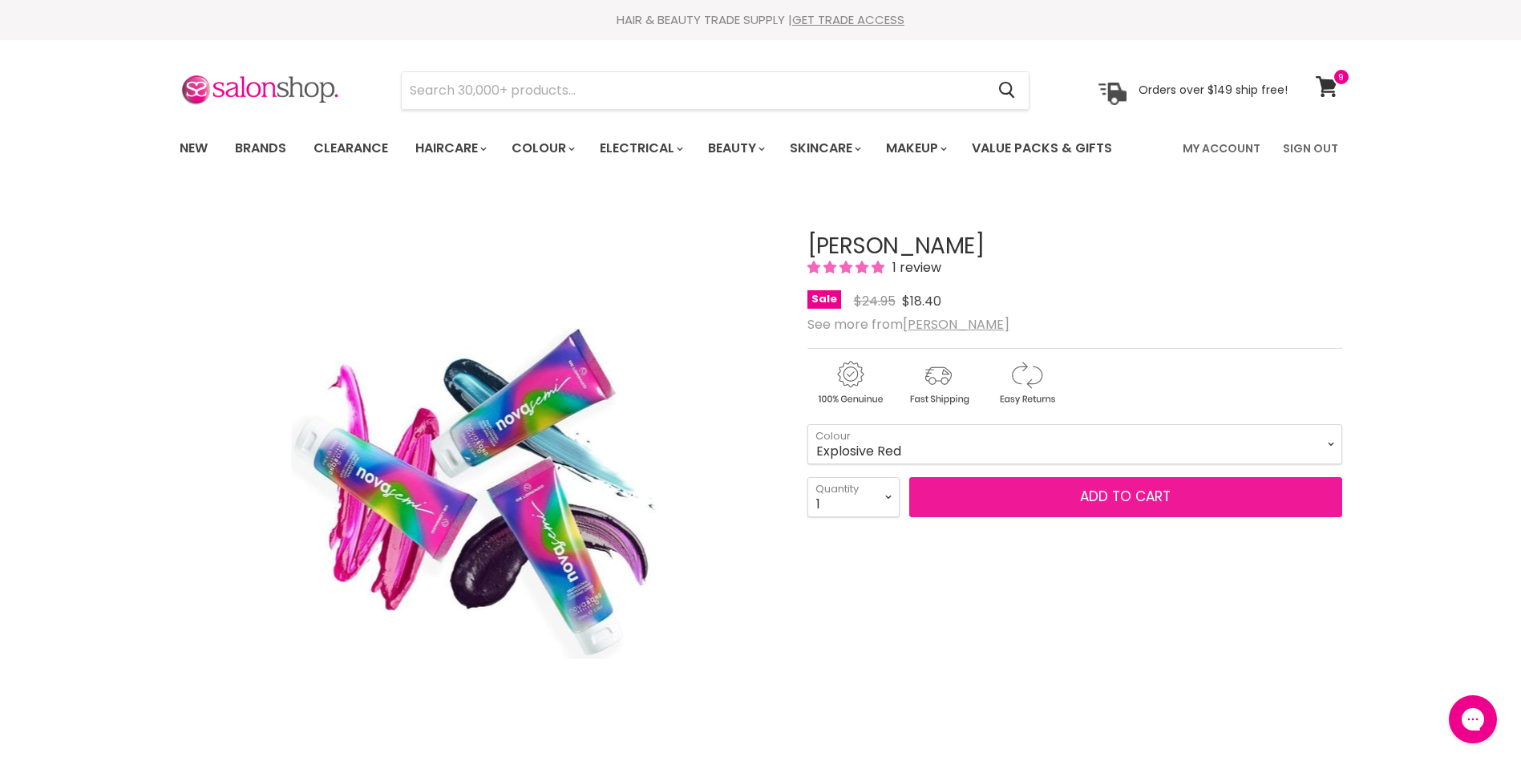
click at [1114, 506] on span "Add to cart" at bounding box center [1125, 496] width 91 height 19
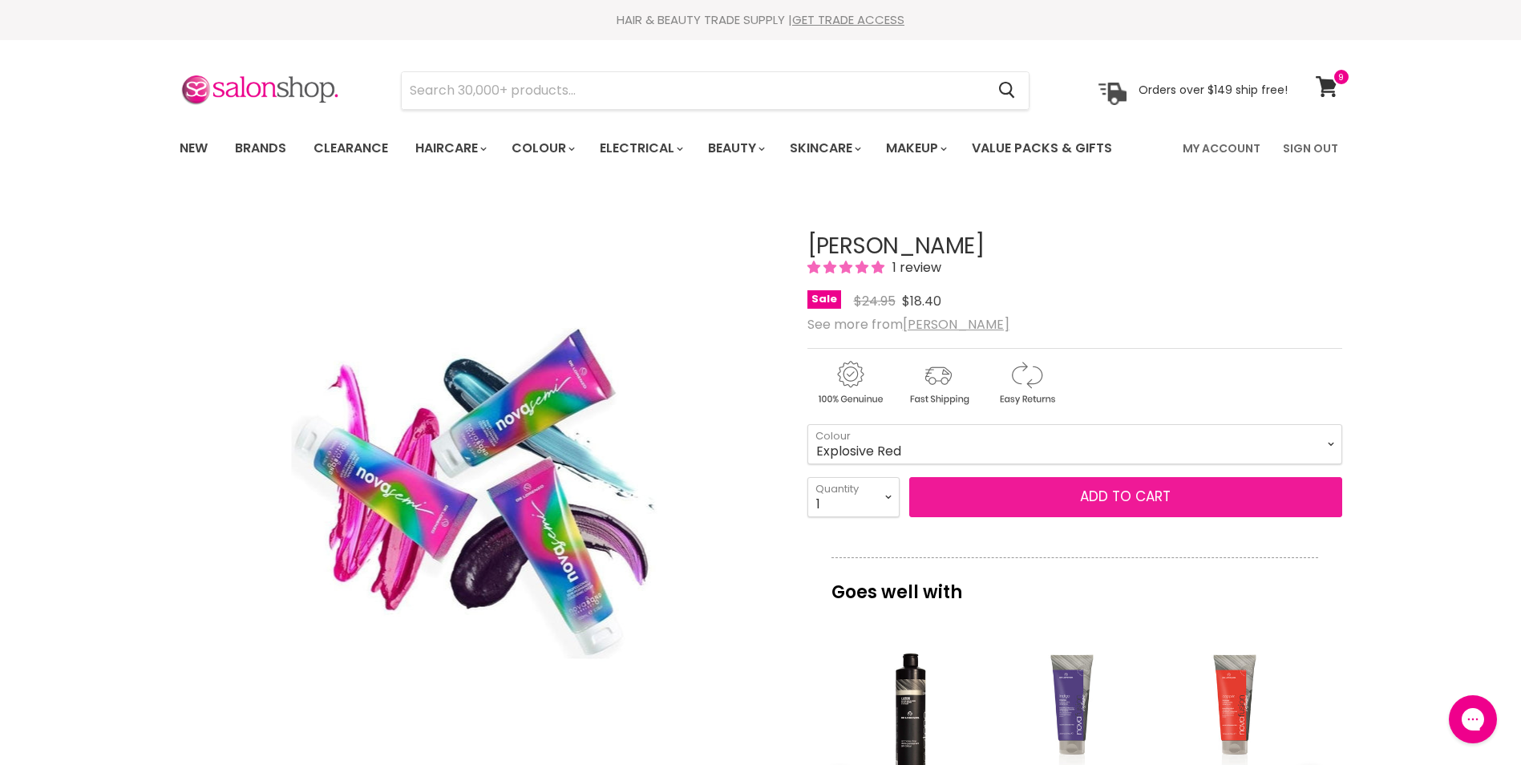
click at [1110, 506] on span "Add to cart" at bounding box center [1125, 496] width 91 height 19
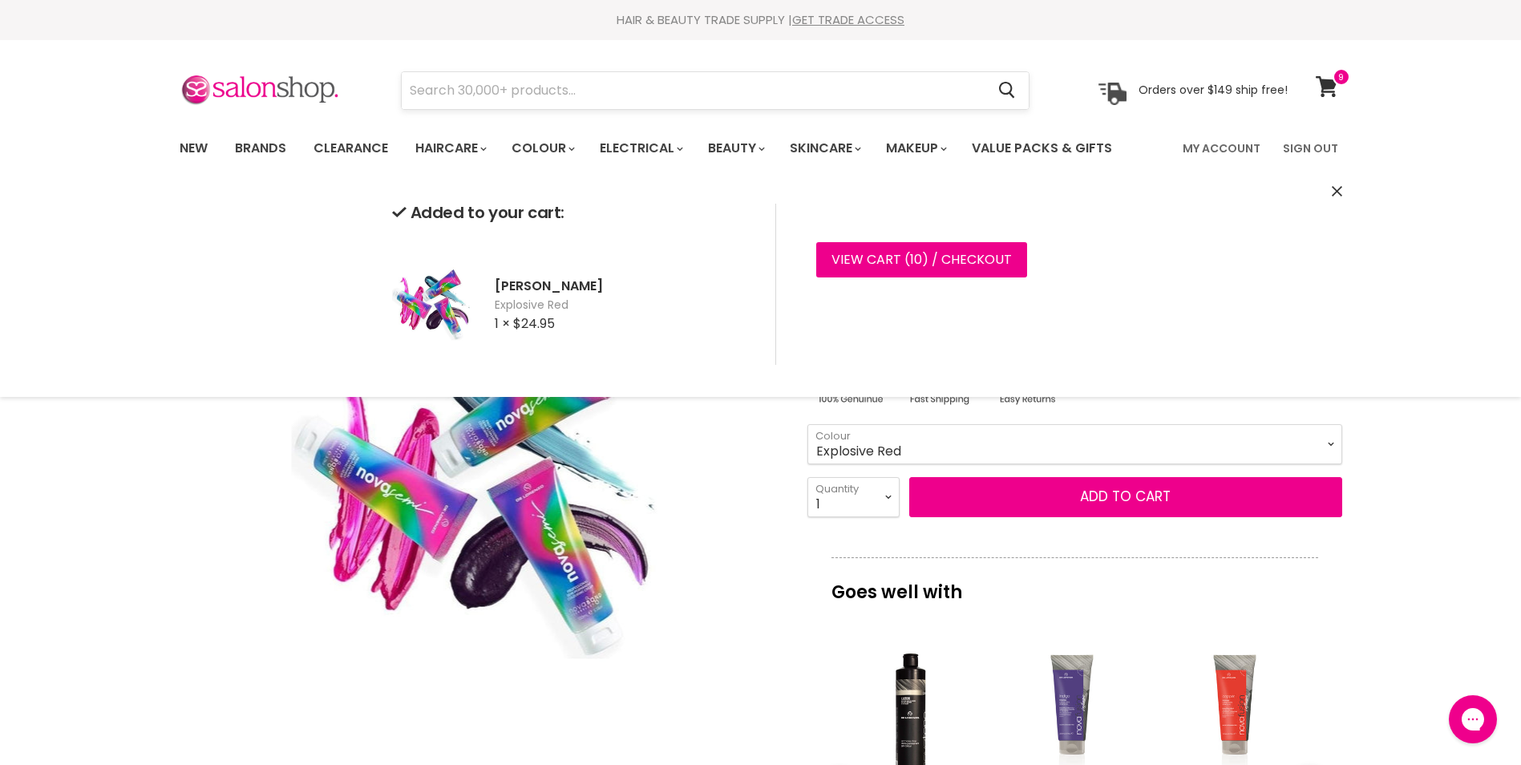
click at [780, 88] on input "Search" at bounding box center [694, 90] width 584 height 37
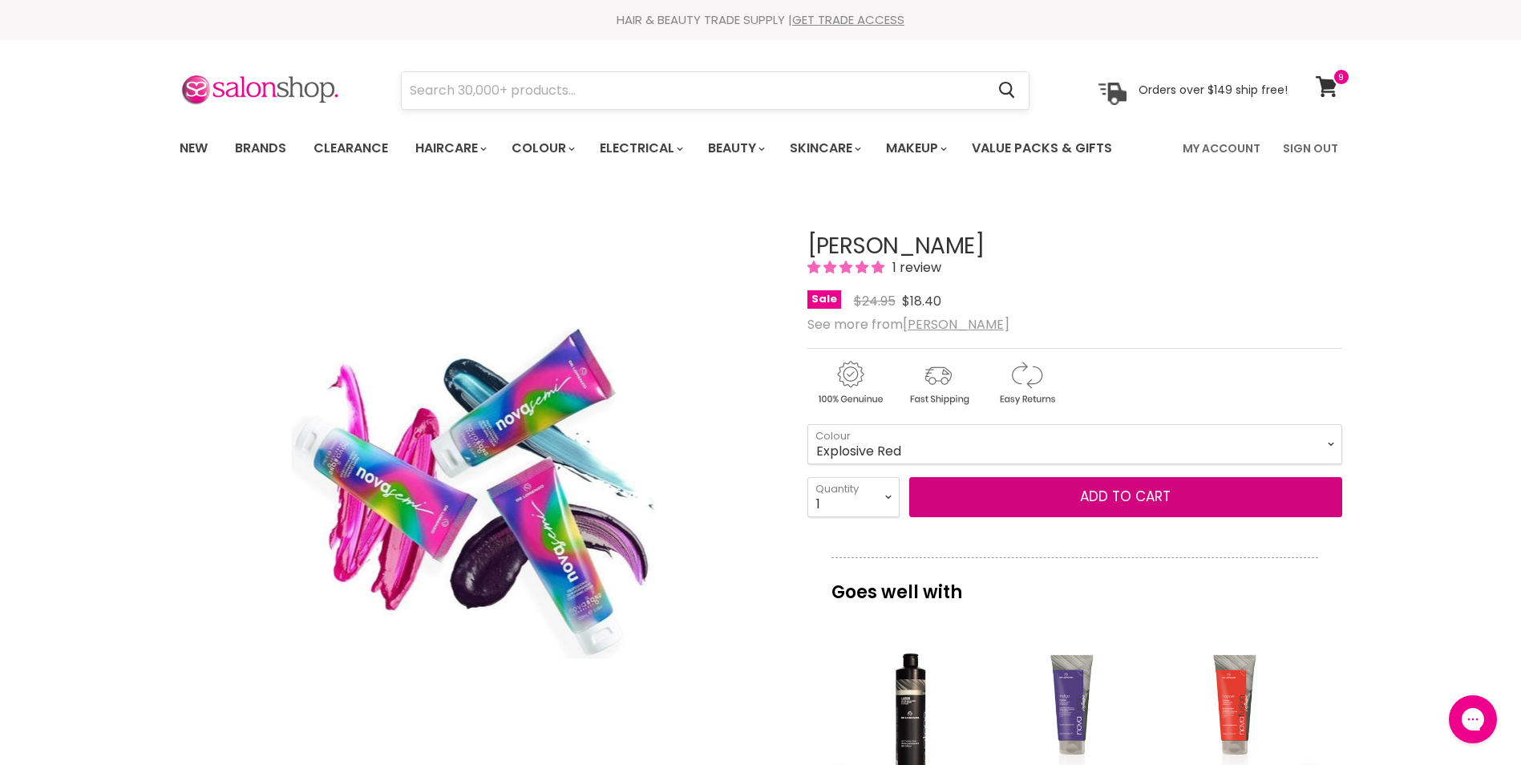
click at [909, 477] on button "Add to cart" at bounding box center [1125, 497] width 433 height 40
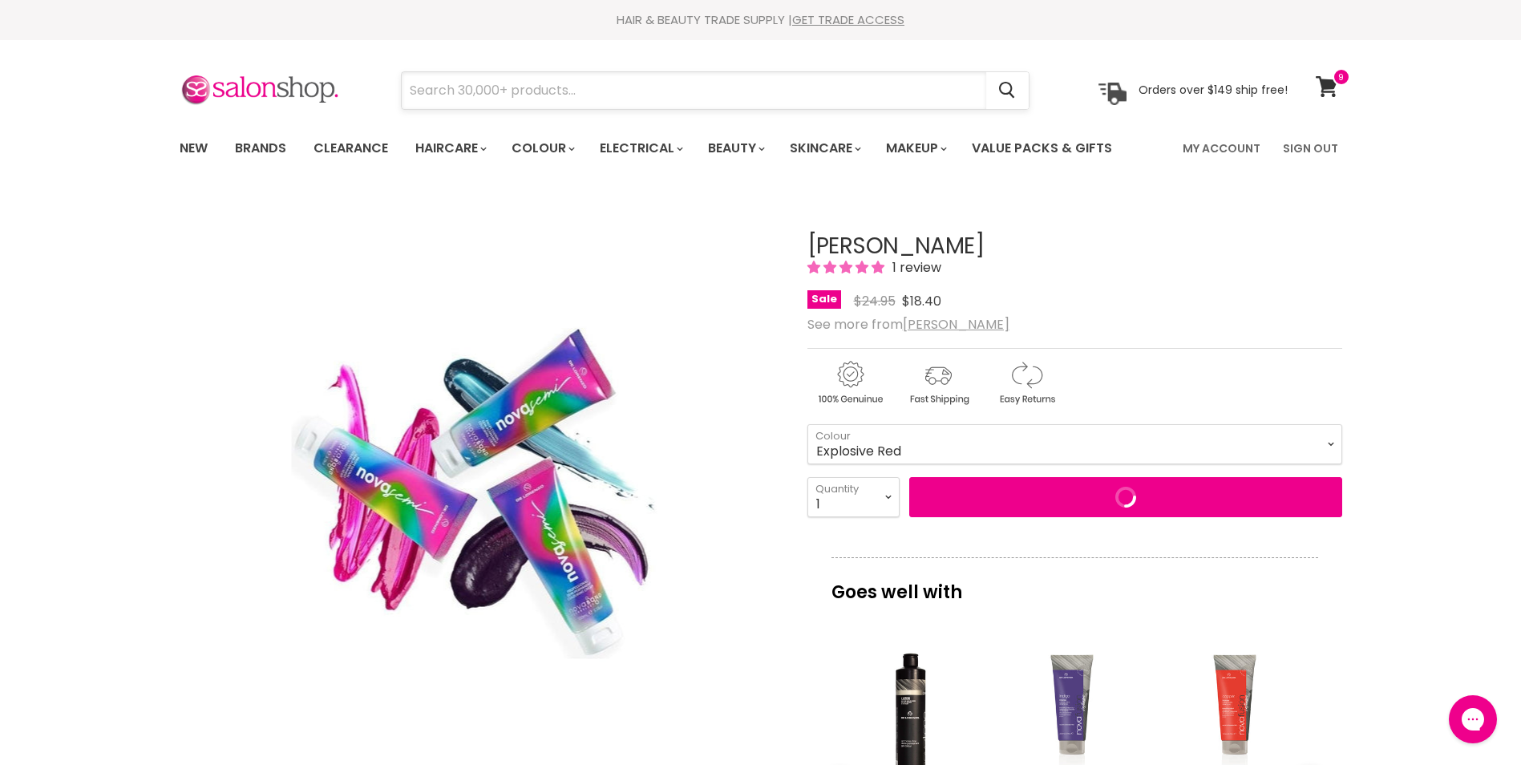
click at [780, 88] on input "Search" at bounding box center [694, 90] width 584 height 37
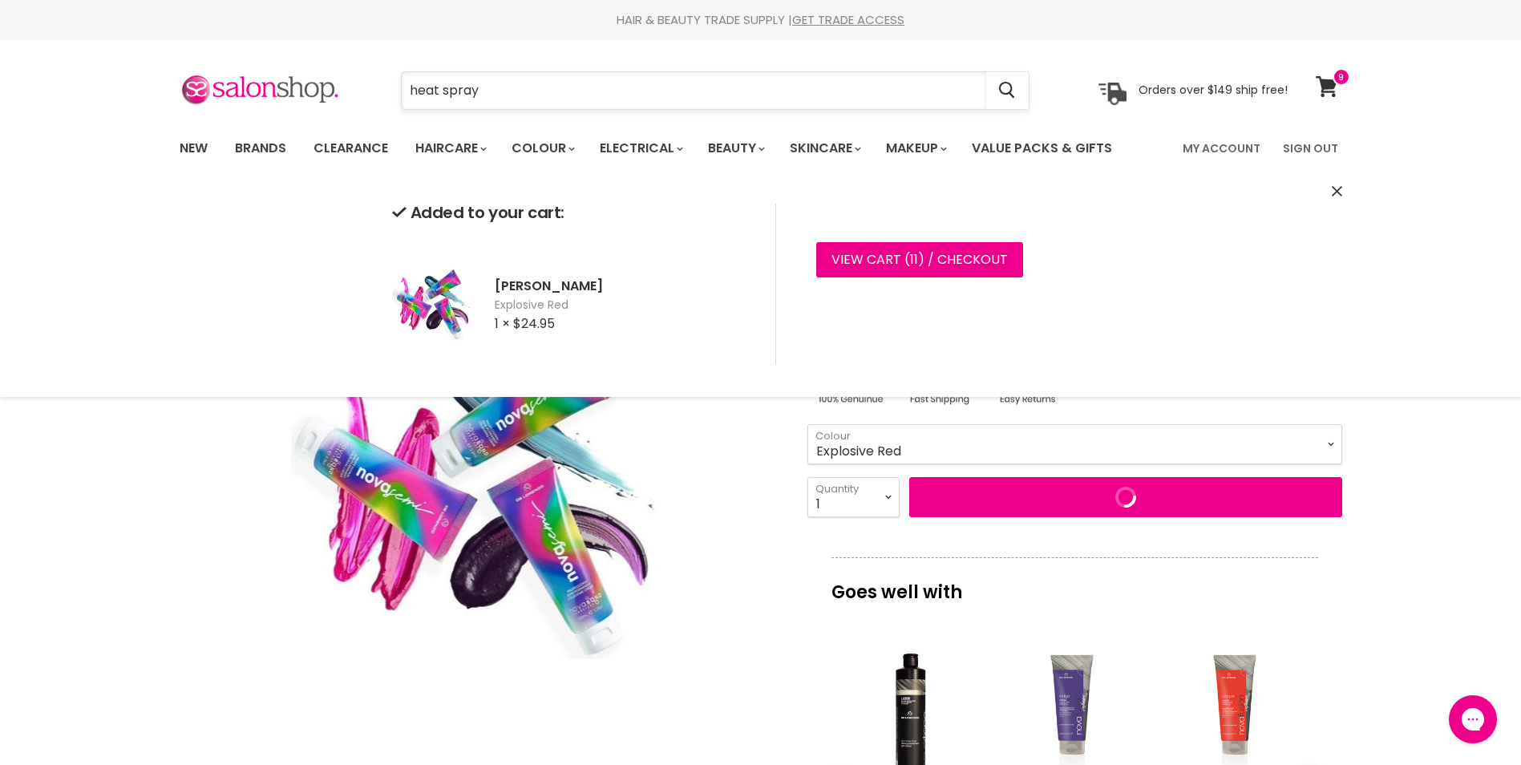
type input "heat spray"
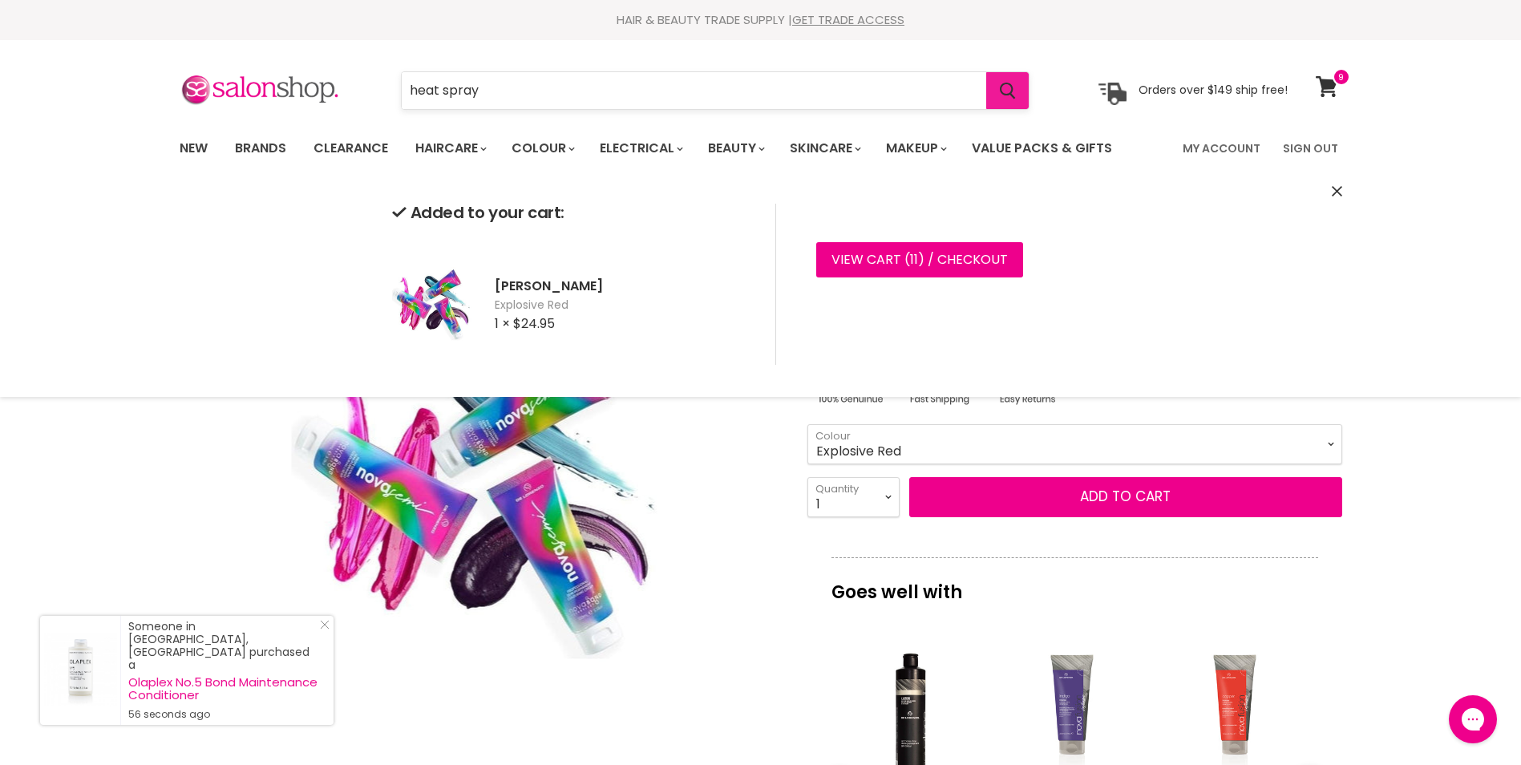
click at [1004, 97] on icon "Search" at bounding box center [1008, 91] width 16 height 17
click at [1004, 95] on icon "Search" at bounding box center [1008, 91] width 16 height 17
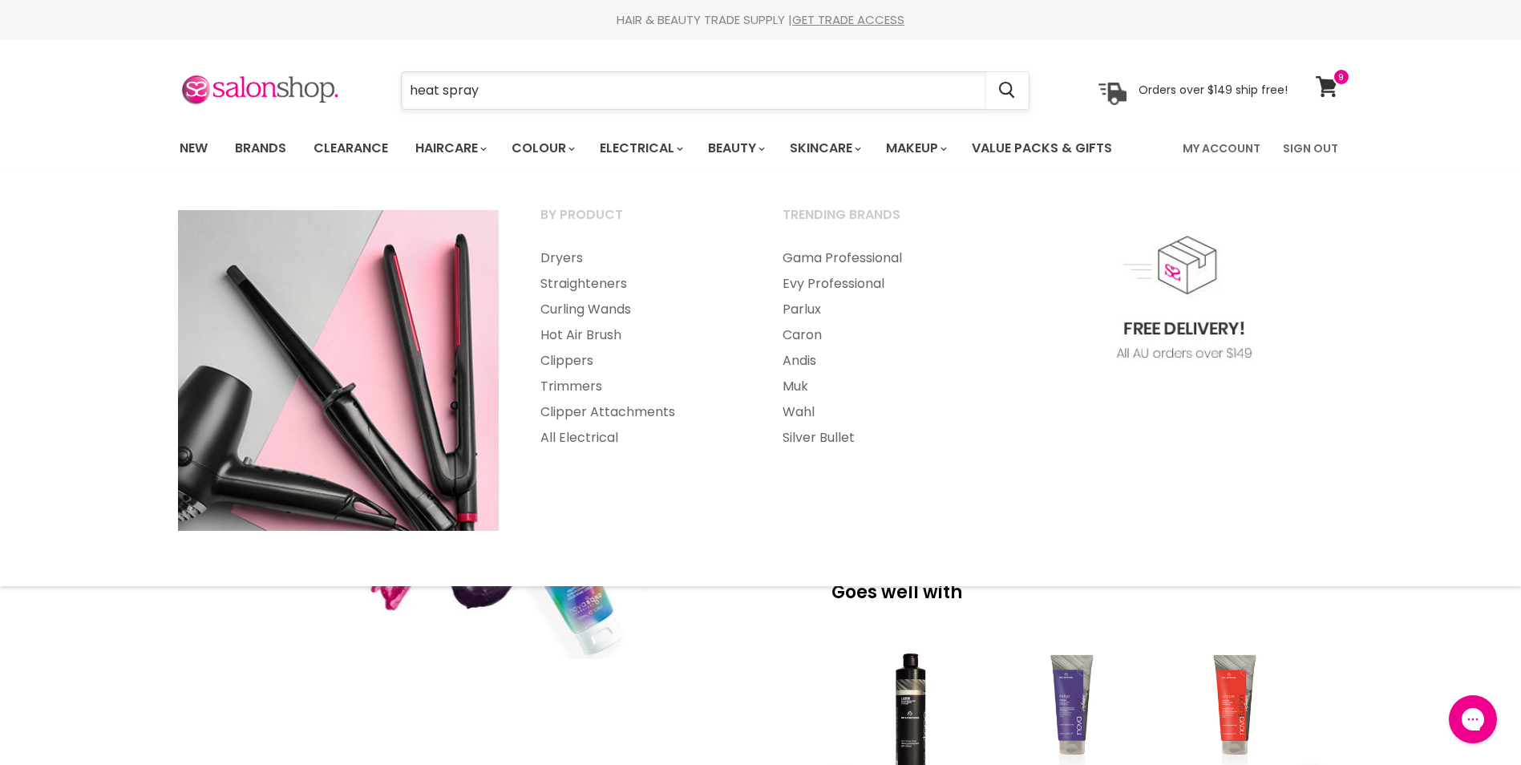
click at [592, 102] on input "heat spray" at bounding box center [694, 90] width 584 height 37
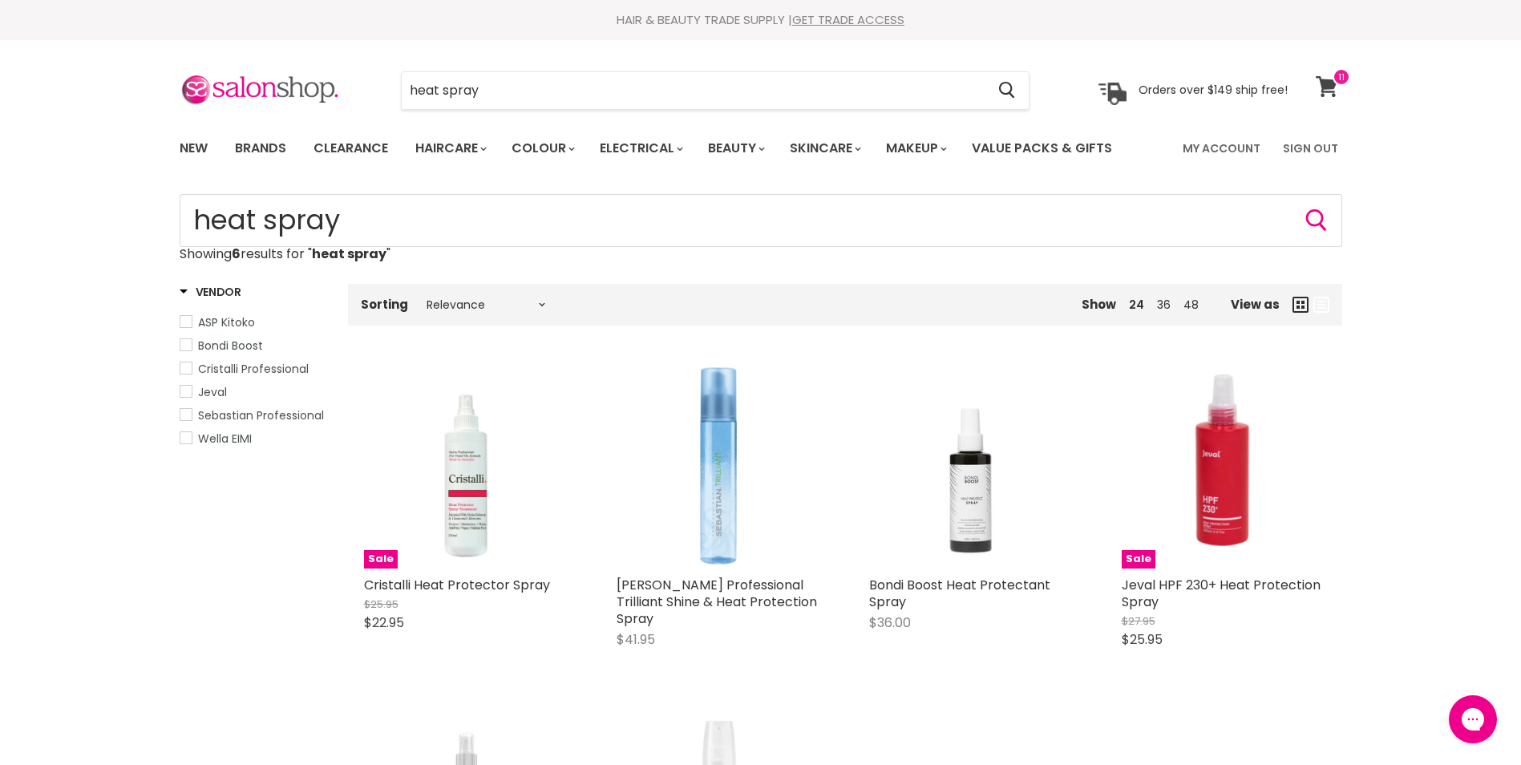
click at [1319, 87] on icon at bounding box center [1326, 86] width 22 height 21
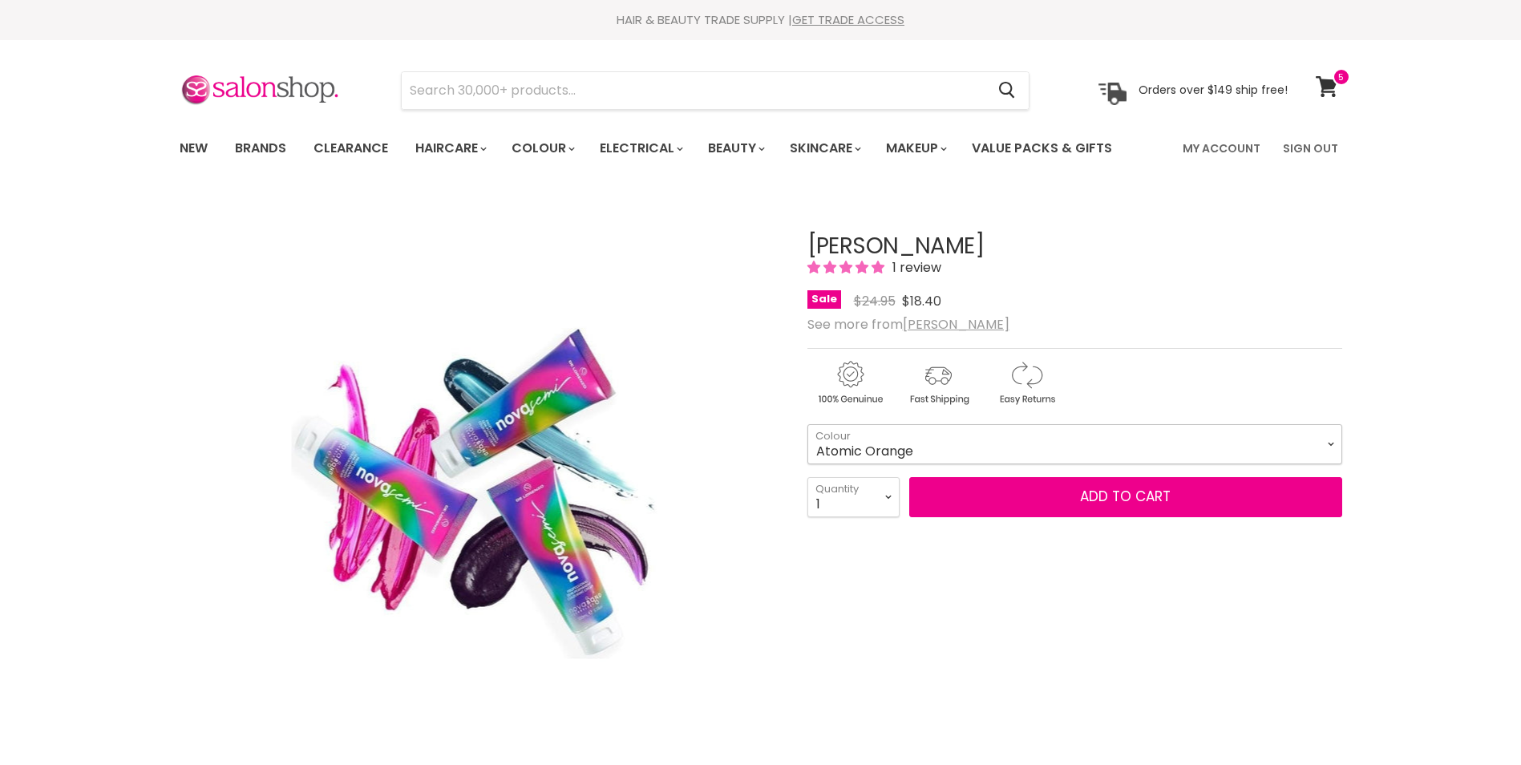
click at [891, 464] on select "Atomic Orange Crystal Clear Cyber Yellow Explosive Red [MEDICAL_DATA] Pink Myst…" at bounding box center [1074, 444] width 535 height 40
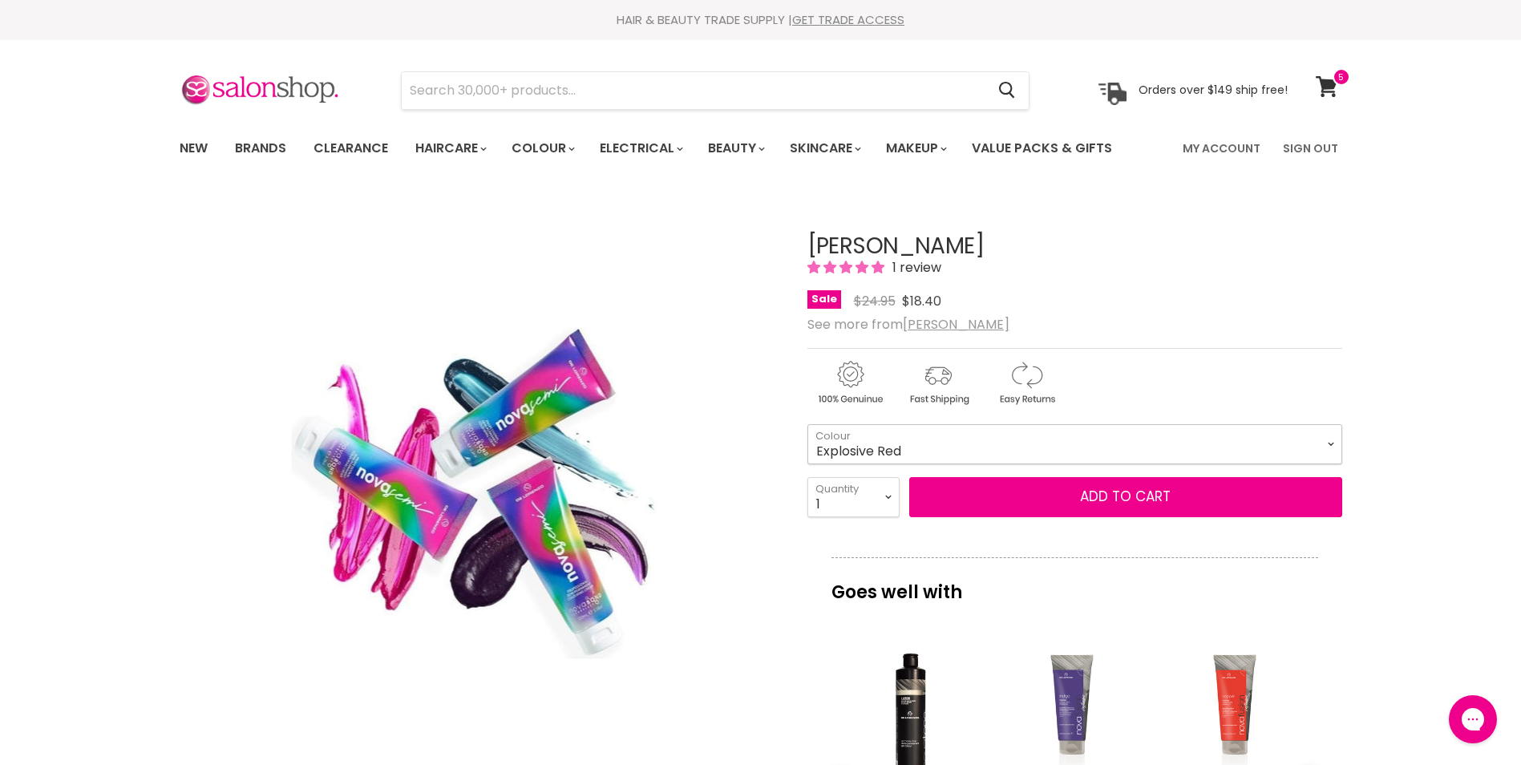
click at [807, 459] on select "Atomic Orange Crystal Clear Cyber Yellow Explosive Red Hypnotic Pink Mystic Blu…" at bounding box center [1074, 444] width 535 height 40
select select "Explosive Red"
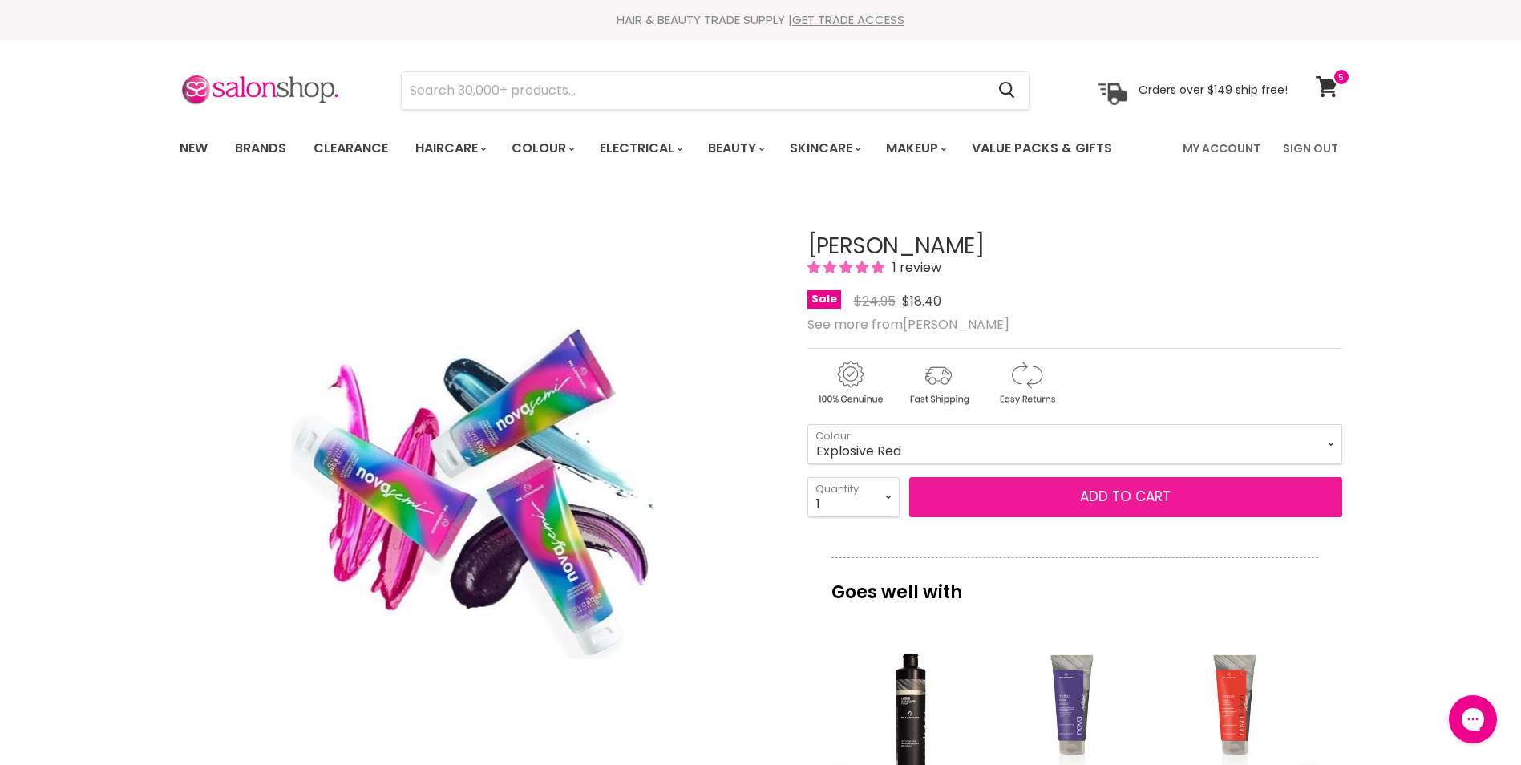
click at [1193, 517] on button "Add to cart" at bounding box center [1125, 497] width 433 height 40
click at [1197, 517] on button "Add to cart" at bounding box center [1125, 497] width 433 height 40
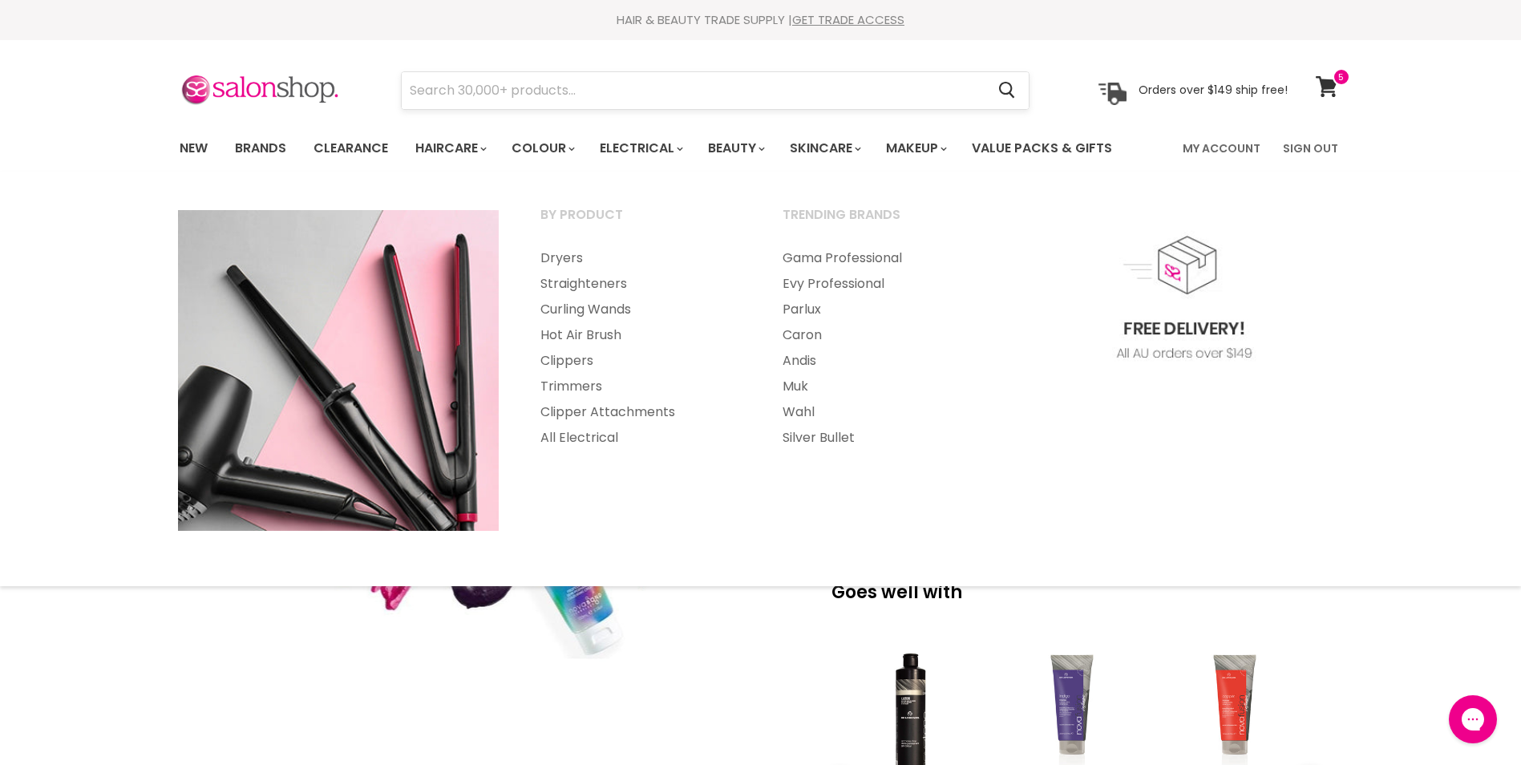
click at [640, 94] on input "Search" at bounding box center [694, 90] width 584 height 37
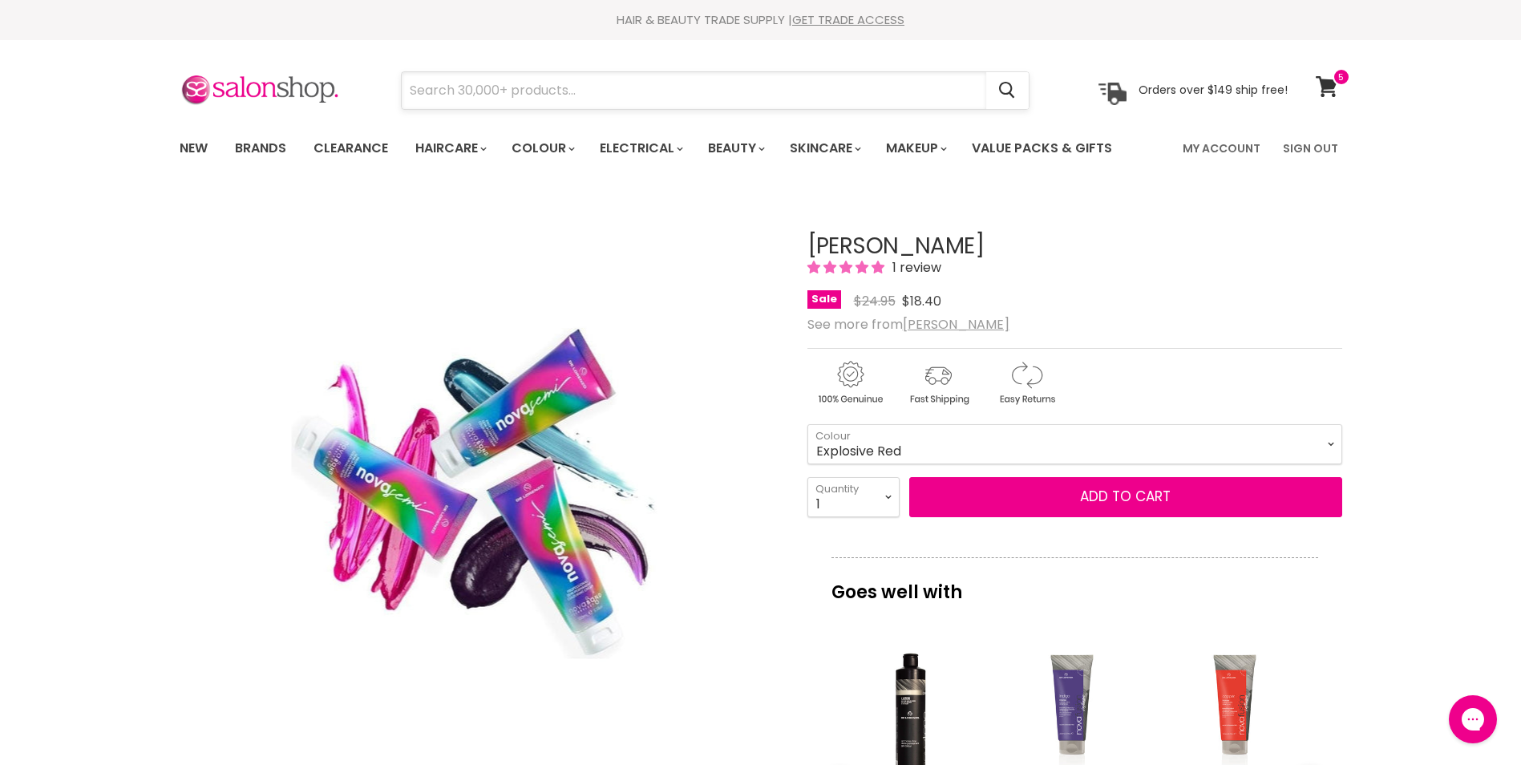
click at [532, 93] on input "Search" at bounding box center [694, 90] width 584 height 37
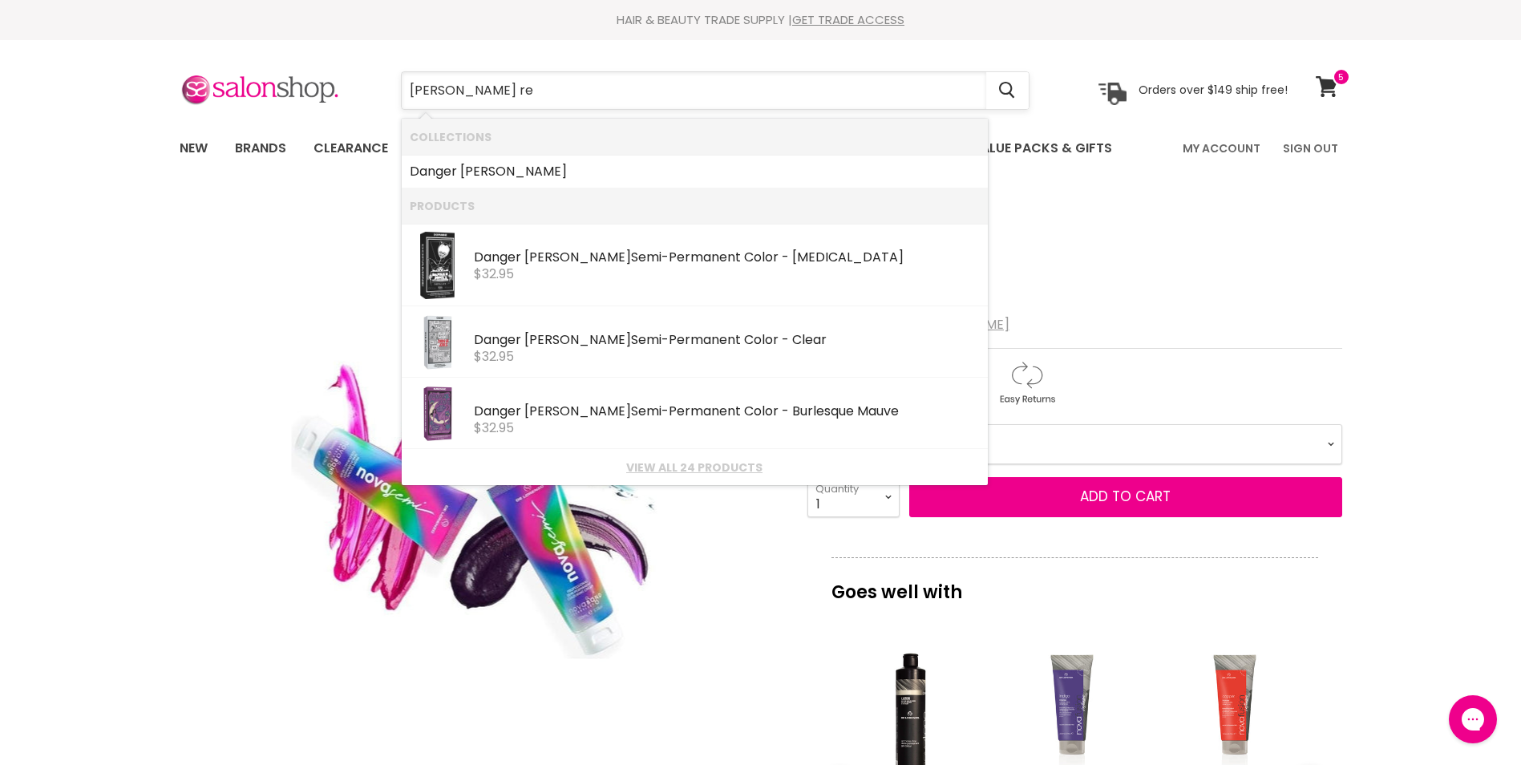
type input "danger jones red"
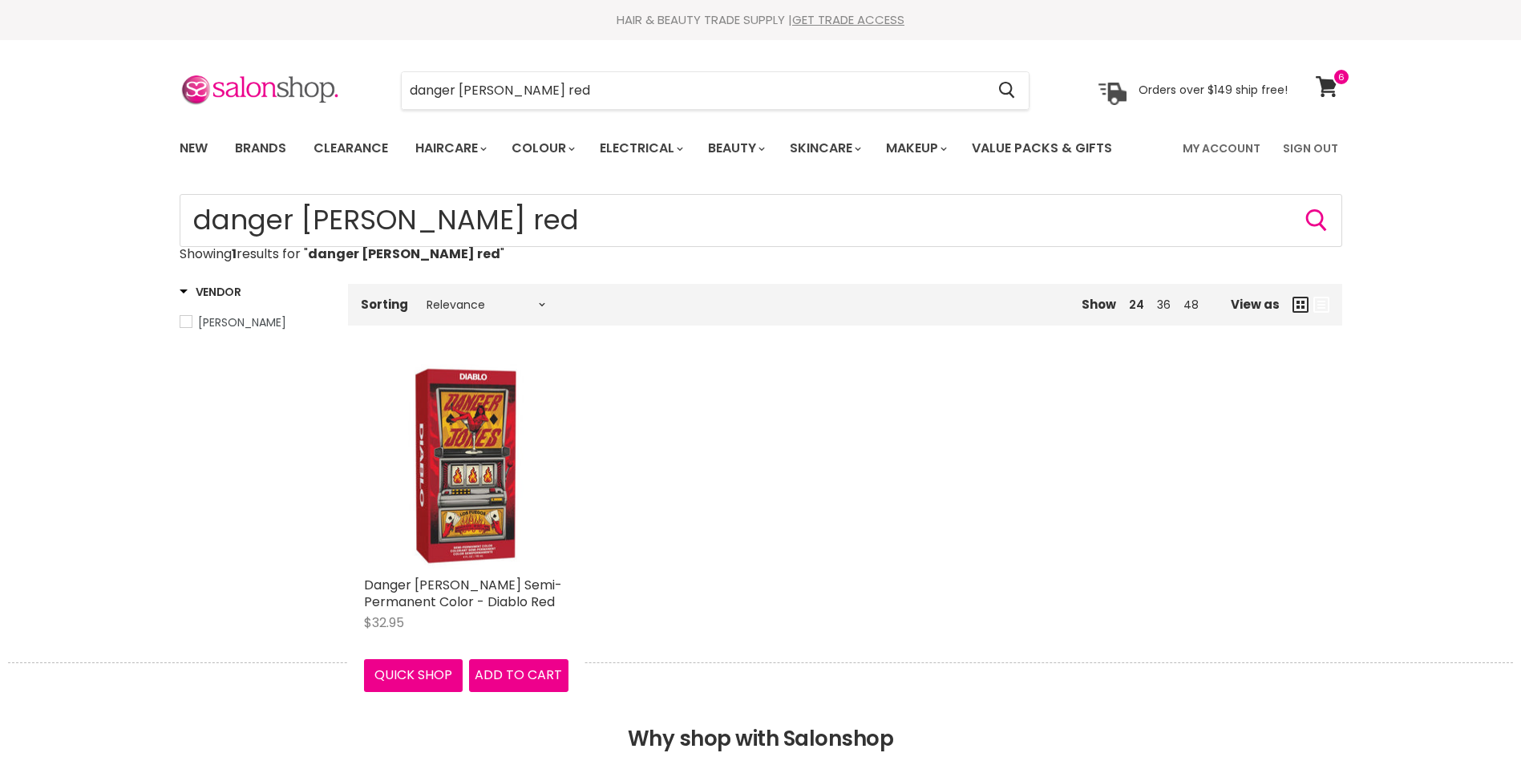
click at [451, 481] on img "Main content" at bounding box center [466, 466] width 204 height 204
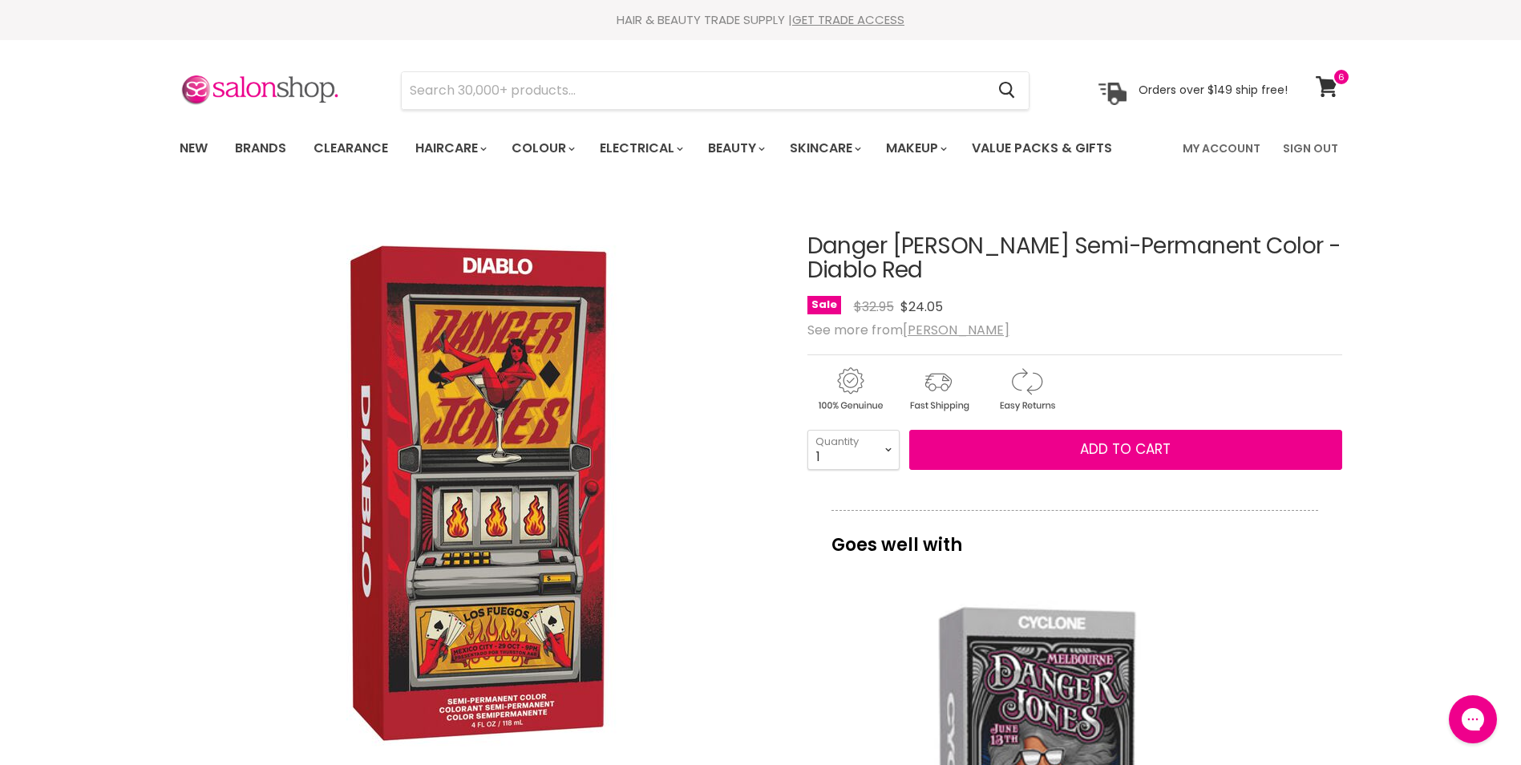
select select "2"
click at [807, 465] on select "1 2 3 4 5 6 7 8 9 10+" at bounding box center [853, 450] width 92 height 40
type input "2"
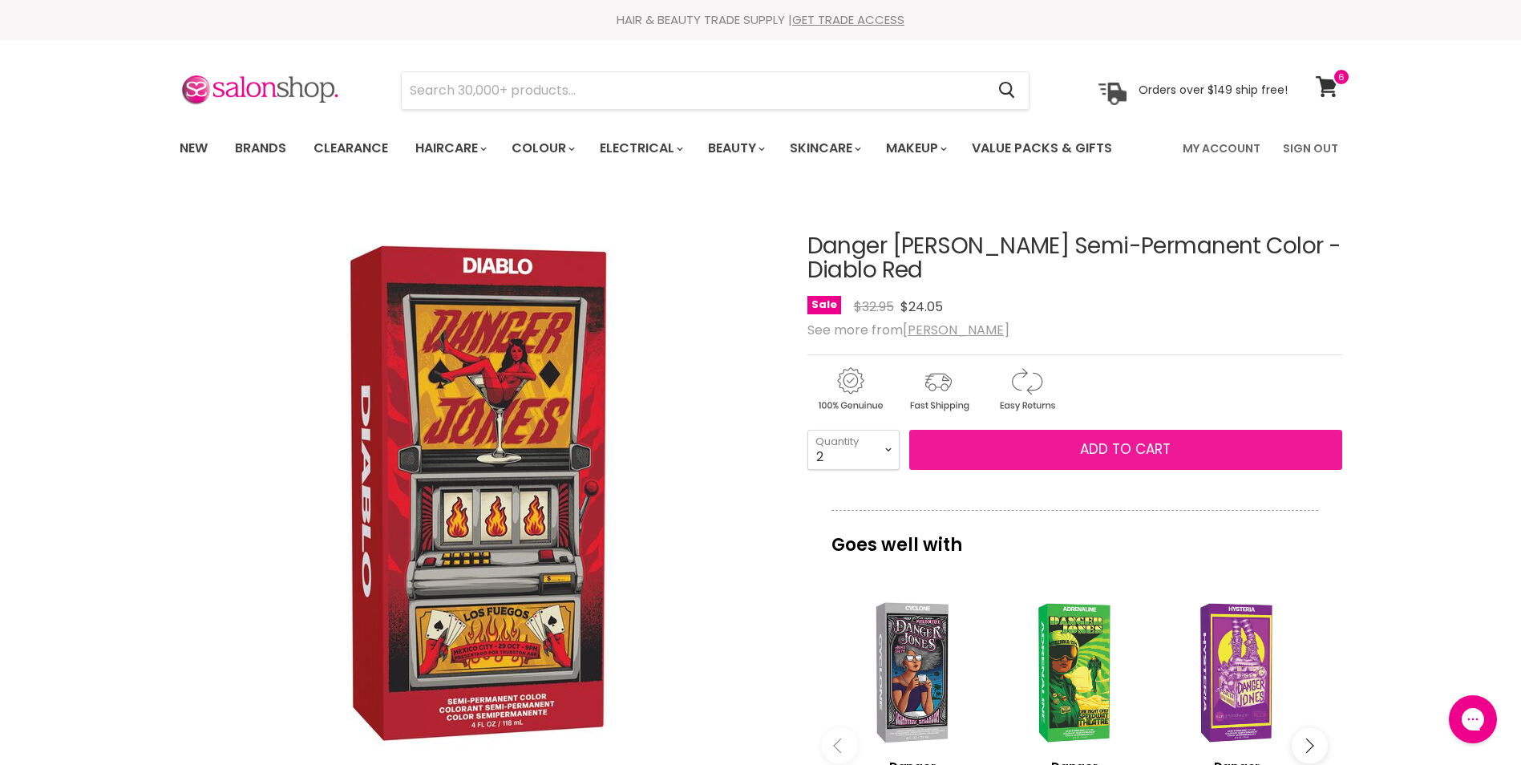
click at [1121, 459] on span "Add to cart" at bounding box center [1125, 448] width 91 height 19
click at [1134, 459] on span "Add to cart" at bounding box center [1125, 448] width 91 height 19
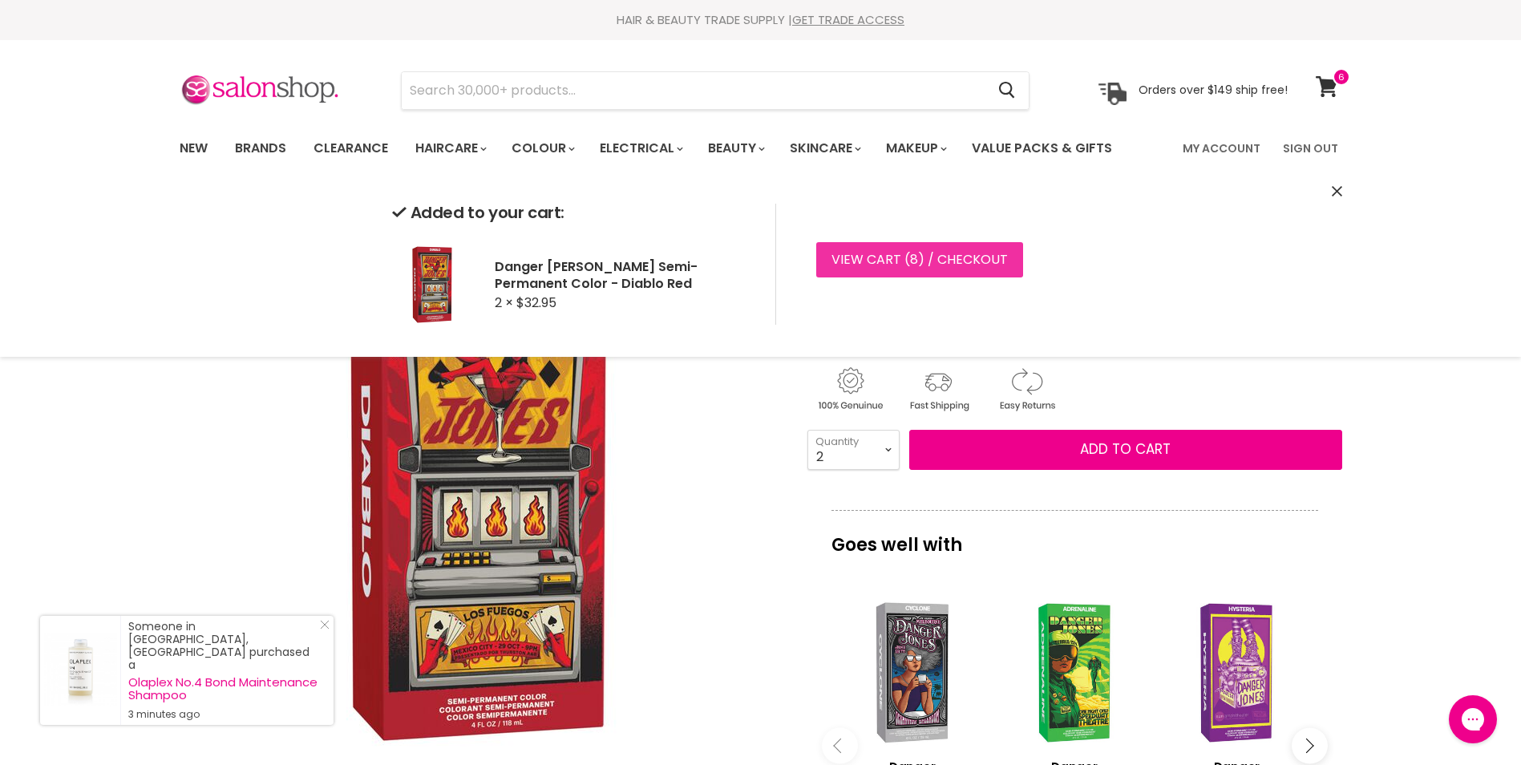
click at [937, 257] on link "View cart ( 8 ) / Checkout" at bounding box center [919, 259] width 207 height 35
